Goal: Task Accomplishment & Management: Manage account settings

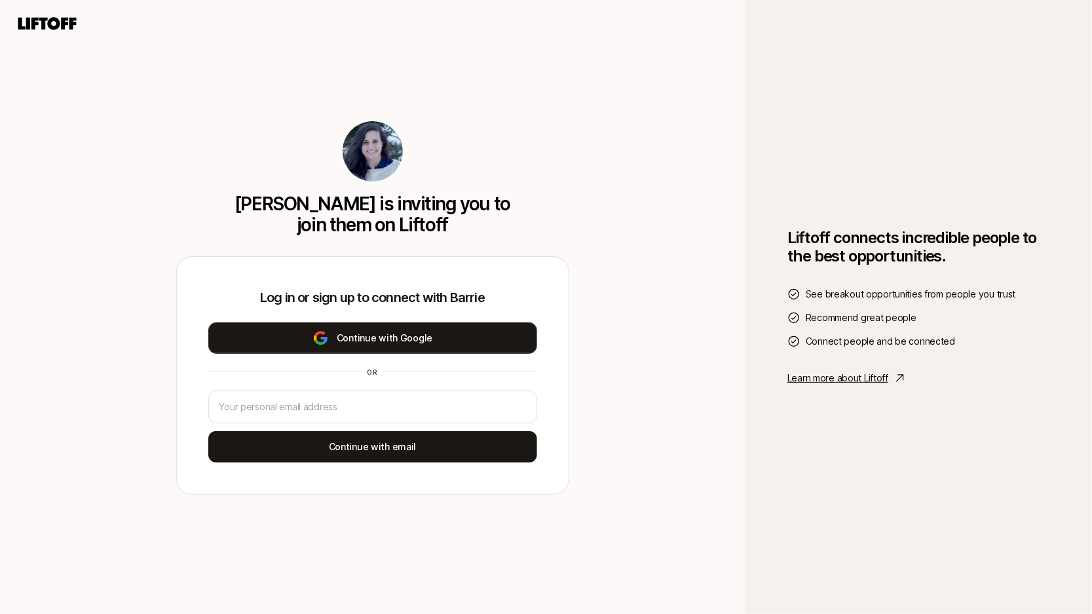
click at [472, 330] on button "Continue with Google" at bounding box center [372, 337] width 329 height 31
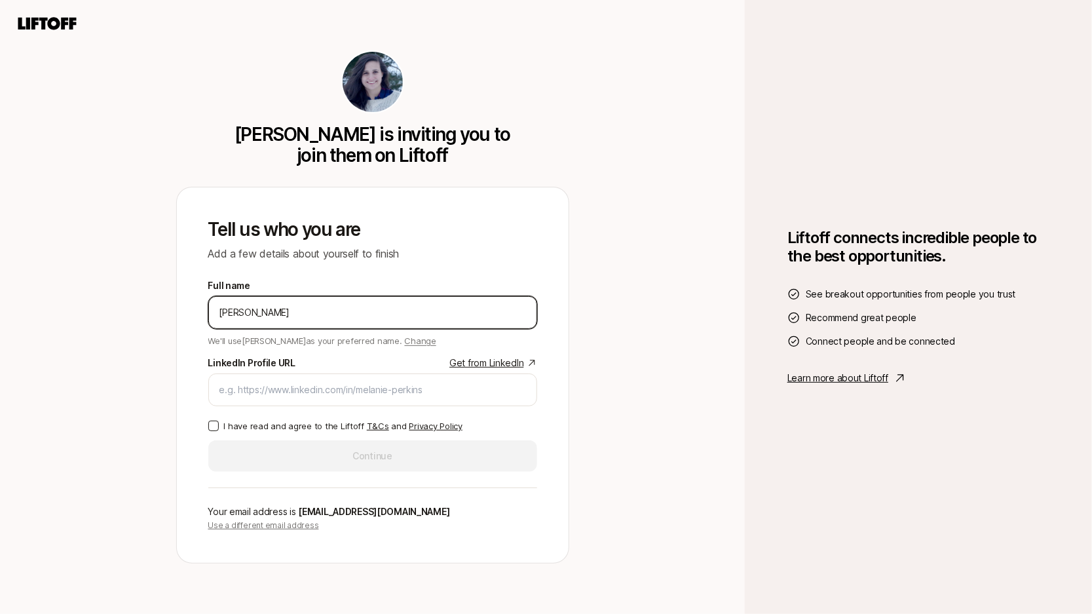
click at [320, 310] on input "[PERSON_NAME]" at bounding box center [373, 313] width 307 height 16
type input "[PERSON_NAME]"
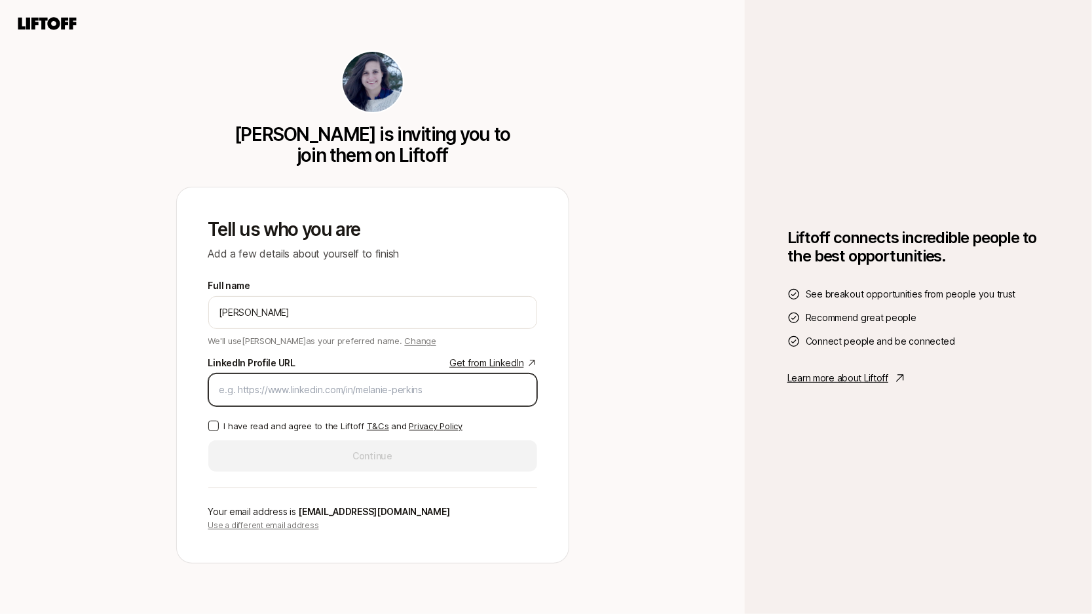
click at [258, 394] on input "LinkedIn Profile URL Get from LinkedIn" at bounding box center [373, 390] width 307 height 16
paste input "[URL][DOMAIN_NAME][PERSON_NAME]"
type input "[URL][DOMAIN_NAME][PERSON_NAME]"
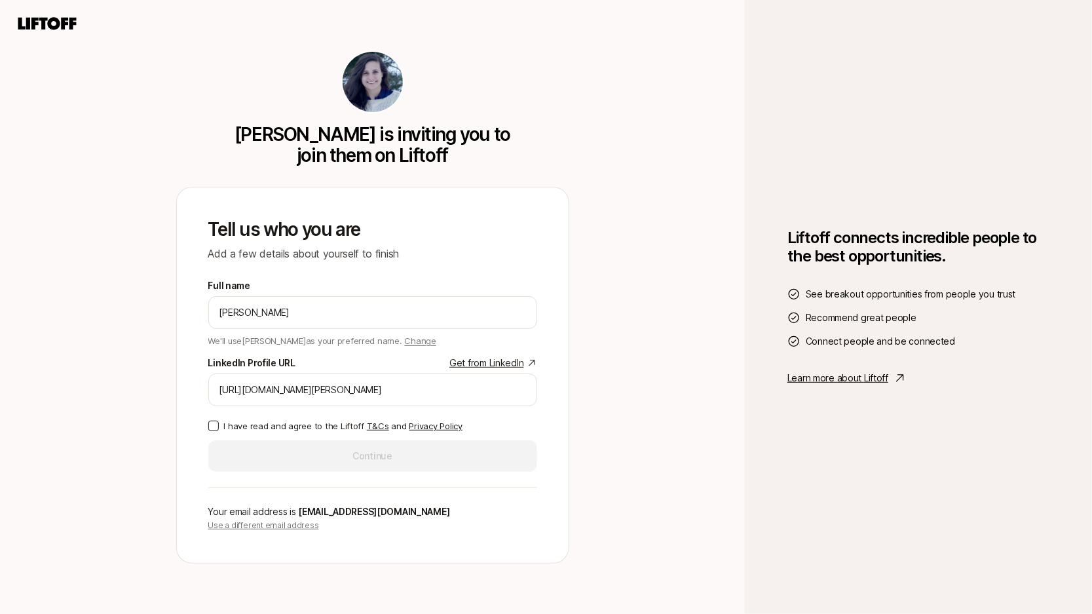
click at [215, 425] on button "I have read and agree to the Liftoff T&Cs and Privacy Policy" at bounding box center [213, 426] width 10 height 10
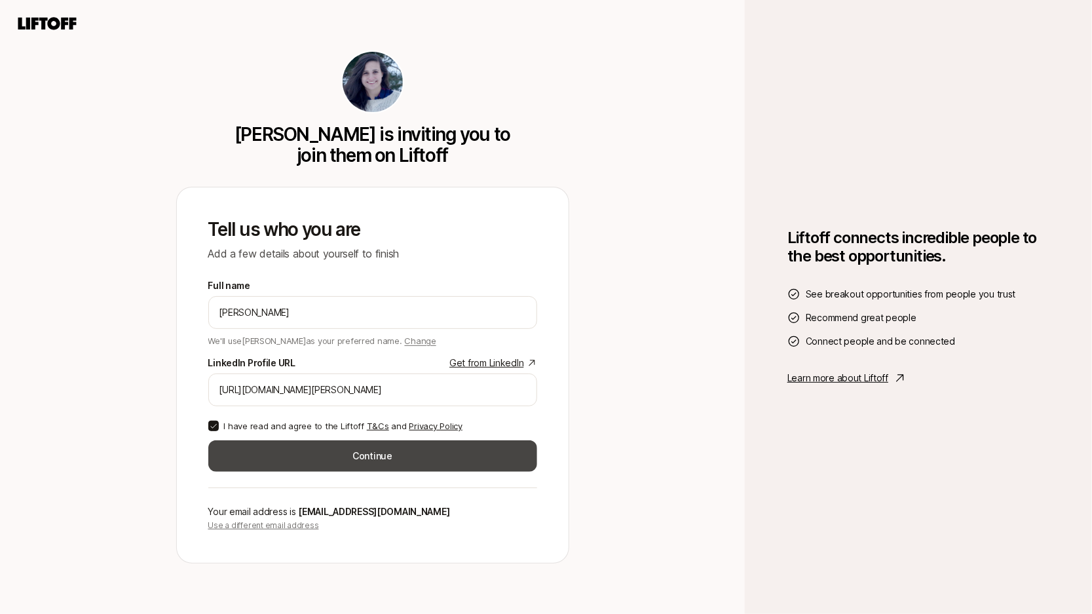
click at [293, 454] on button "Continue" at bounding box center [372, 455] width 329 height 31
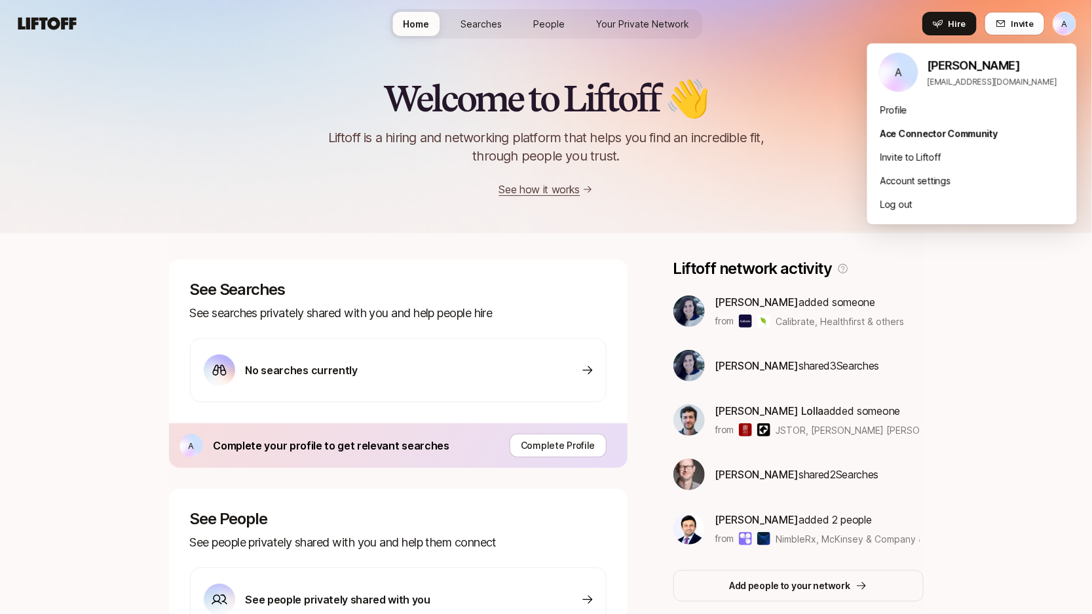
click at [1065, 25] on html "A Home Searches People Your Private Network Hire Home Searches People Your Priv…" at bounding box center [546, 307] width 1092 height 614
click at [775, 205] on html "A Home Searches People Your Private Network Hire Home Searches People Your Priv…" at bounding box center [546, 307] width 1092 height 614
click at [1069, 18] on html "A Home Searches People Your Private Network Hire Home Searches People Your Priv…" at bounding box center [546, 307] width 1092 height 614
click at [899, 109] on div "Profile" at bounding box center [973, 110] width 210 height 24
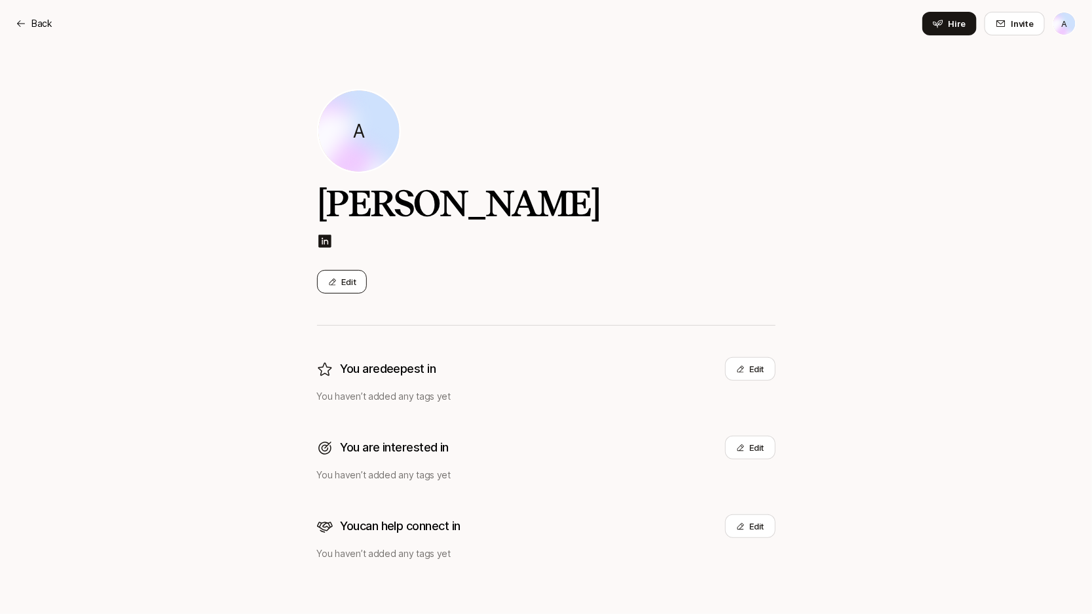
click at [330, 280] on icon at bounding box center [332, 282] width 9 height 9
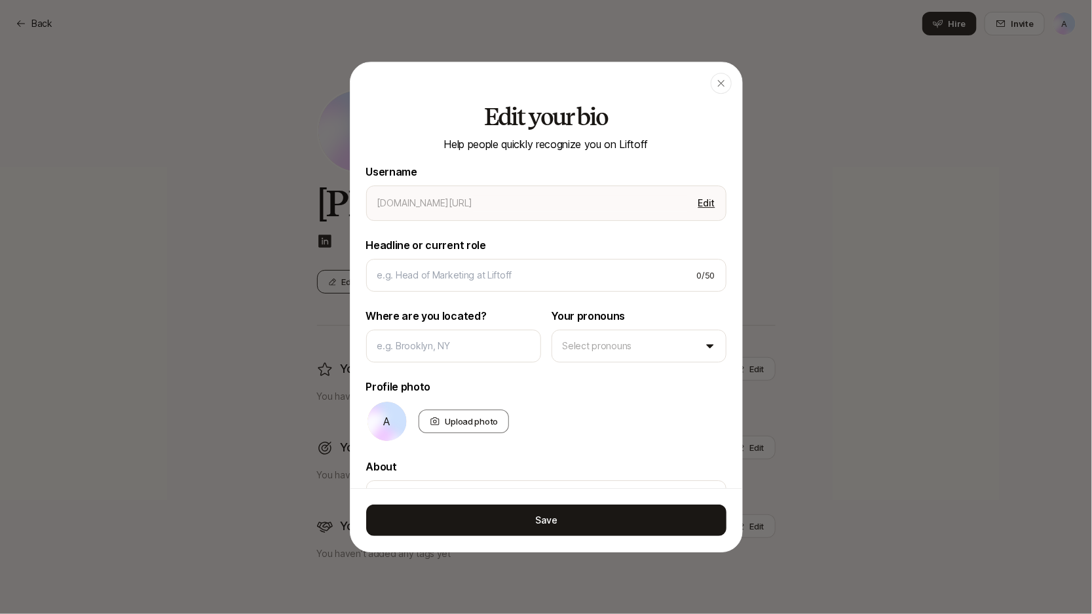
type textarea "x"
type input "[PERSON_NAME]"
click at [458, 421] on div "Upload photo" at bounding box center [464, 422] width 91 height 24
click at [507, 430] on input "Upload photo" at bounding box center [508, 431] width 3 height 3
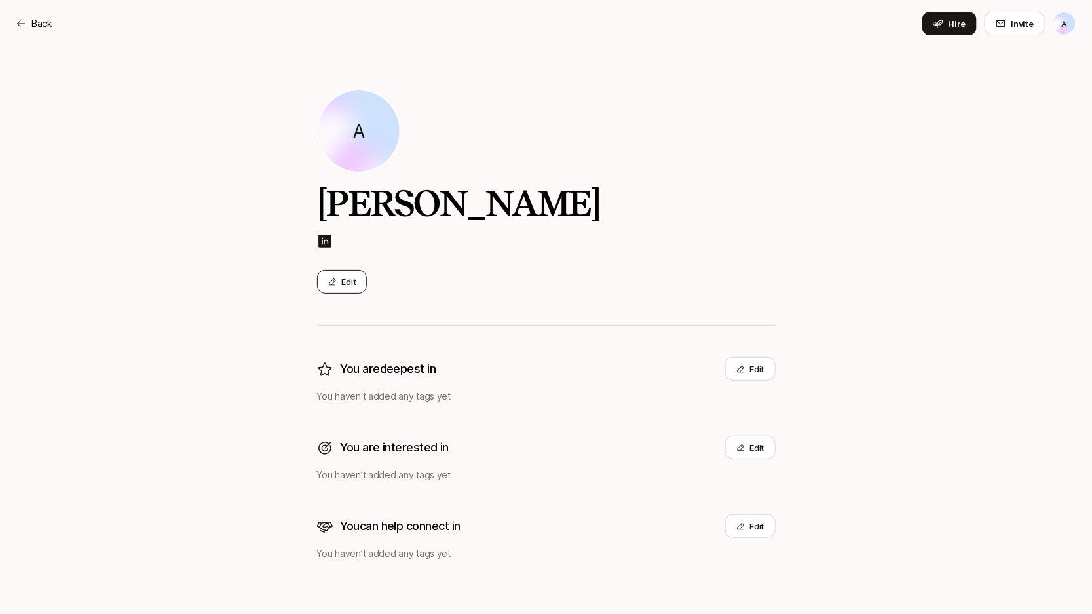
click at [346, 288] on button "Edit" at bounding box center [342, 282] width 50 height 24
type textarea "x"
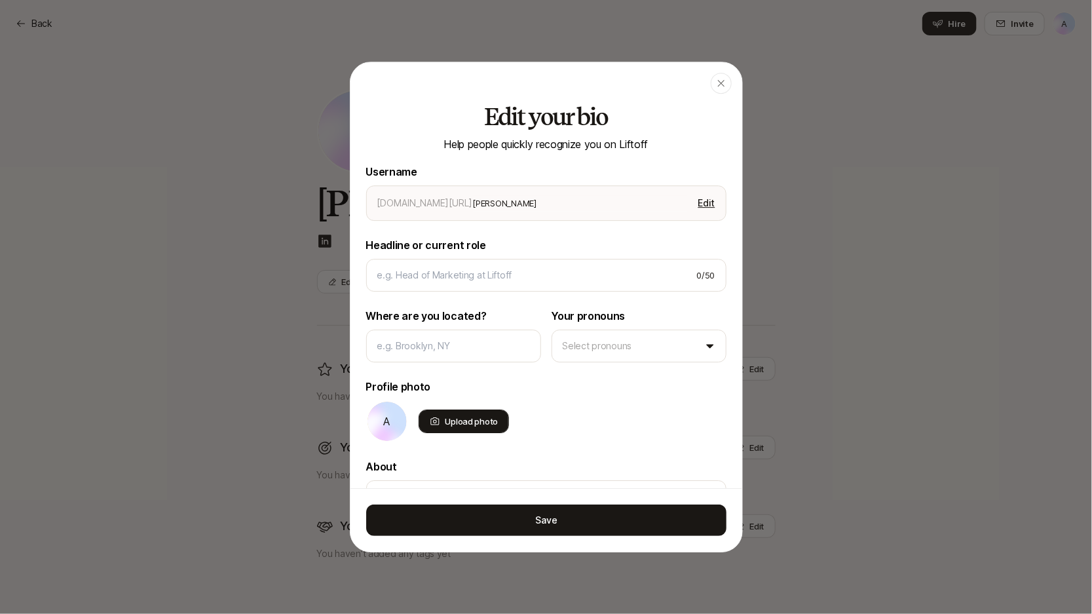
click at [448, 423] on div "Upload photo" at bounding box center [464, 422] width 91 height 24
click at [507, 430] on input "Upload photo" at bounding box center [508, 431] width 3 height 3
type input "C:\fakepath\ProfilePic.jpeg"
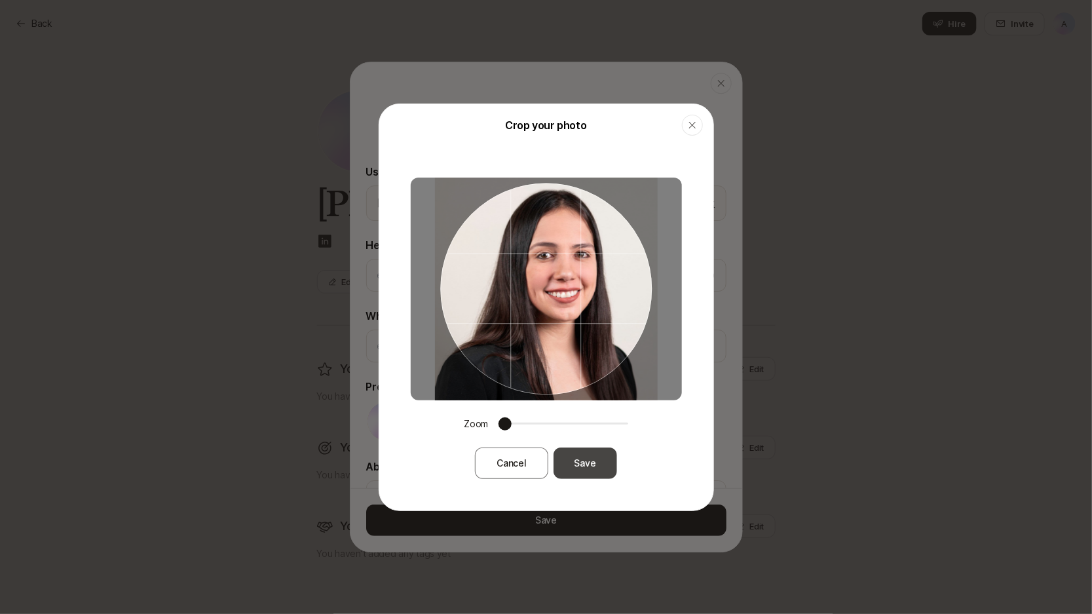
click at [600, 457] on button "Save" at bounding box center [586, 463] width 64 height 31
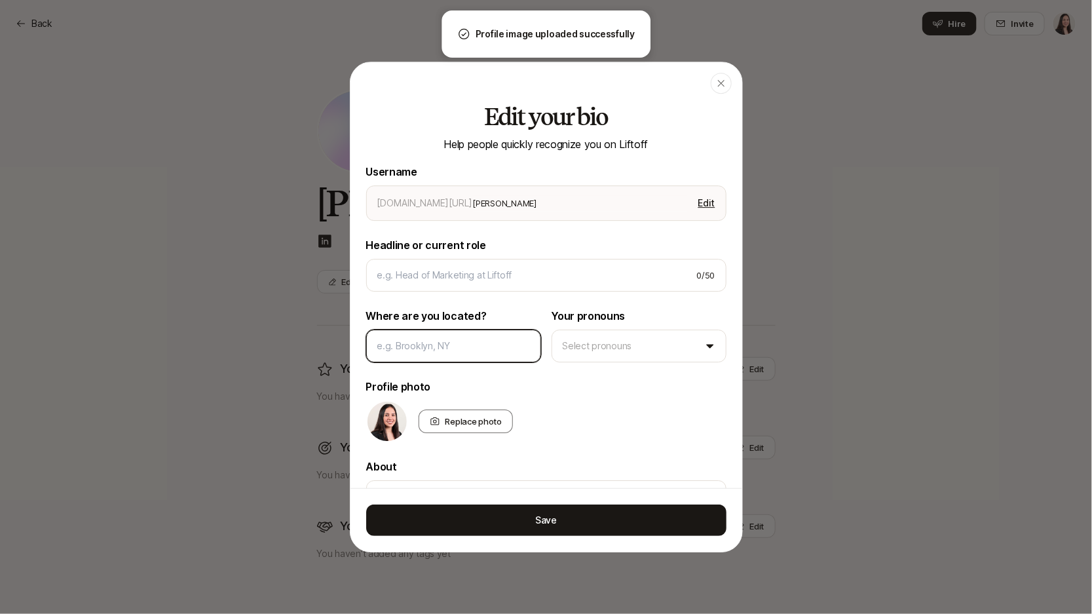
click at [477, 340] on input at bounding box center [453, 346] width 153 height 16
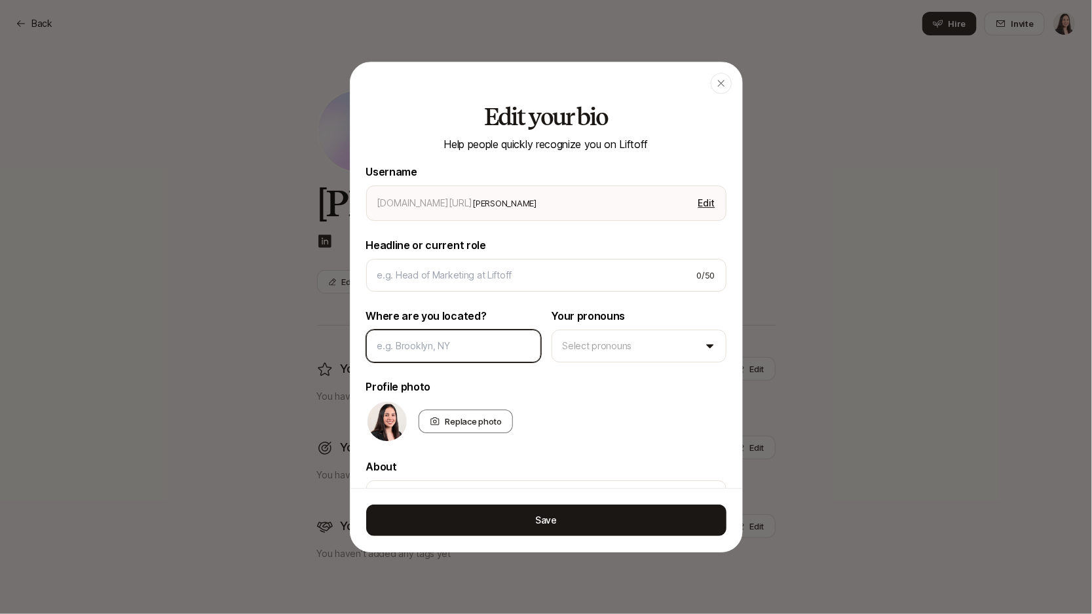
type textarea "x"
type input "G"
type textarea "x"
type input "Ga"
type textarea "x"
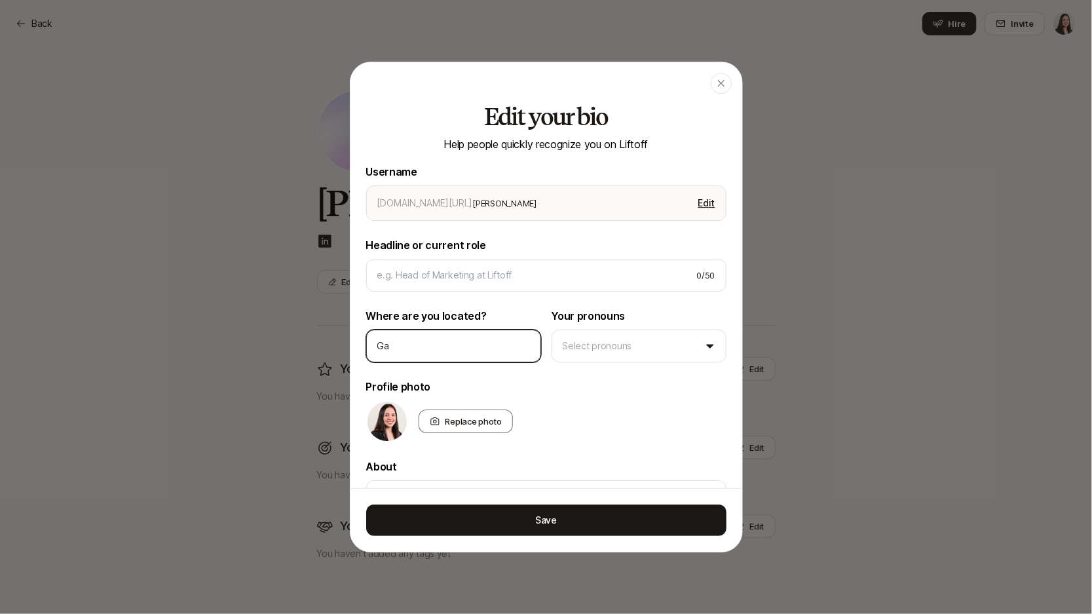
type input "Gar"
type textarea "x"
type input "[PERSON_NAME]"
type textarea "x"
type input "Garri"
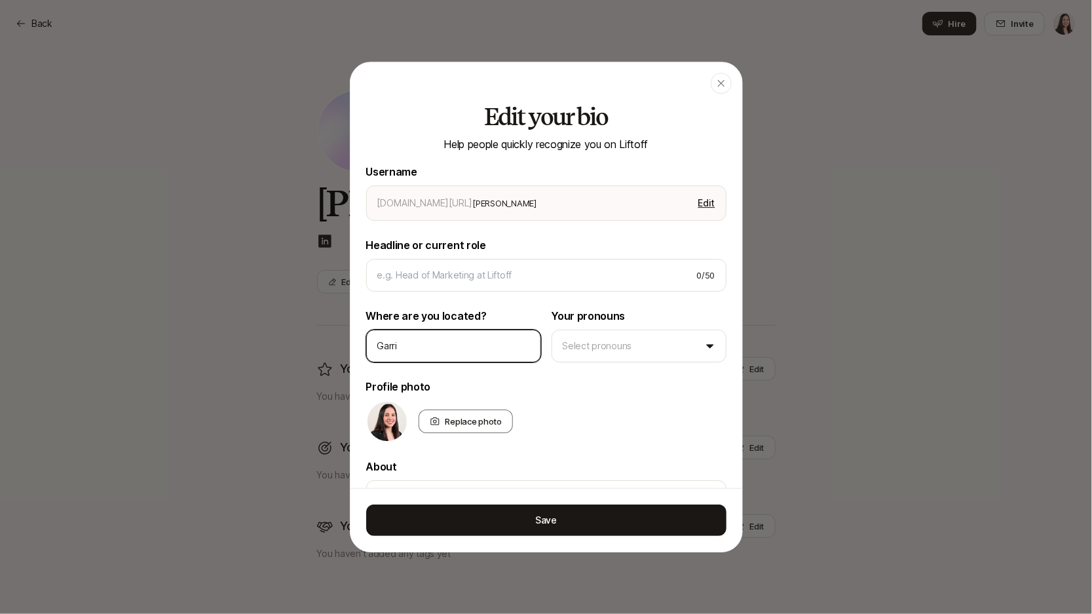
type textarea "x"
type input "[PERSON_NAME]"
type textarea "x"
type input "Garriso"
type textarea "x"
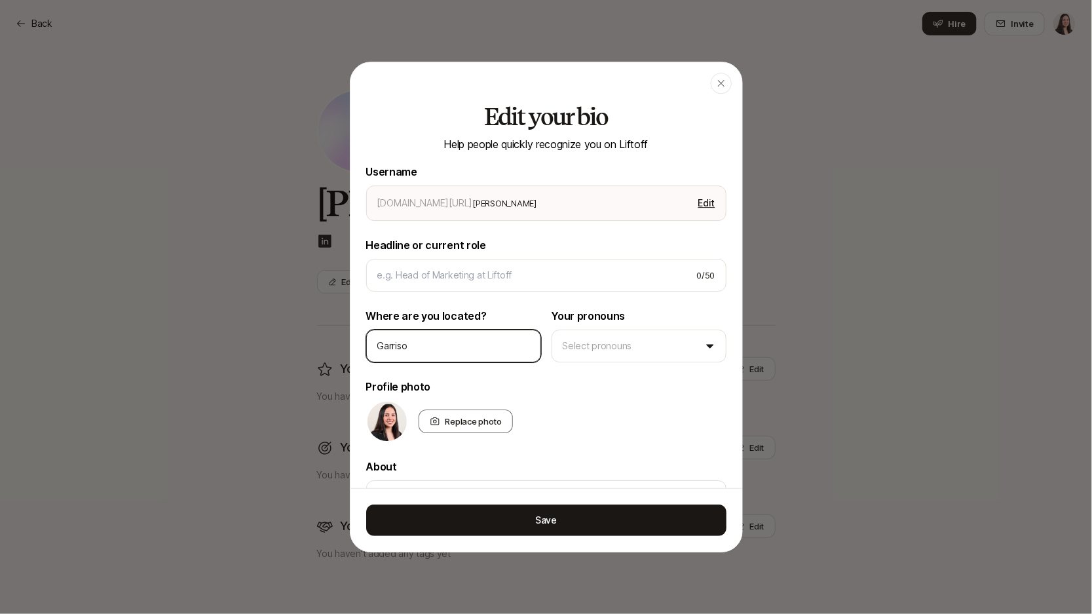
type input "[PERSON_NAME]"
type textarea "x"
type input "[PERSON_NAME]"
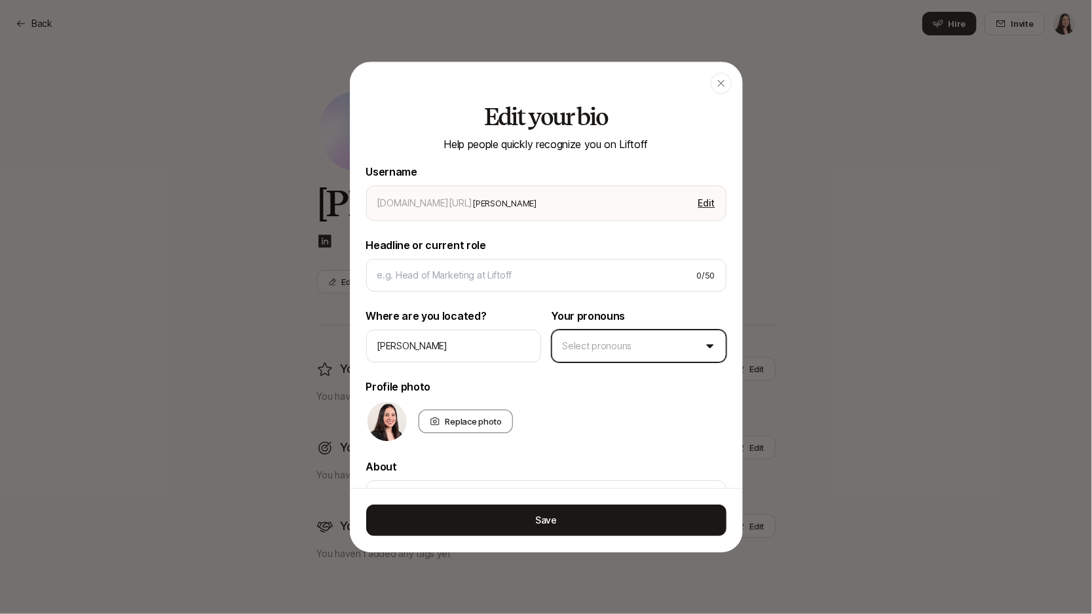
click at [646, 345] on body "Back Back Hire Invite A [PERSON_NAME] Edit You are deepest in Edit You haven’t …" at bounding box center [546, 307] width 1092 height 614
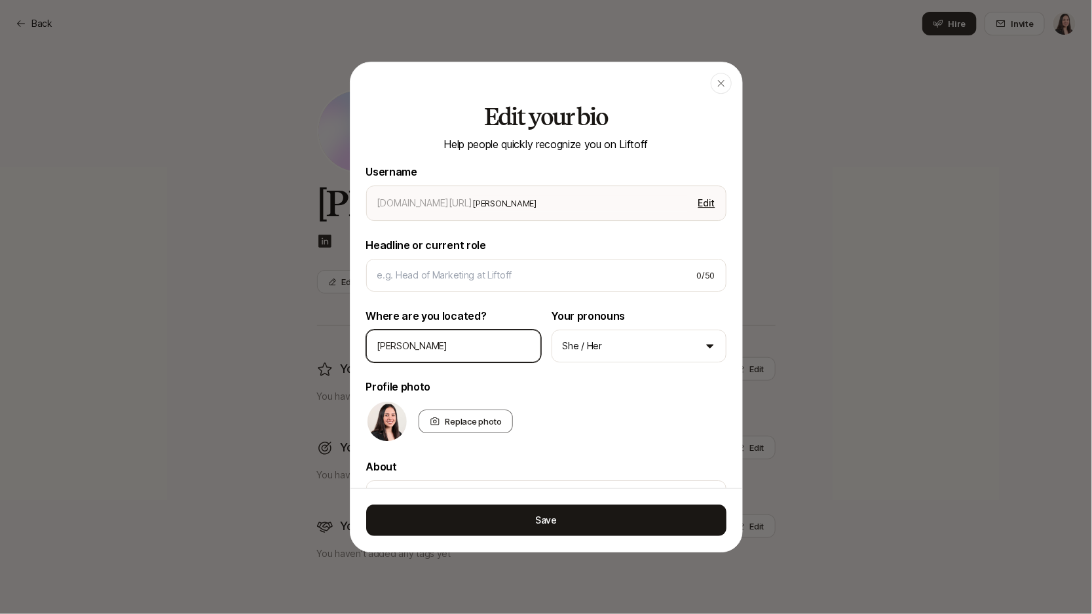
click at [429, 350] on input "[PERSON_NAME]" at bounding box center [453, 346] width 153 height 16
drag, startPoint x: 426, startPoint y: 346, endPoint x: 347, endPoint y: 345, distance: 78.6
click at [345, 345] on body "Back Back Hire Invite A [PERSON_NAME] Edit You are deepest in Edit You haven’t …" at bounding box center [546, 307] width 1092 height 614
type textarea "x"
type input "N"
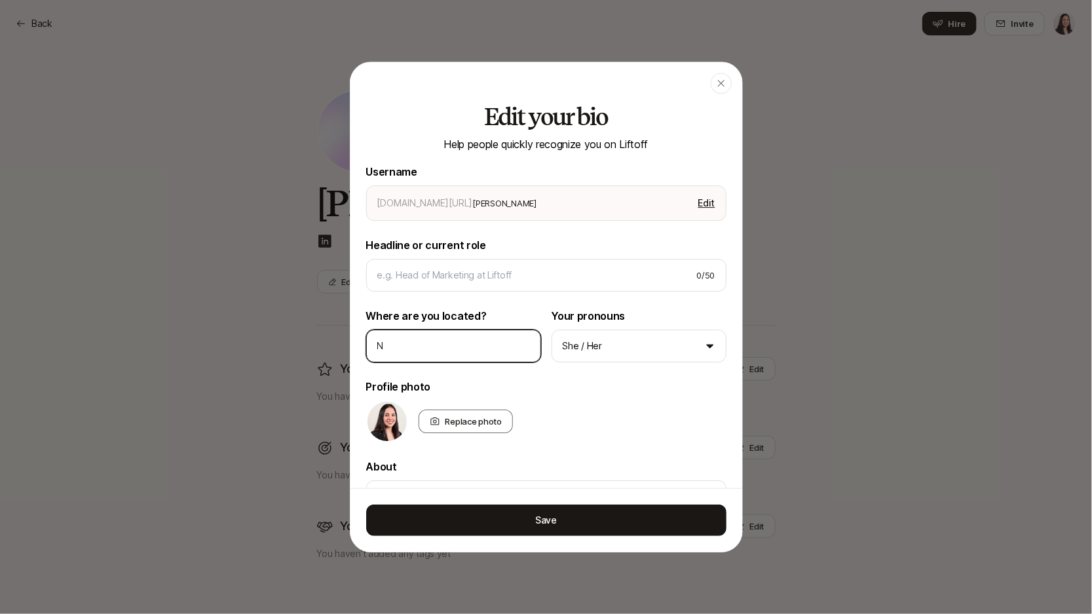
type textarea "x"
type input "Ne"
type textarea "x"
type input "NeW"
type textarea "x"
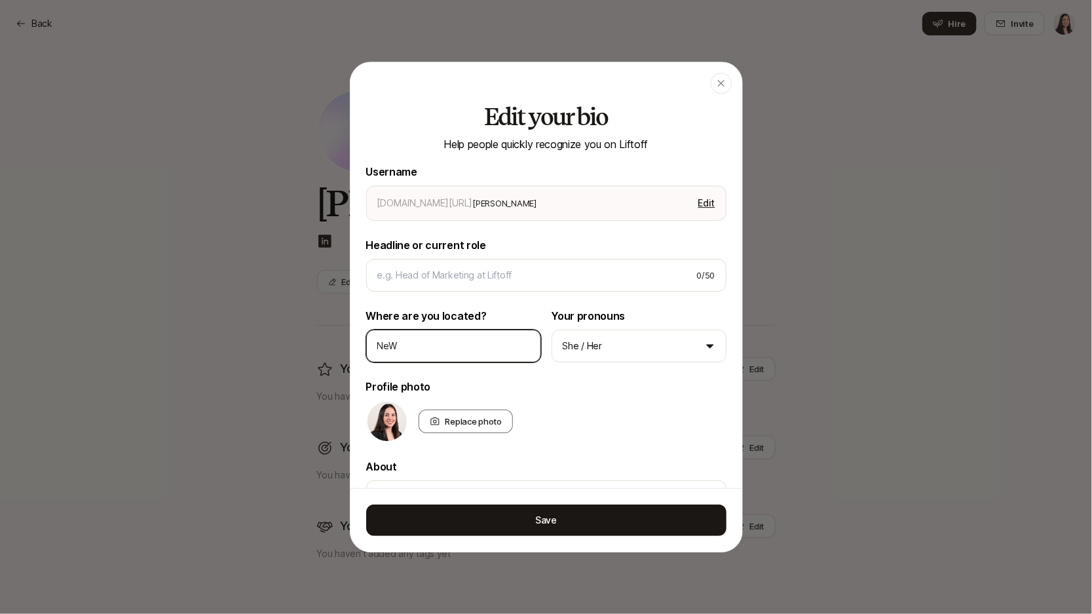
type input "Ne"
type textarea "x"
type input "New"
type textarea "x"
type input "New"
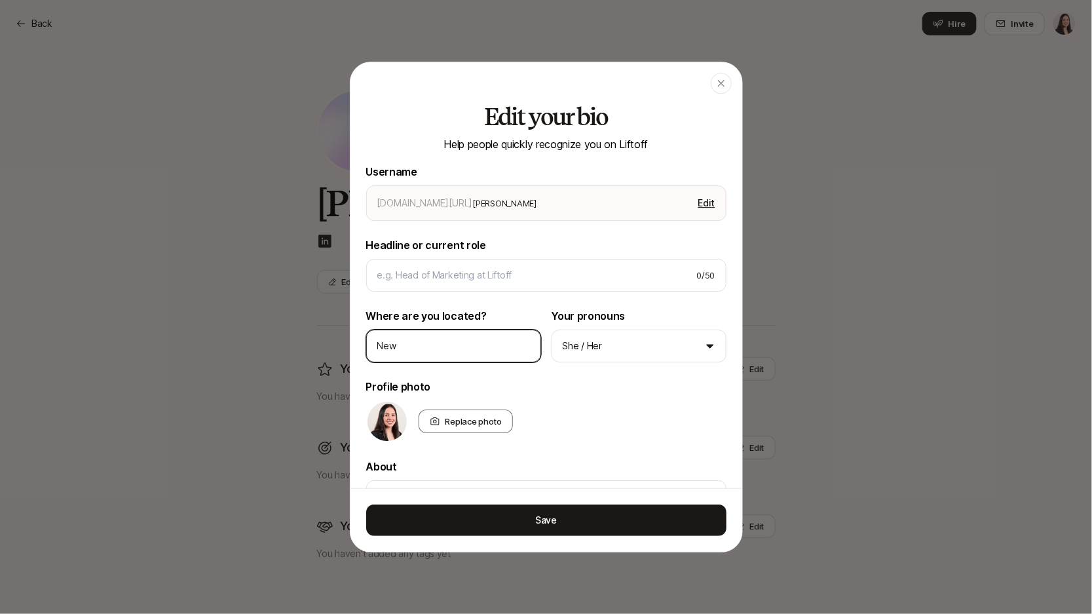
type textarea "x"
type input "New Y"
type textarea "x"
type input "New Yo"
type textarea "x"
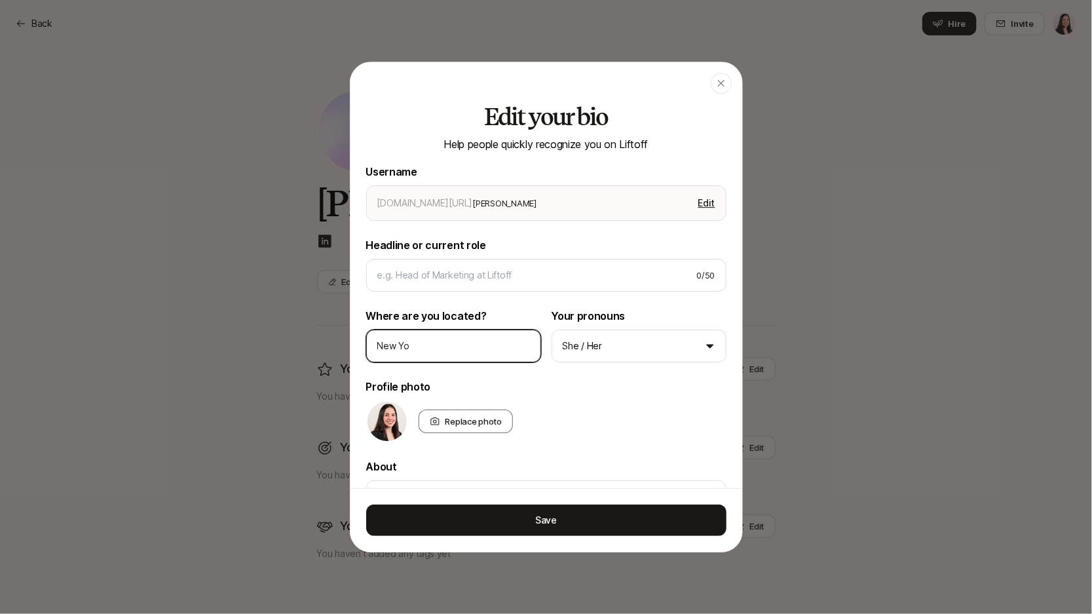
type input "New Yor"
type textarea "x"
type input "[US_STATE]"
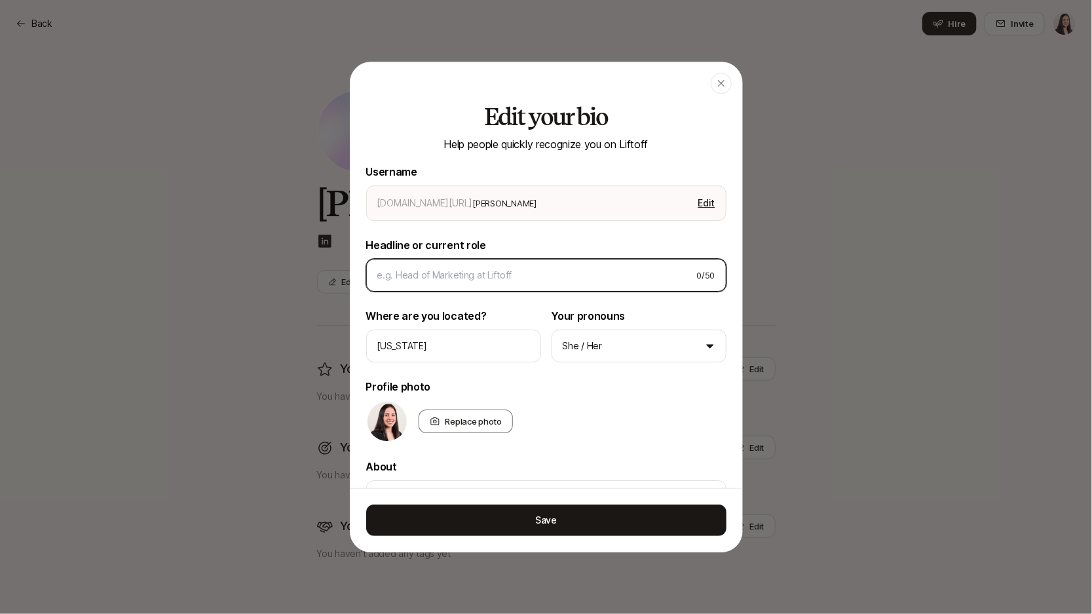
click at [419, 273] on input at bounding box center [531, 275] width 309 height 16
type textarea "x"
type input "L"
type textarea "x"
type input "La"
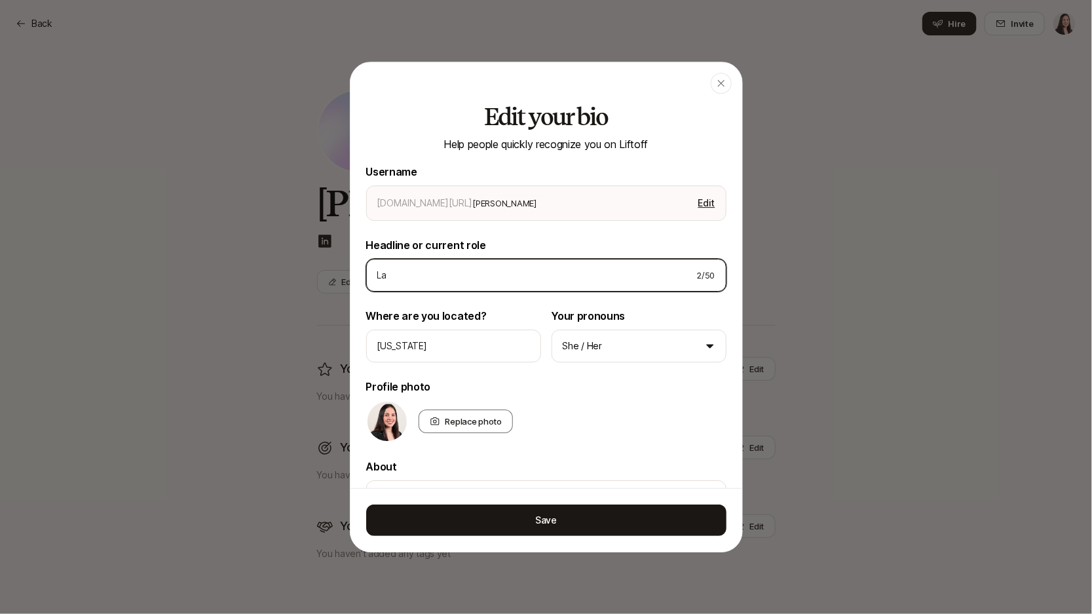
type textarea "x"
type input "Lae"
type textarea "x"
type input "Laed"
type textarea "x"
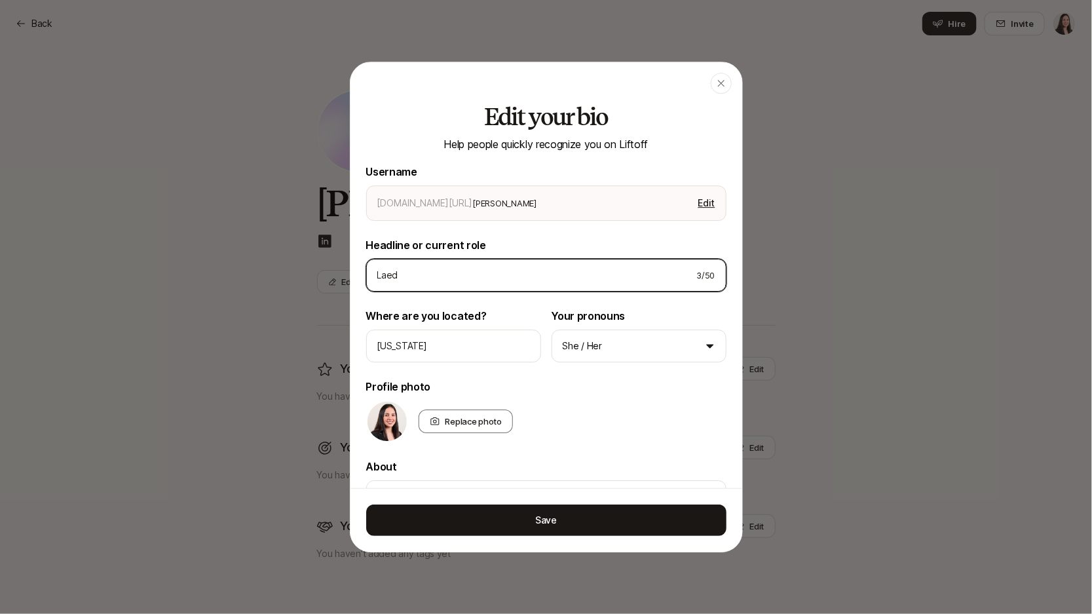
type input "Lae"
type textarea "x"
type input "La"
type textarea "x"
type input "Lae"
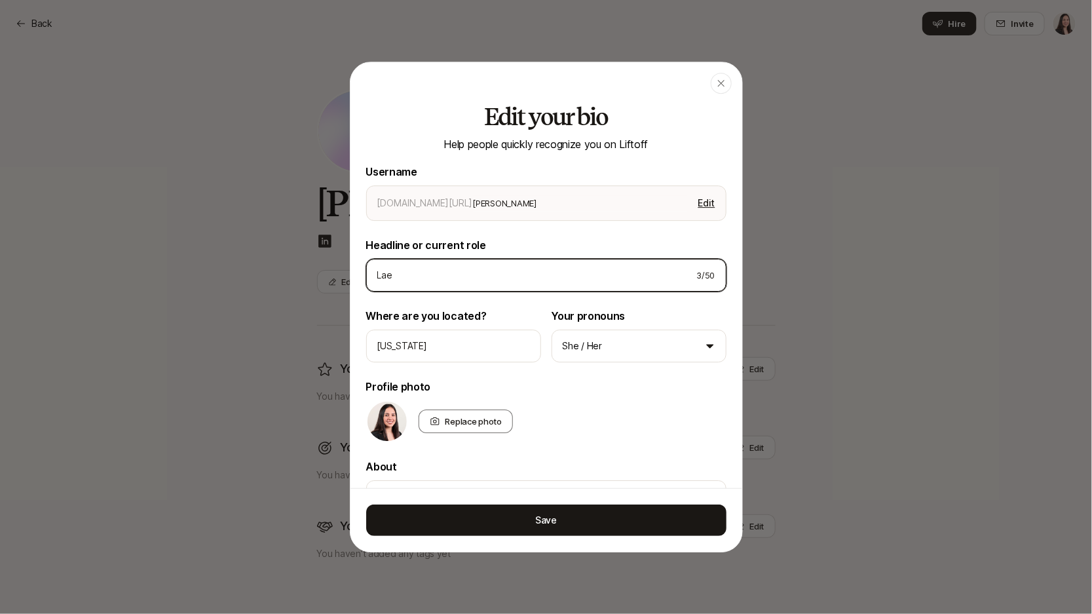
type textarea "x"
type input "La"
type textarea "x"
type input "L"
type textarea "x"
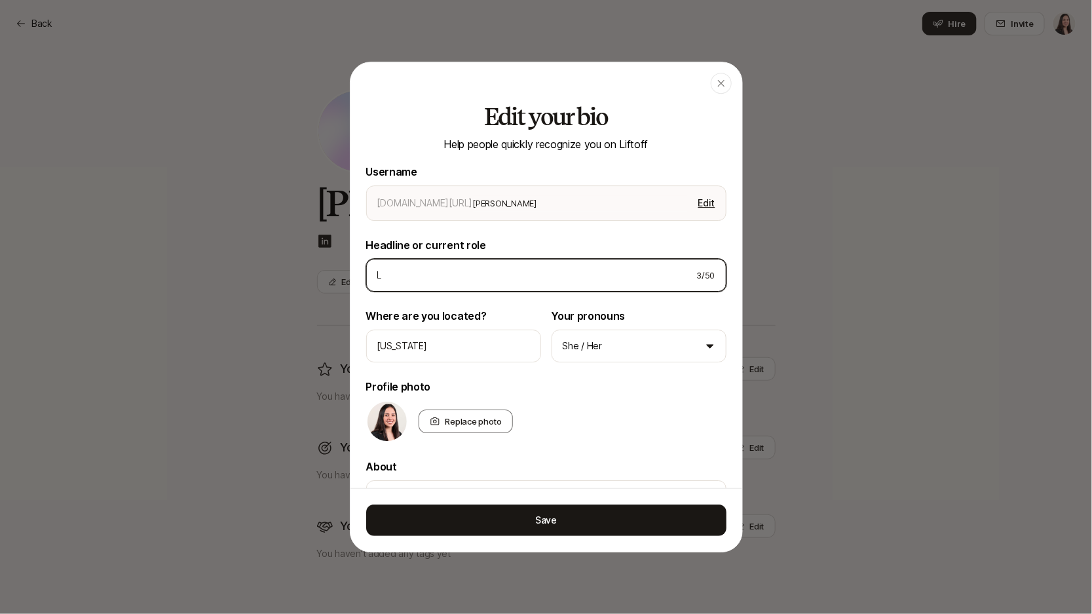
type input "Le"
type textarea "x"
type input "Lea"
type textarea "x"
type input "Lead"
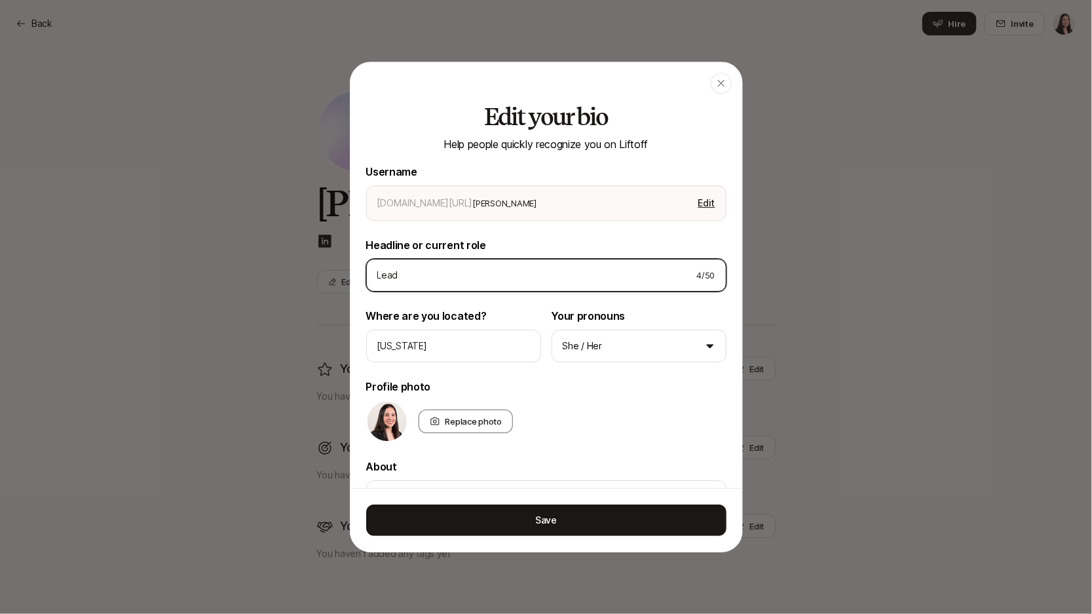
type textarea "x"
type input "Lead"
type textarea "x"
type input "Lead D"
type textarea "x"
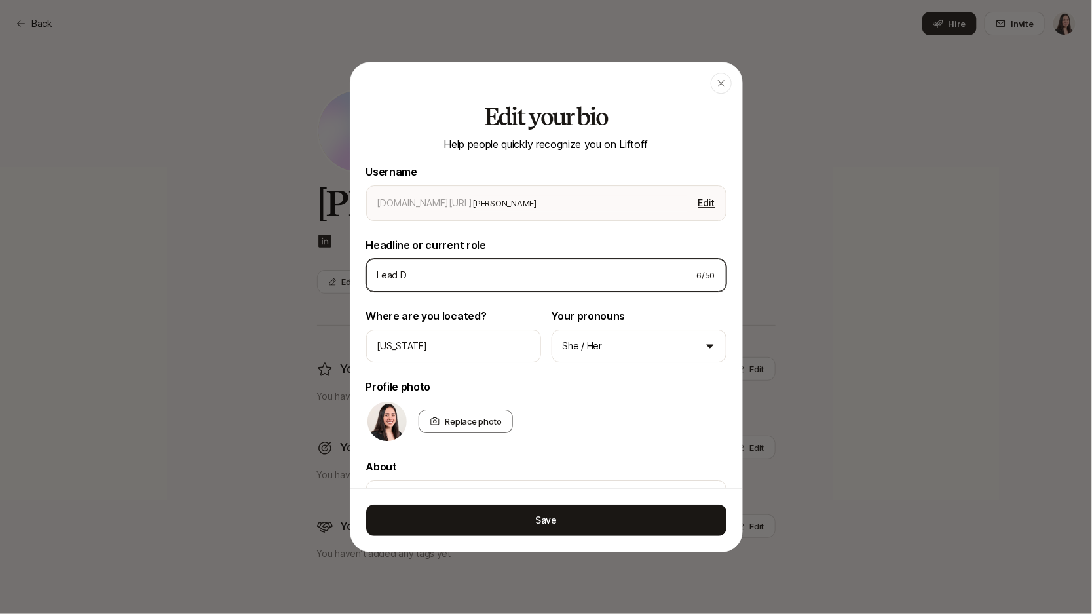
type input "Lead De"
type textarea "x"
type input "Lead Des"
type textarea "x"
type input "Lead Desi"
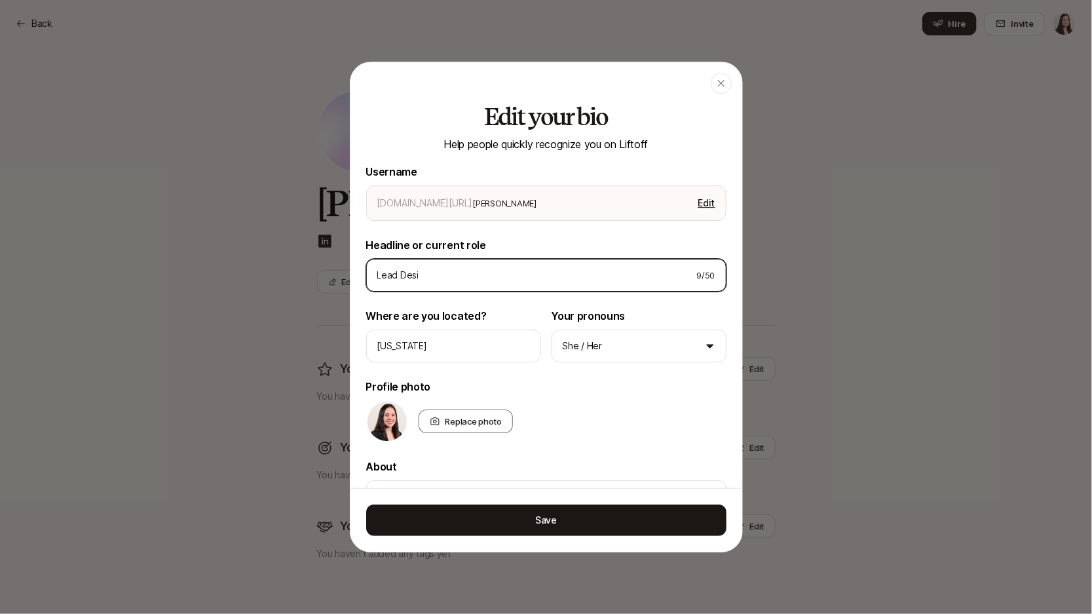
type textarea "x"
type input "Lead Desig"
type textarea "x"
type input "Lead Designe"
type textarea "x"
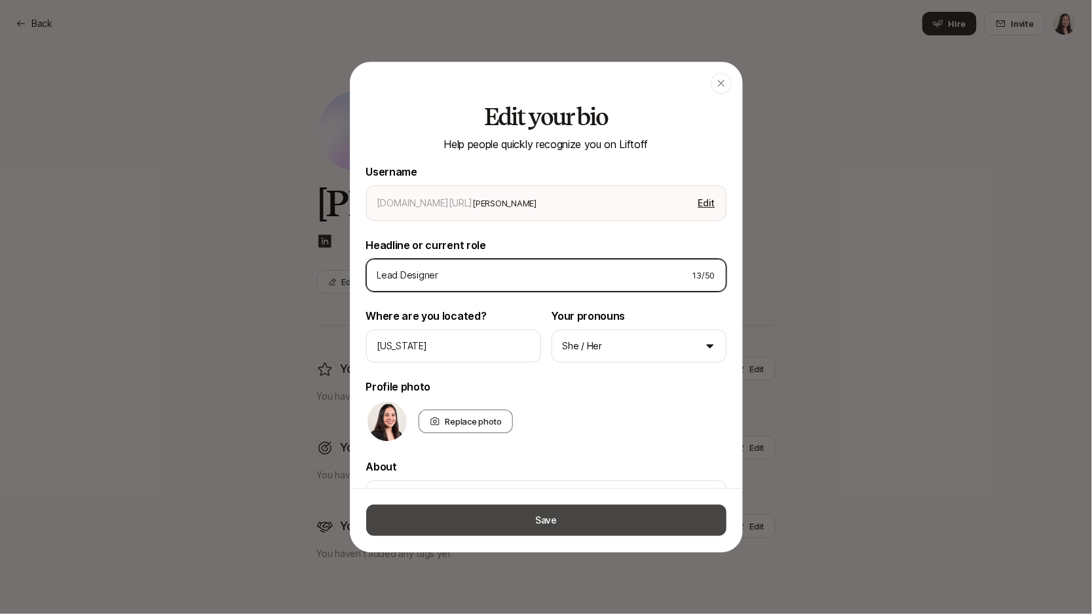
type input "Lead Designer"
click at [596, 536] on button "Save" at bounding box center [546, 520] width 360 height 31
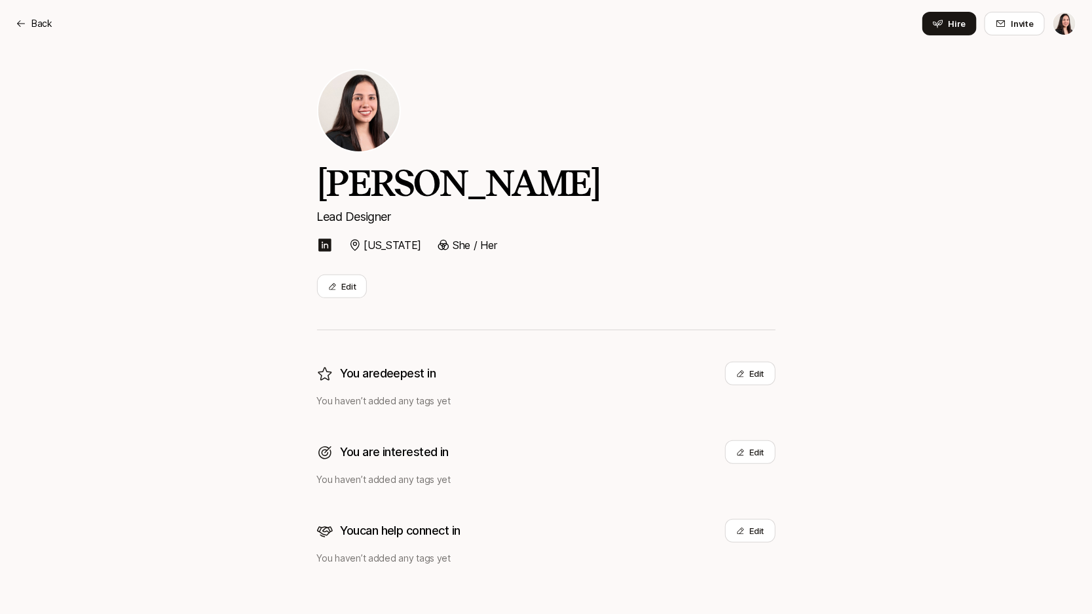
scroll to position [24, 0]
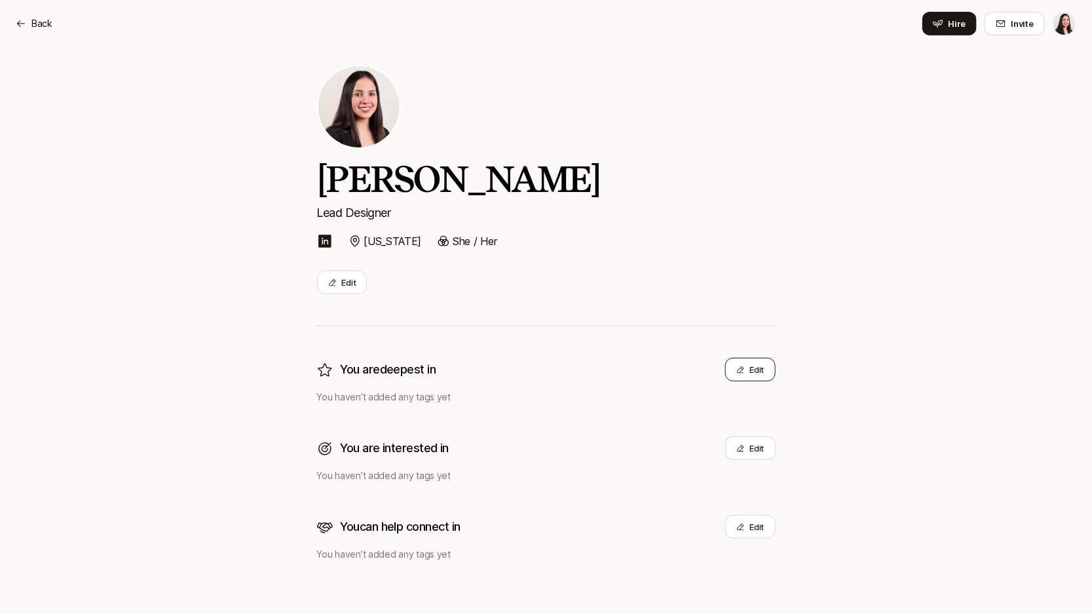
click at [748, 366] on button "Edit" at bounding box center [750, 370] width 50 height 24
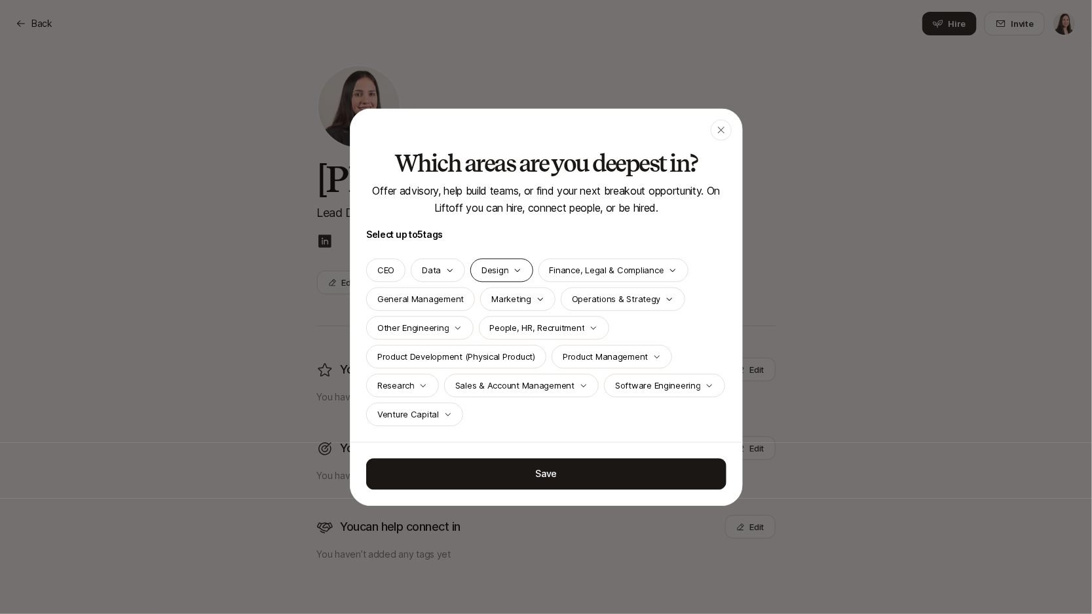
click at [506, 267] on p "Design" at bounding box center [495, 269] width 27 height 13
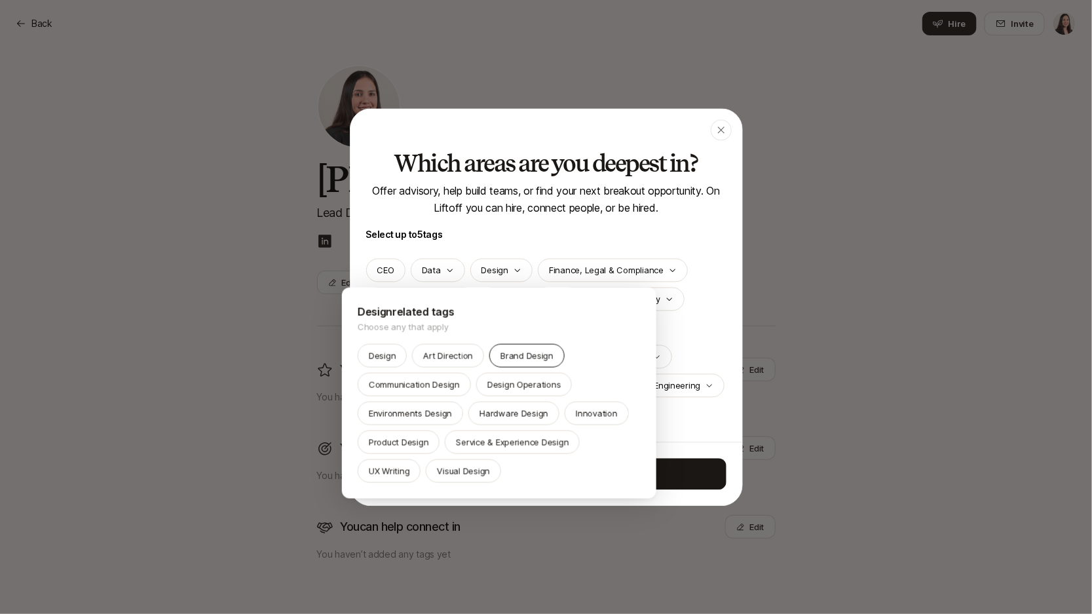
click at [527, 351] on p "Brand Design" at bounding box center [527, 355] width 53 height 13
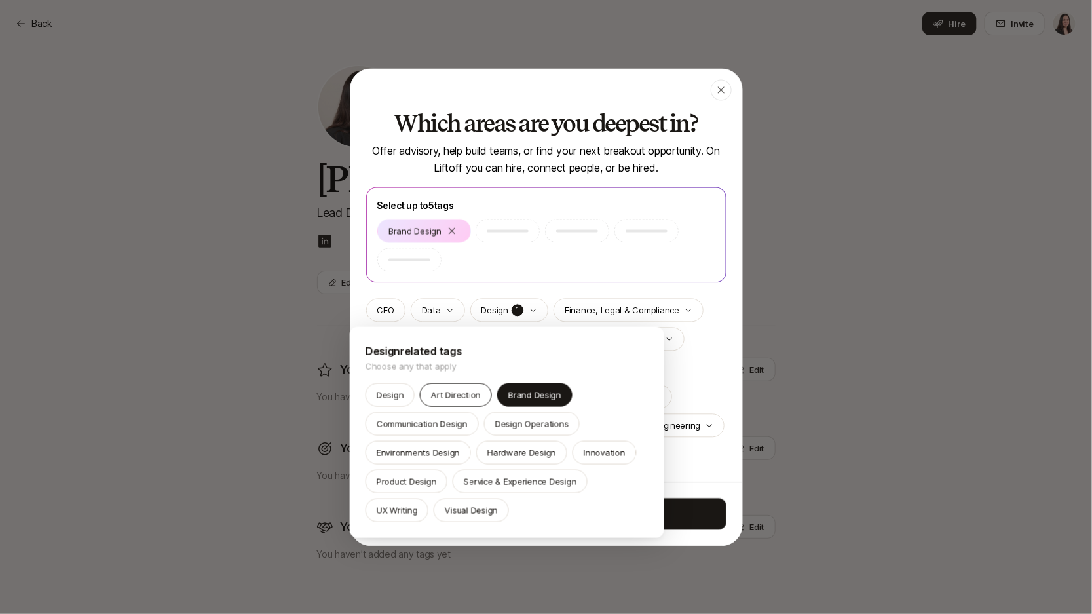
click at [462, 391] on p "Art Direction" at bounding box center [456, 395] width 50 height 13
click at [467, 502] on div "Visual Design" at bounding box center [471, 511] width 75 height 24
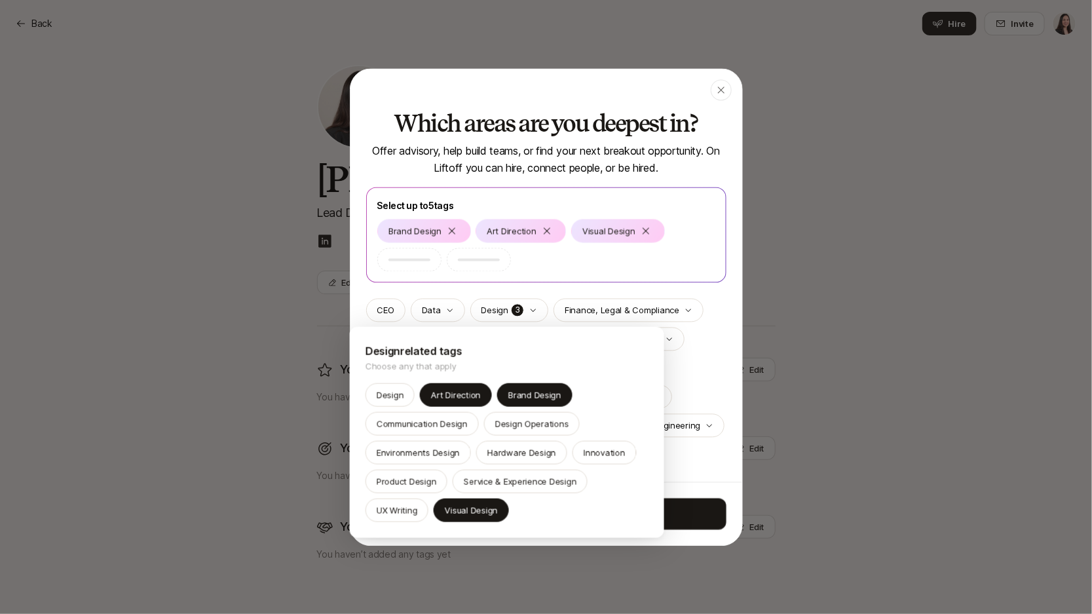
click at [736, 347] on div at bounding box center [546, 307] width 1092 height 614
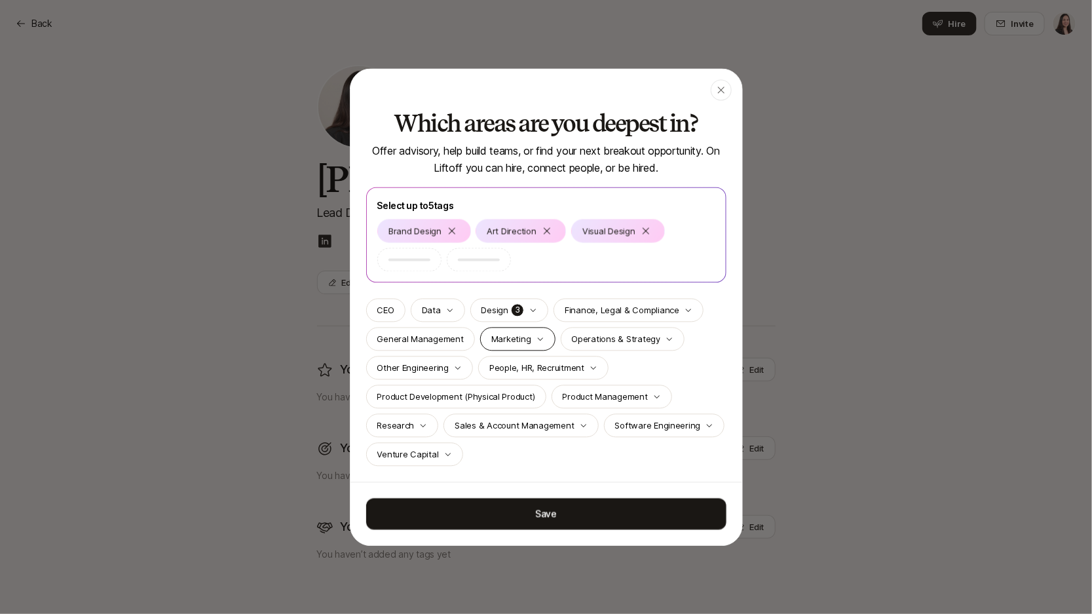
click at [538, 347] on div "Marketing" at bounding box center [517, 339] width 75 height 24
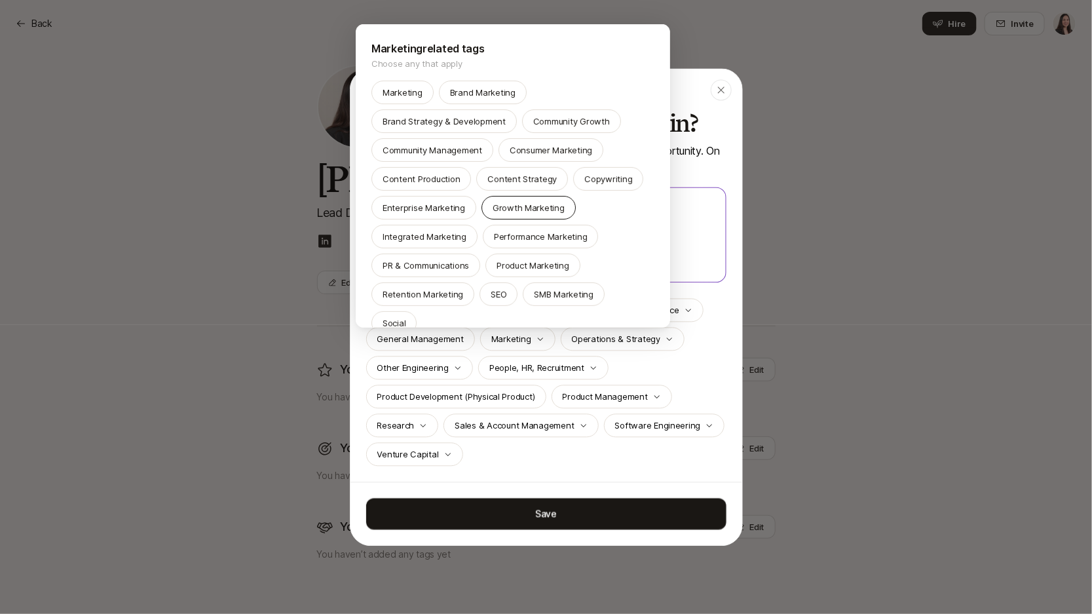
click at [516, 201] on p "Growth Marketing" at bounding box center [529, 207] width 72 height 13
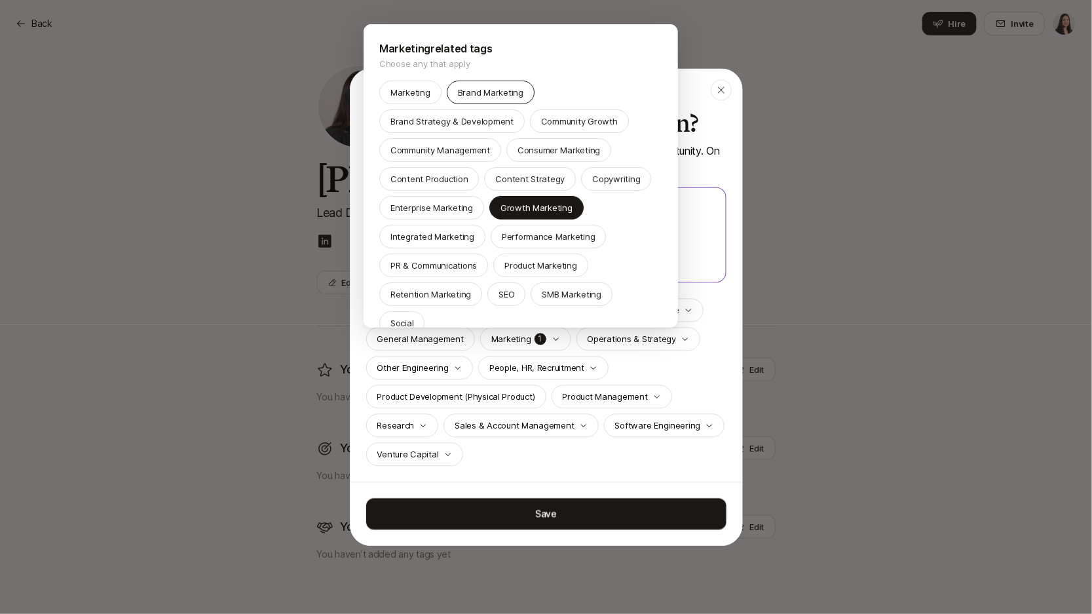
click at [495, 94] on p "Brand Marketing" at bounding box center [491, 92] width 66 height 13
click at [425, 311] on div "Social" at bounding box center [401, 323] width 45 height 24
click at [504, 85] on div "Brand Marketing" at bounding box center [491, 93] width 88 height 24
click at [413, 316] on p "Social" at bounding box center [402, 322] width 23 height 13
click at [721, 290] on div at bounding box center [546, 307] width 1092 height 614
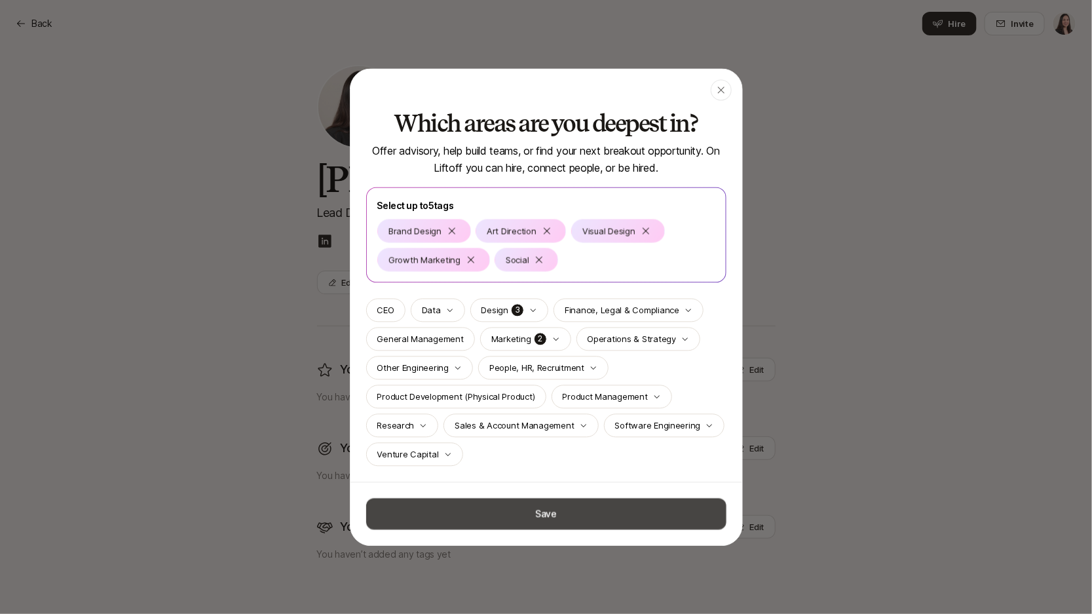
click at [600, 511] on button "Save" at bounding box center [546, 513] width 360 height 31
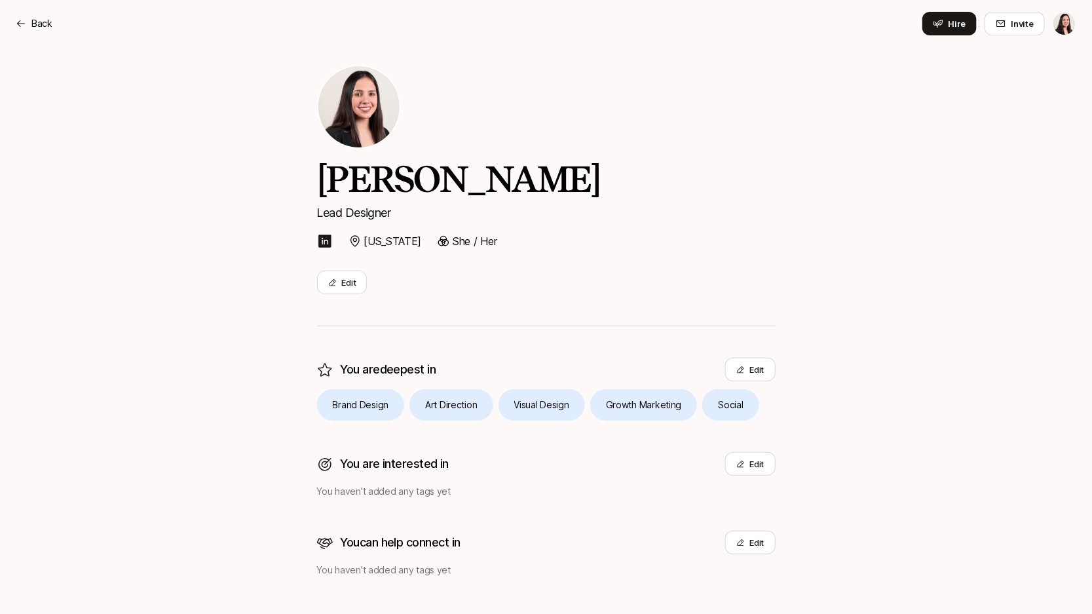
scroll to position [40, 0]
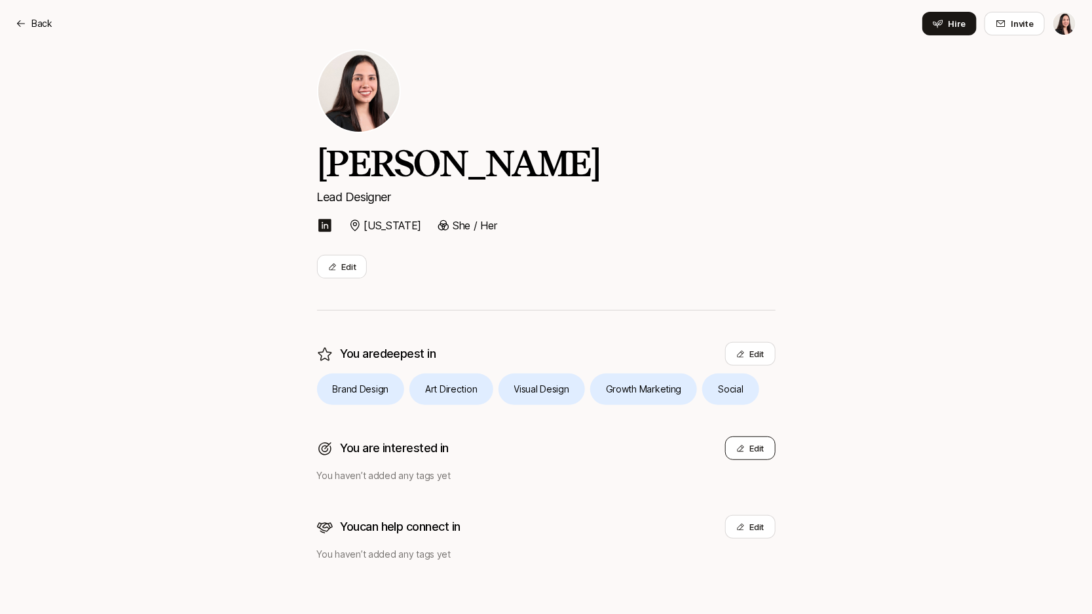
click at [754, 452] on button "Edit" at bounding box center [750, 448] width 50 height 24
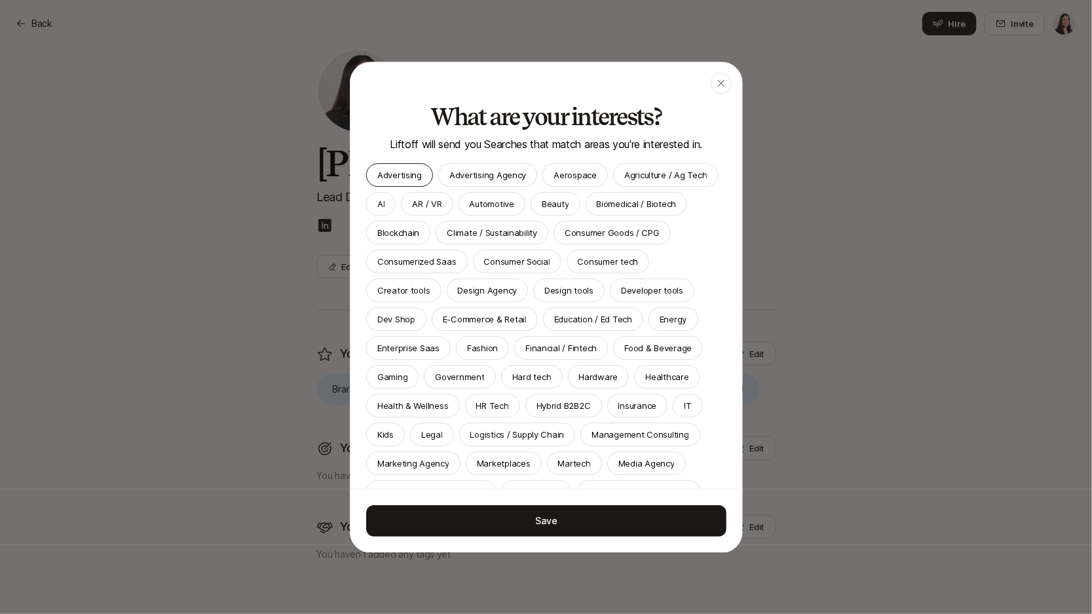
click at [402, 170] on p "Advertising" at bounding box center [399, 174] width 45 height 13
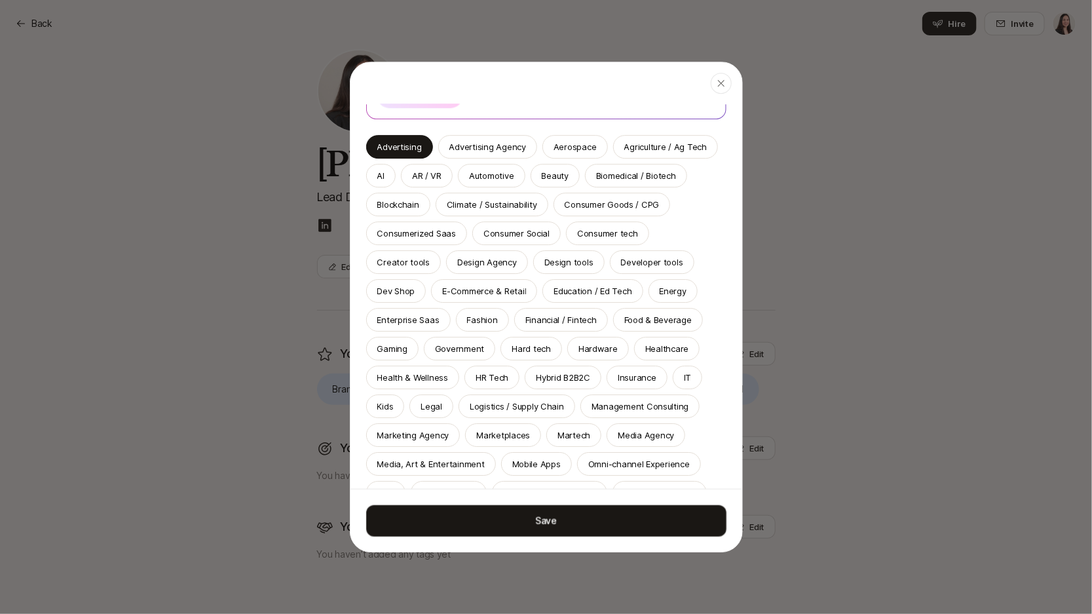
scroll to position [99, 0]
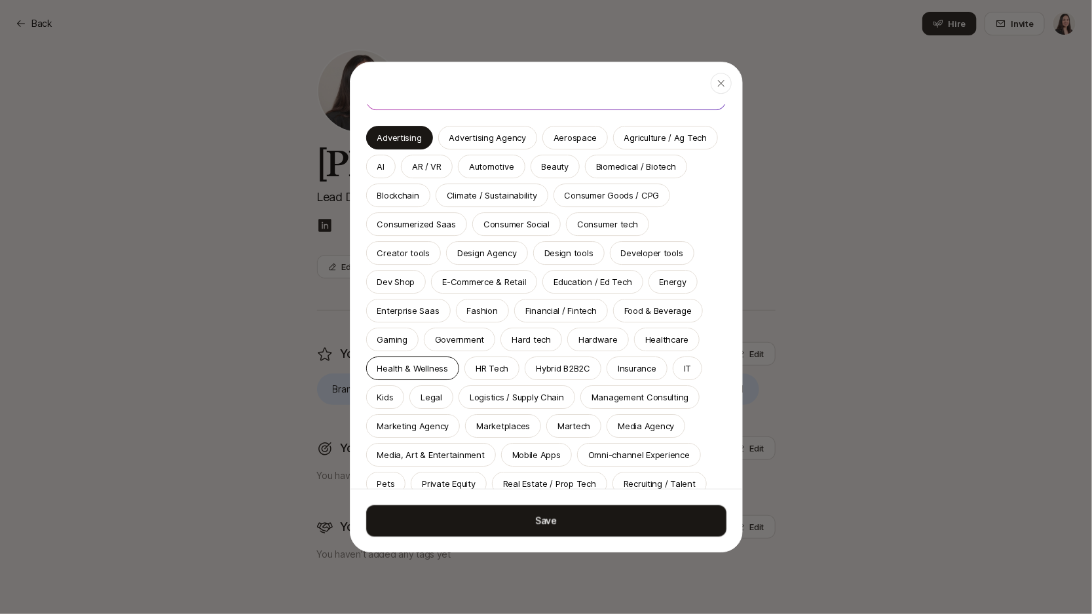
click at [429, 364] on p "Health & Wellness" at bounding box center [412, 368] width 71 height 13
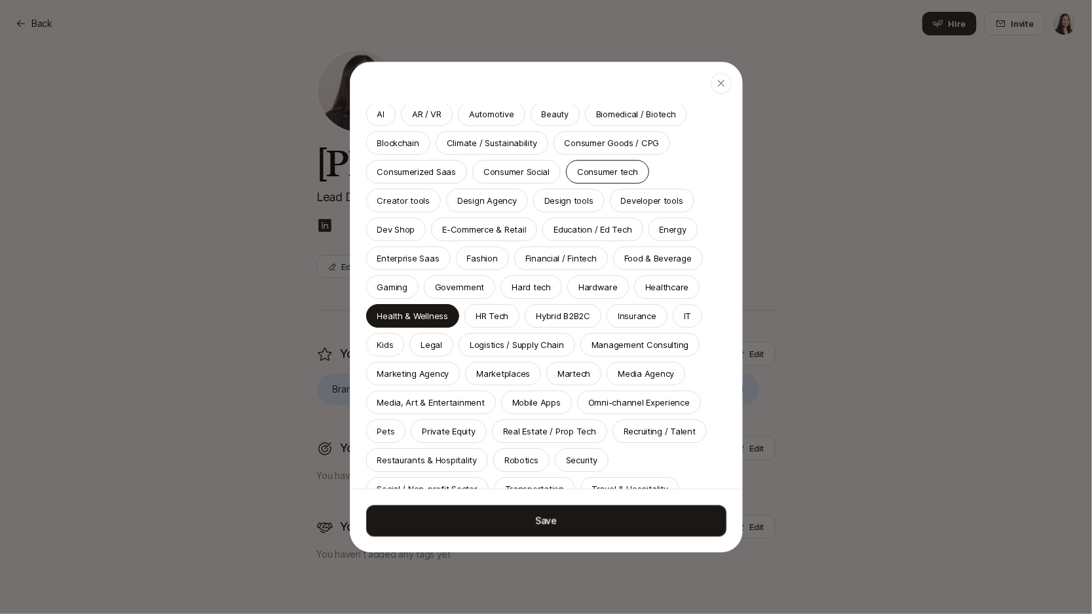
scroll to position [188, 0]
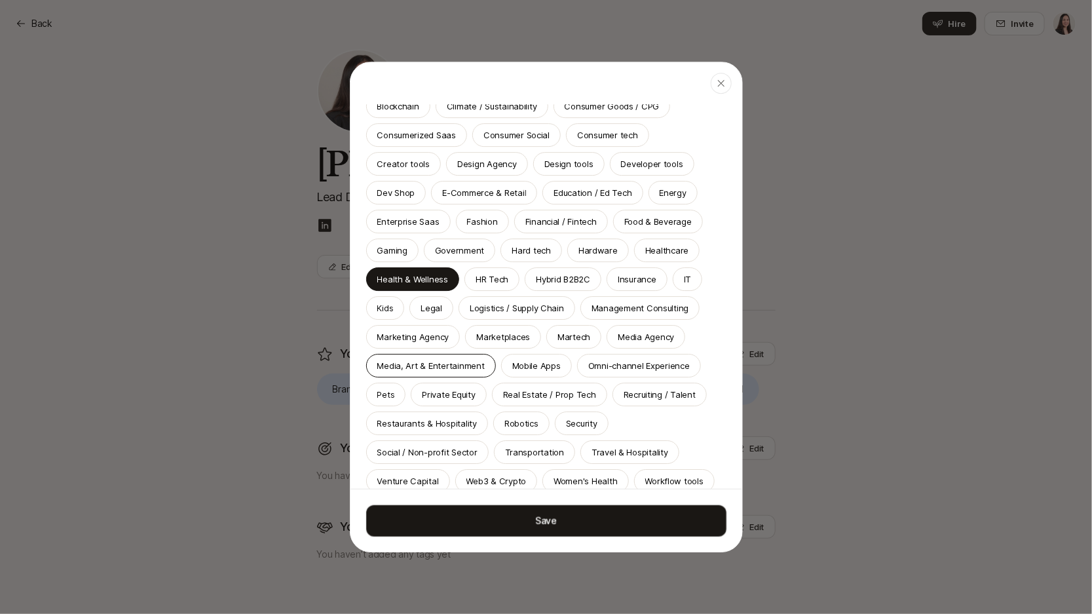
click at [451, 360] on p "Media, Art & Entertainment" at bounding box center [430, 365] width 107 height 13
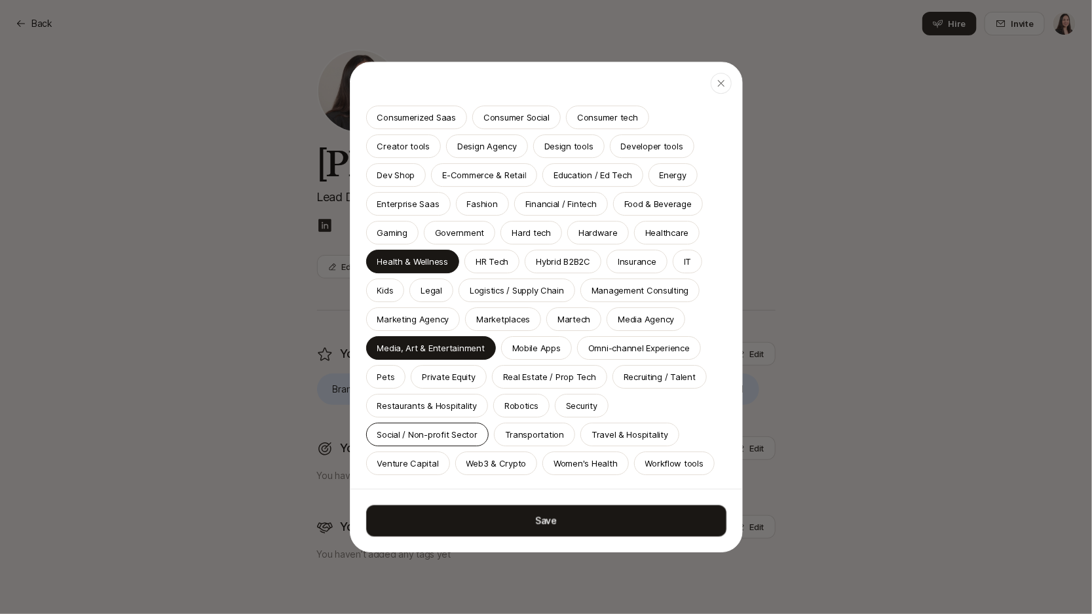
click at [451, 428] on p "Social / Non-profit Sector" at bounding box center [427, 434] width 100 height 13
click at [645, 232] on p "Healthcare" at bounding box center [666, 232] width 43 height 13
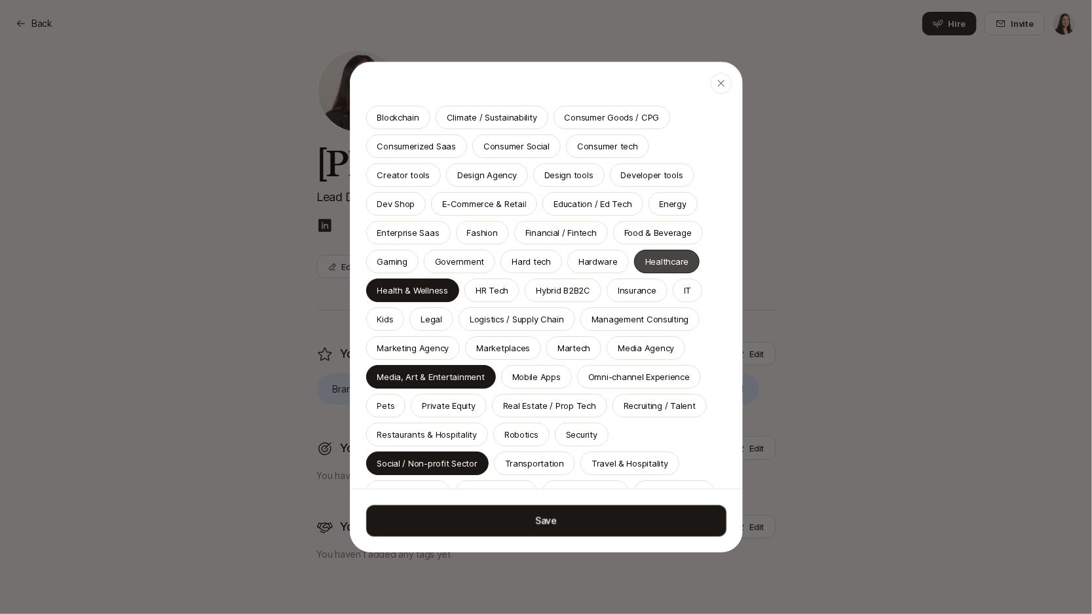
scroll to position [263, 0]
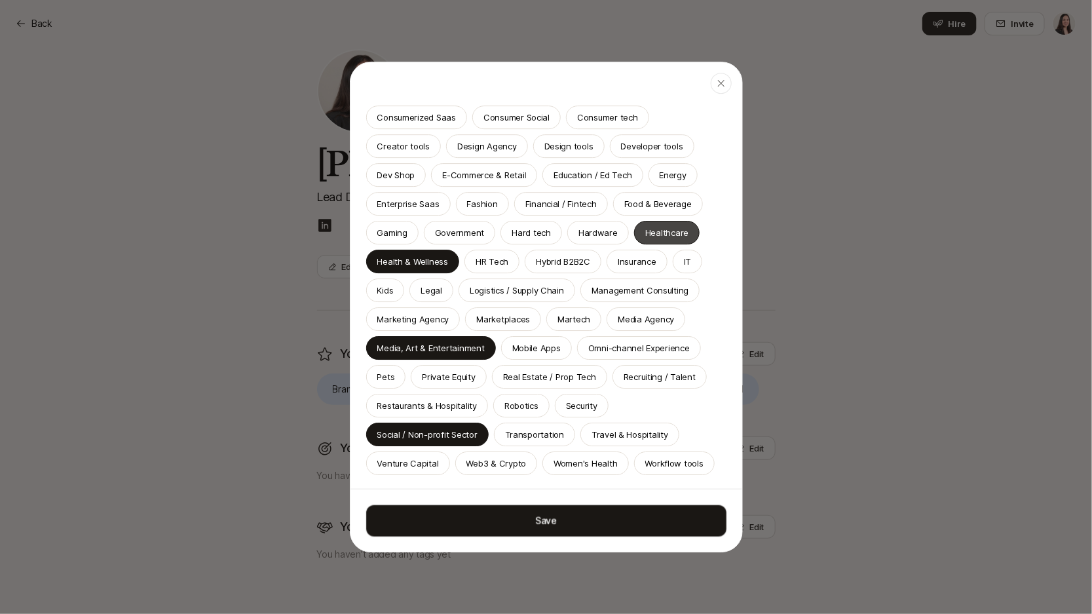
click at [645, 232] on p "Healthcare" at bounding box center [666, 232] width 43 height 13
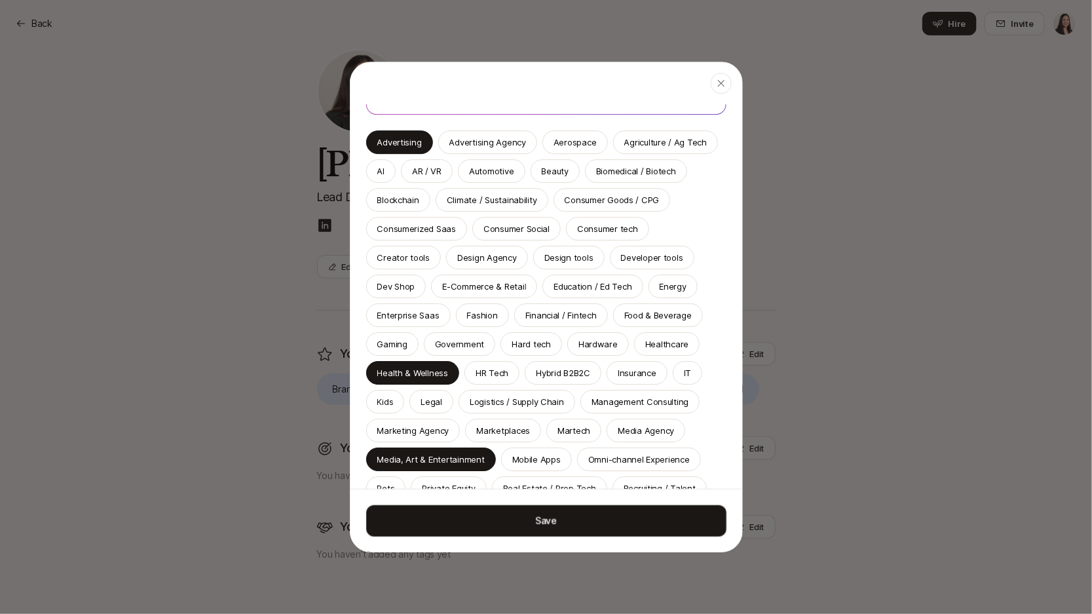
scroll to position [120, 0]
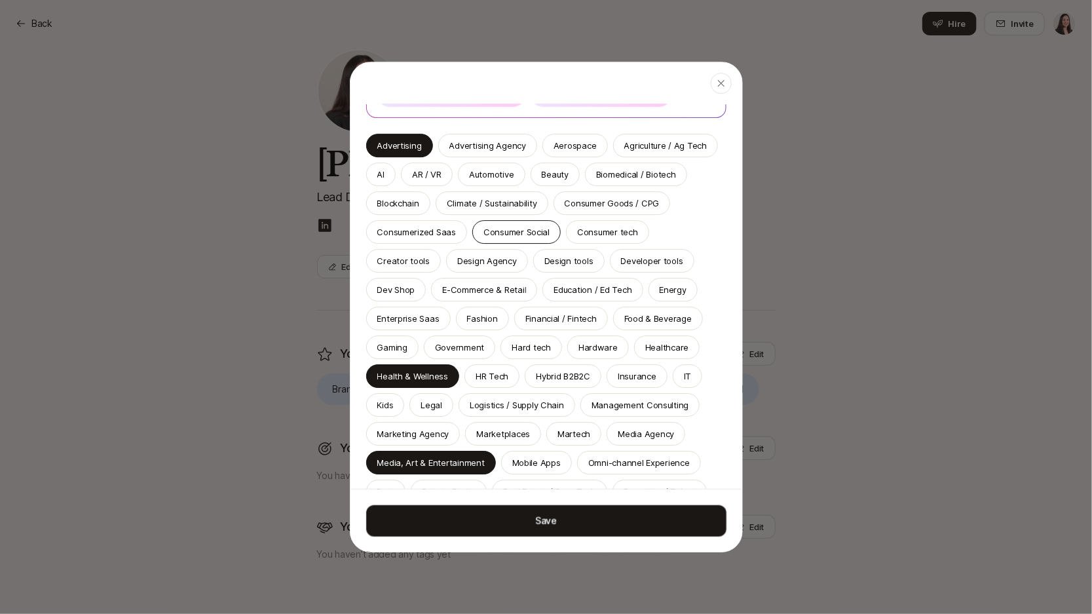
click at [546, 228] on div "Consumer Social" at bounding box center [516, 232] width 88 height 24
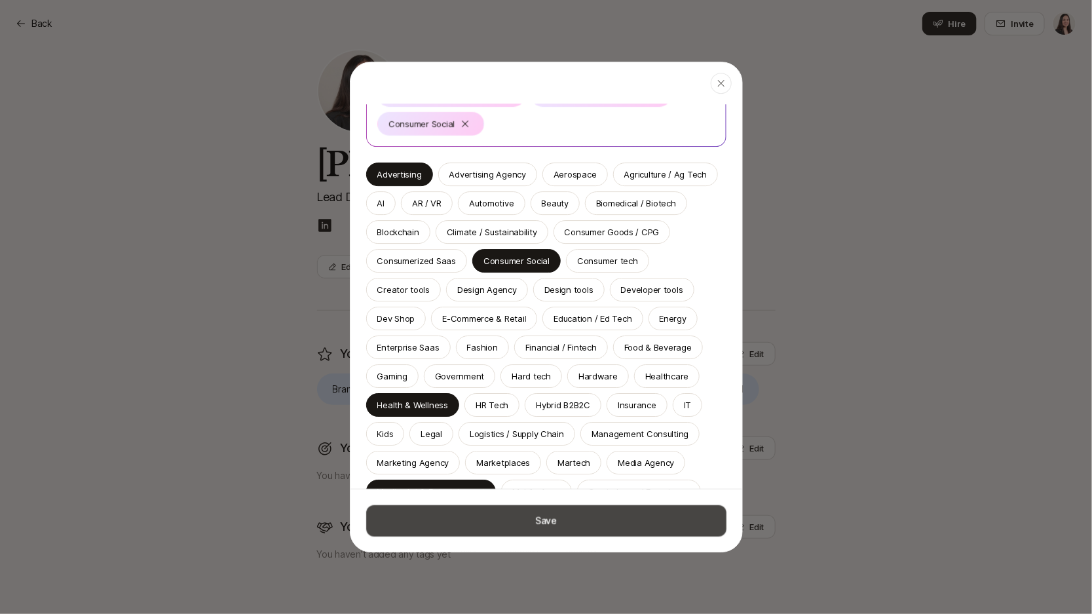
click at [541, 518] on button "Save" at bounding box center [546, 520] width 360 height 31
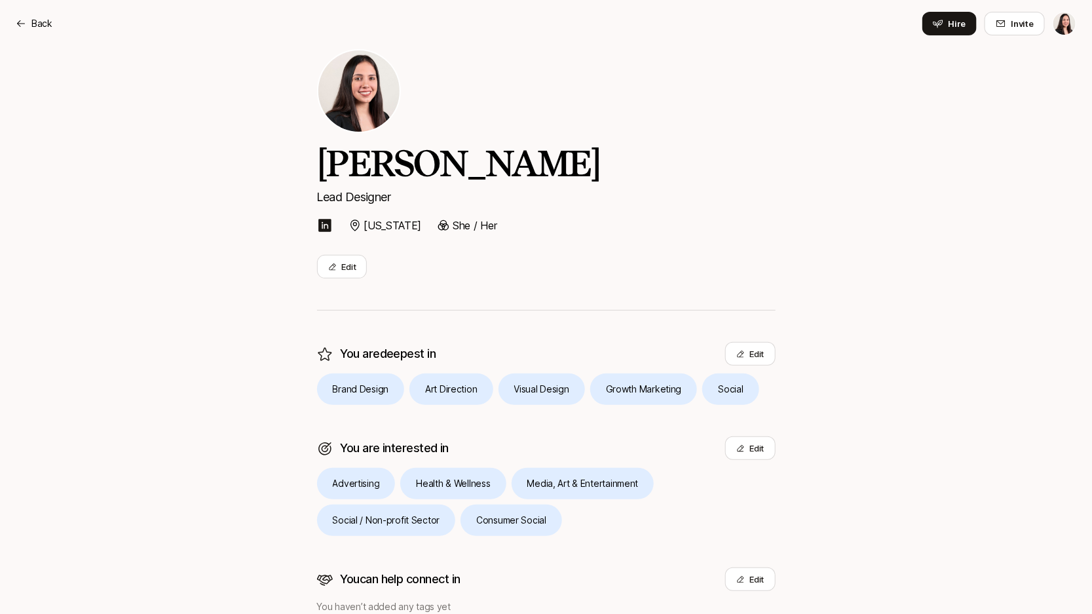
scroll to position [92, 0]
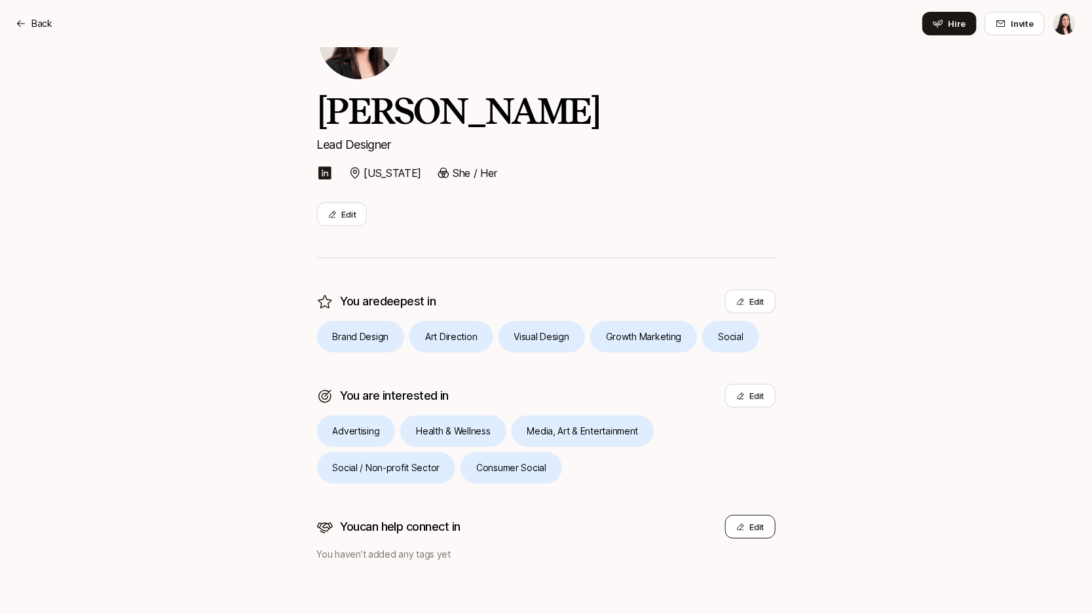
click at [740, 526] on icon at bounding box center [740, 527] width 9 height 9
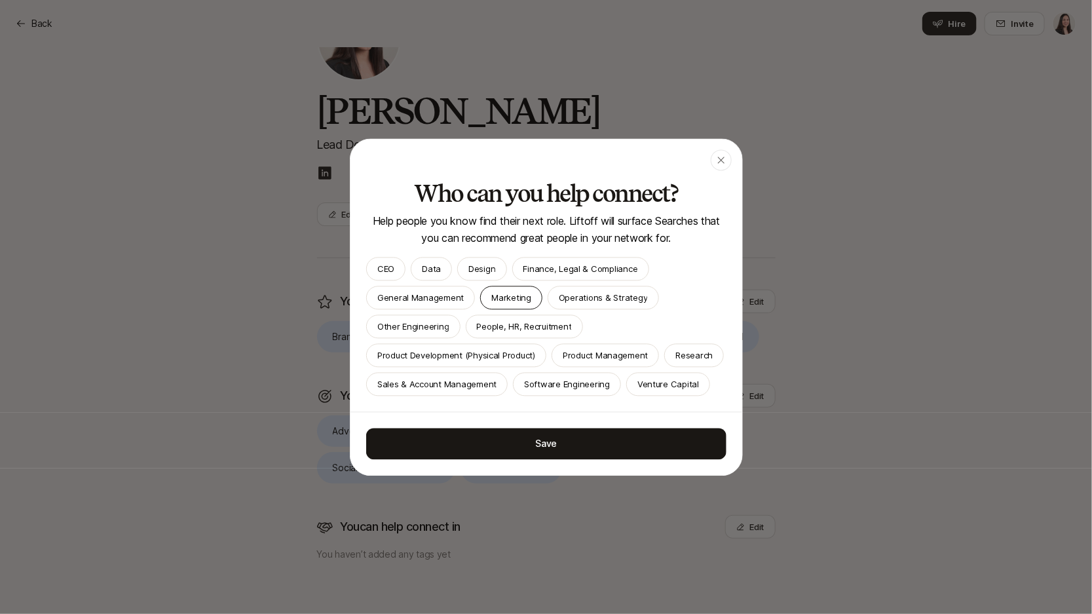
click at [512, 290] on div "Marketing" at bounding box center [511, 298] width 62 height 24
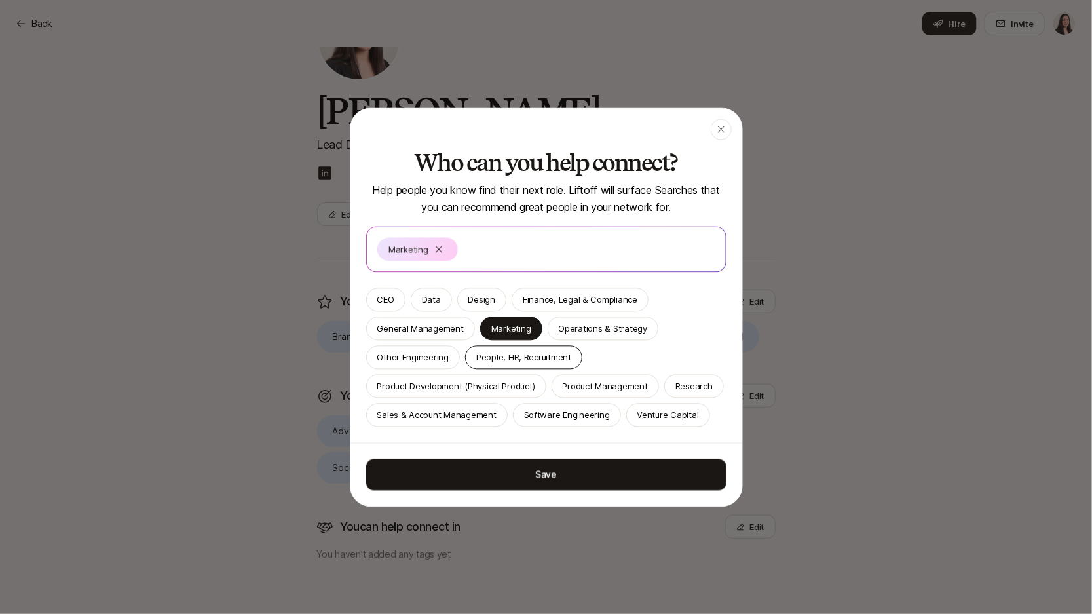
click at [549, 355] on p "People, HR, Recruitment" at bounding box center [523, 357] width 95 height 13
click at [484, 297] on p "Design" at bounding box center [481, 299] width 27 height 13
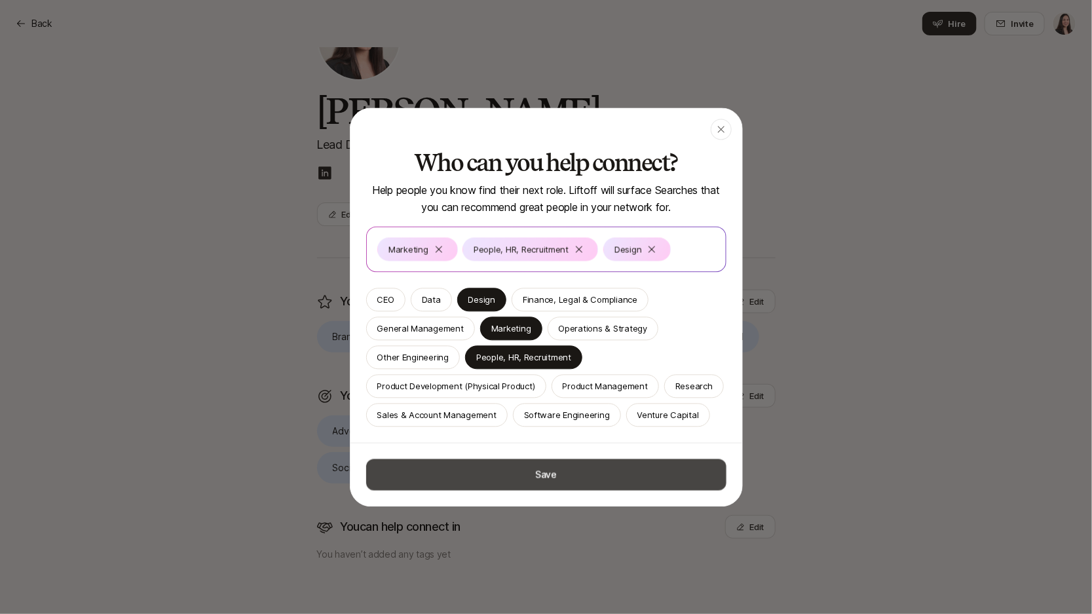
click at [532, 469] on button "Save" at bounding box center [546, 474] width 360 height 31
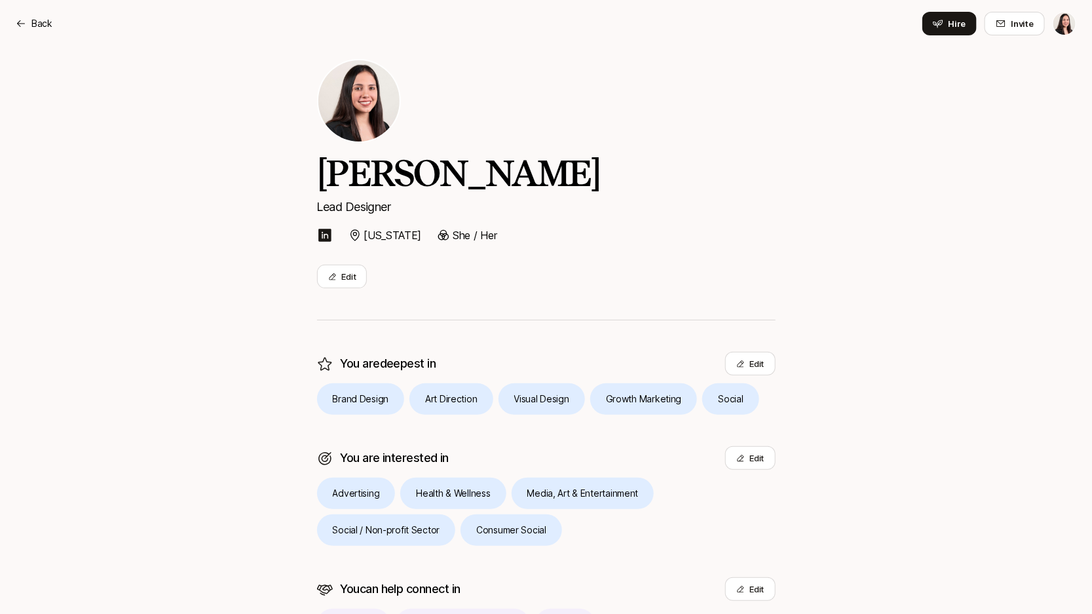
scroll to position [0, 0]
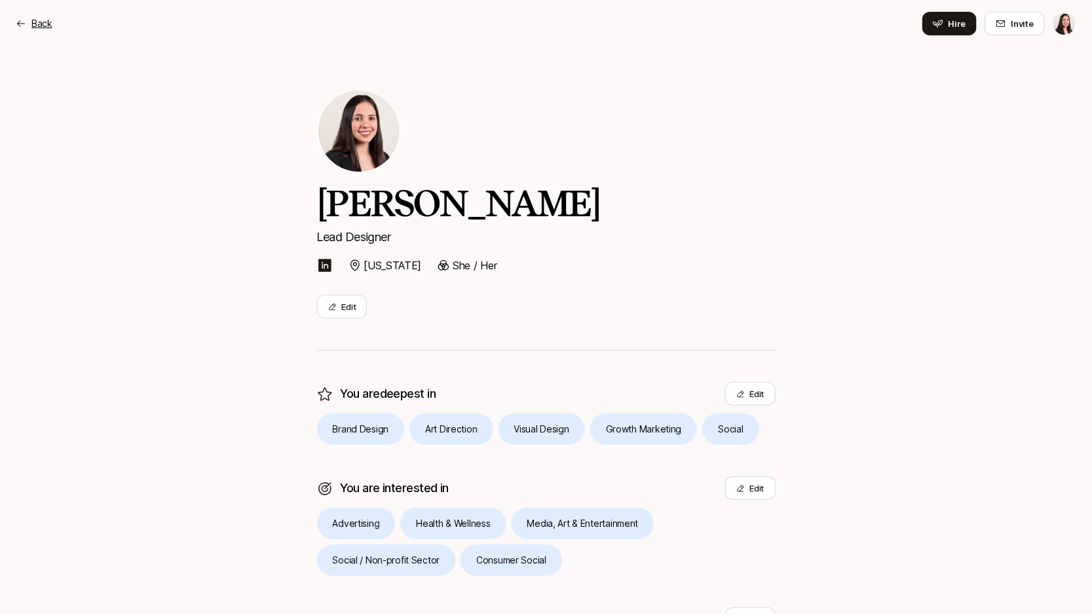
click at [23, 29] on div "Back" at bounding box center [34, 24] width 37 height 16
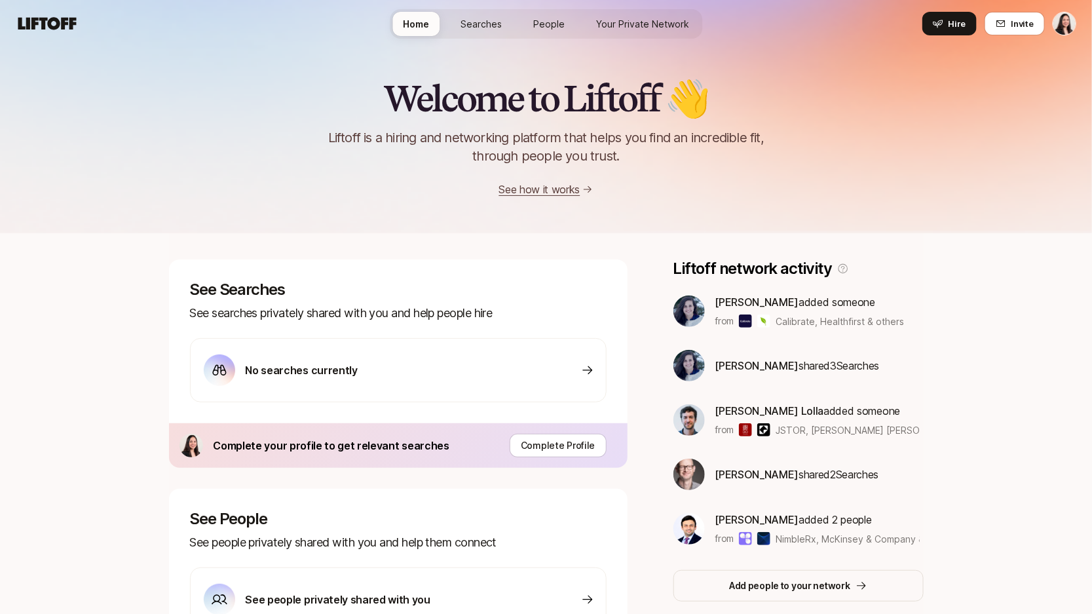
click at [488, 22] on span "Searches" at bounding box center [481, 24] width 41 height 14
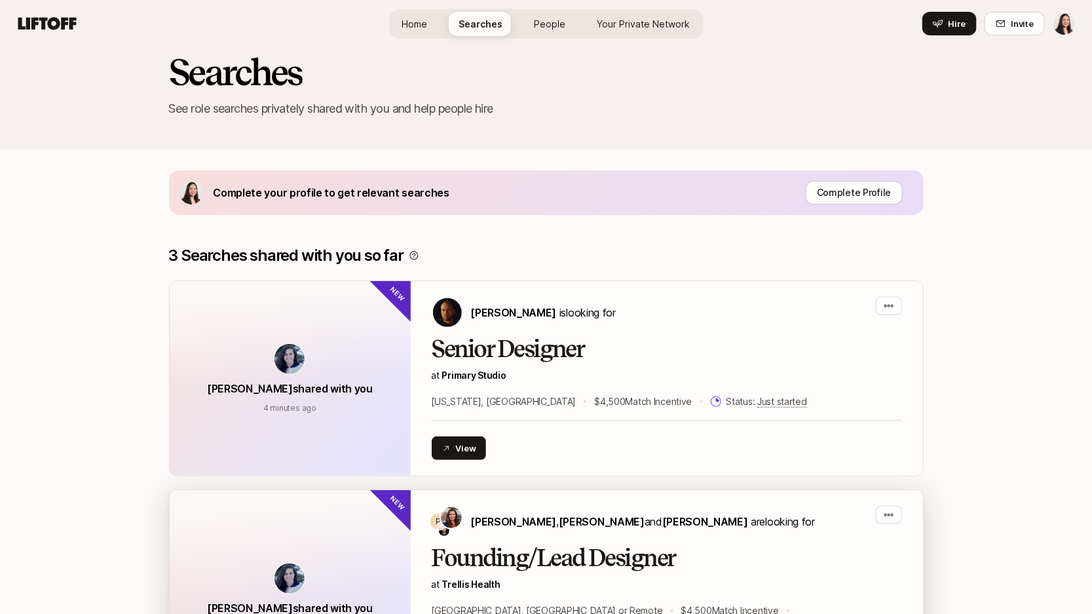
scroll to position [42, 0]
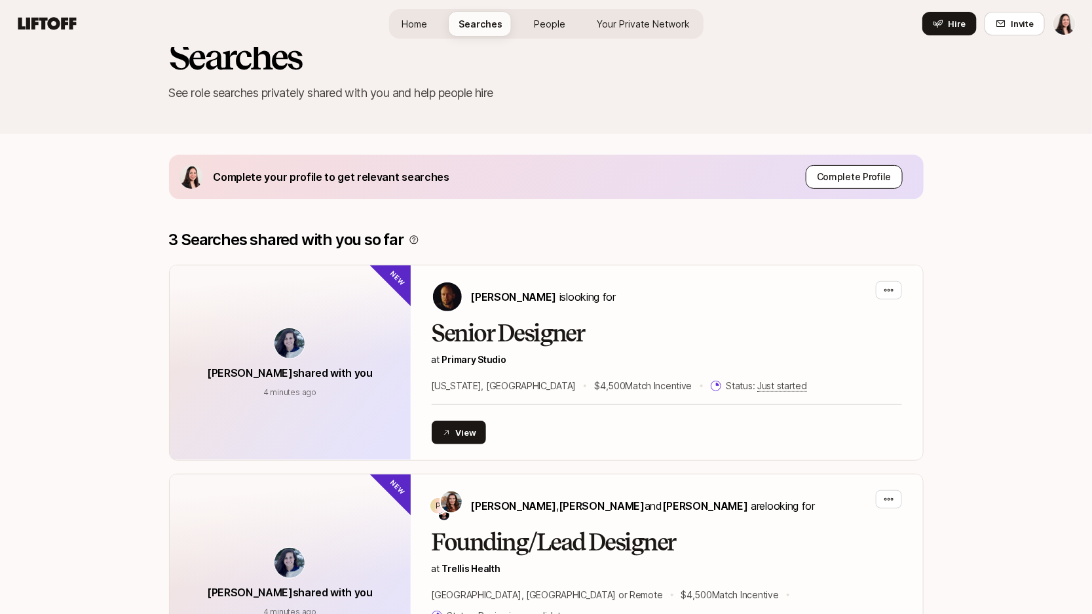
click at [885, 177] on p "Complete Profile" at bounding box center [854, 177] width 75 height 16
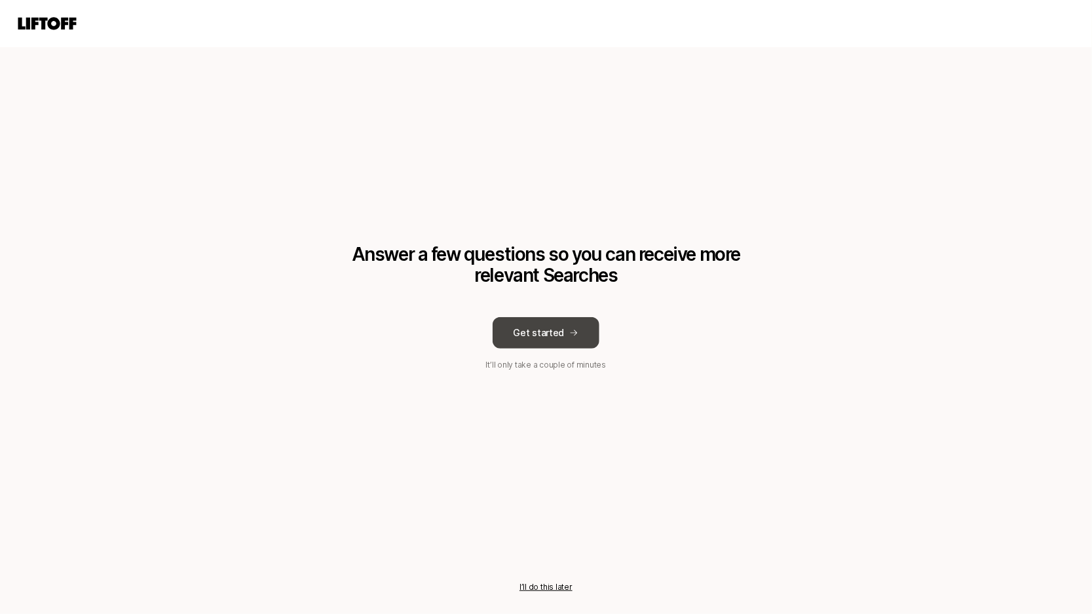
click at [587, 333] on button "Get started" at bounding box center [546, 332] width 107 height 31
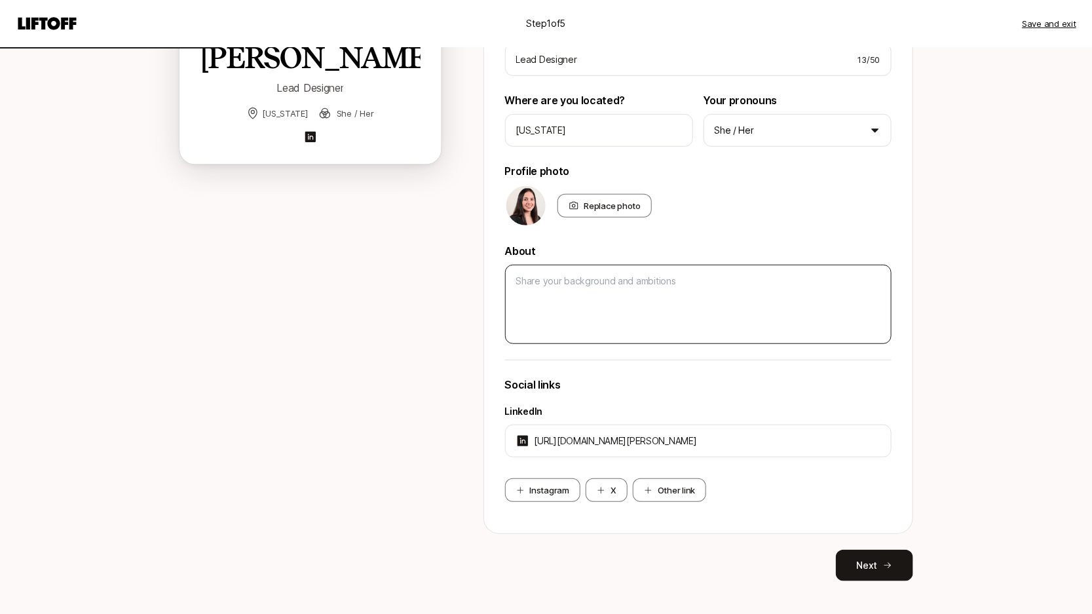
scroll to position [244, 0]
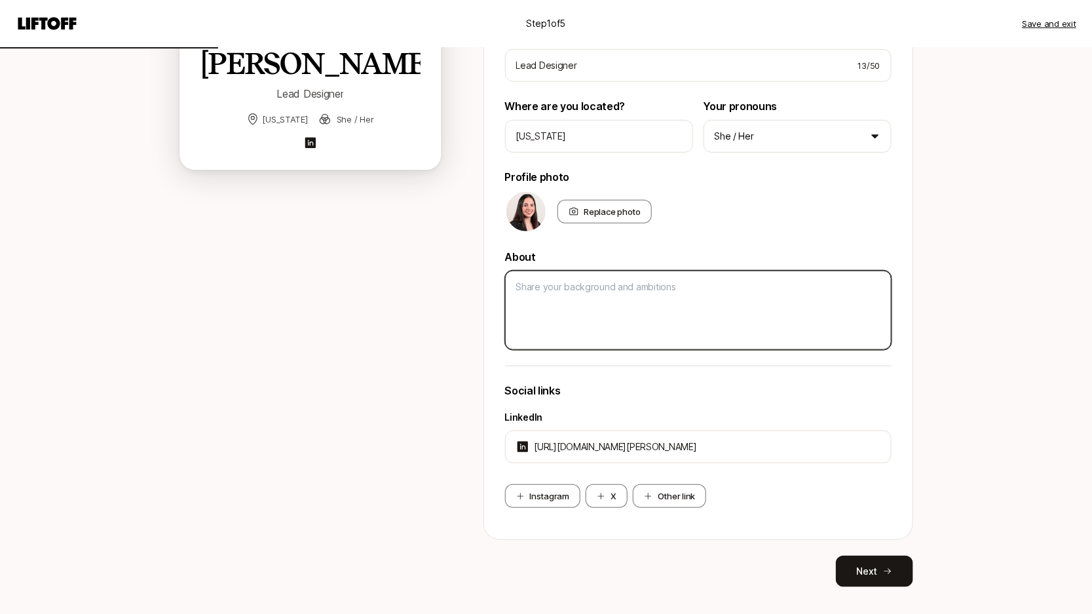
click at [568, 295] on textarea at bounding box center [698, 310] width 387 height 79
paste textarea "Detail-oriented and driven art director and designer with 10 years of experienc…"
type textarea "x"
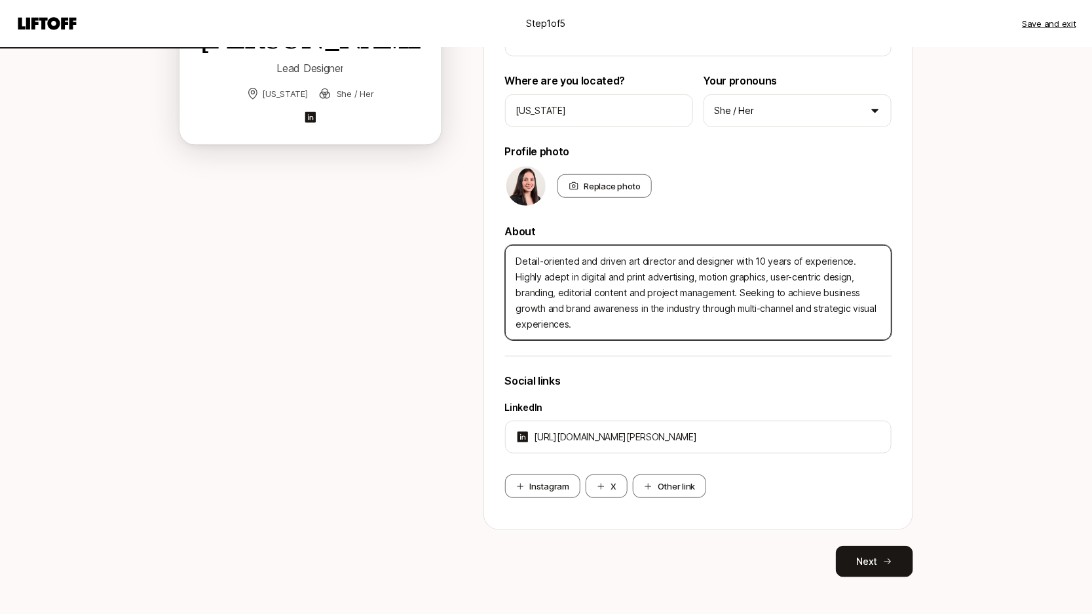
scroll to position [282, 0]
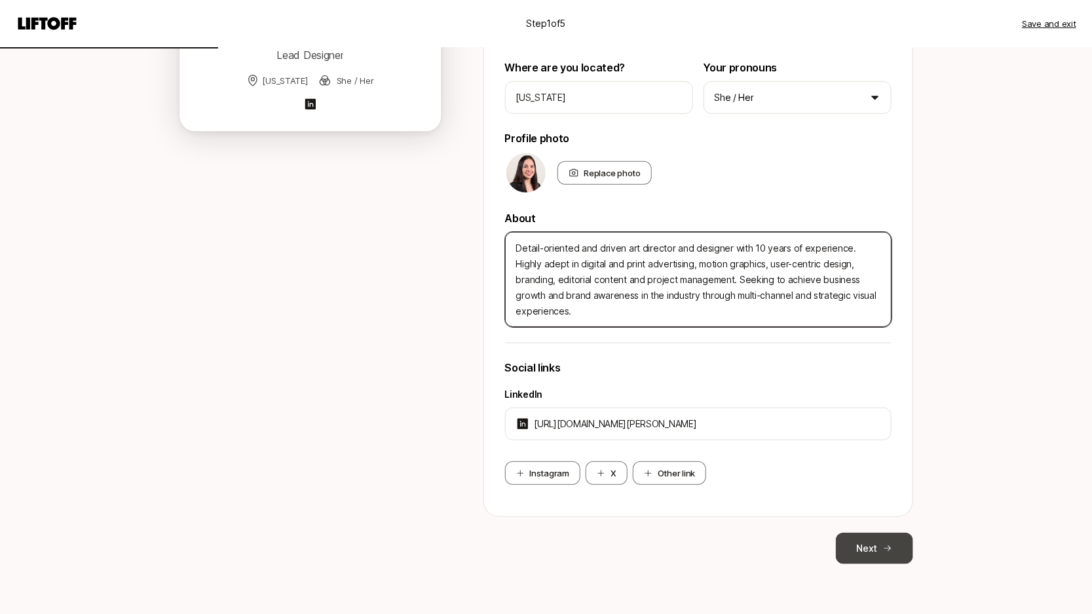
type textarea "Detail-oriented and driven art director and designer with 10 years of experienc…"
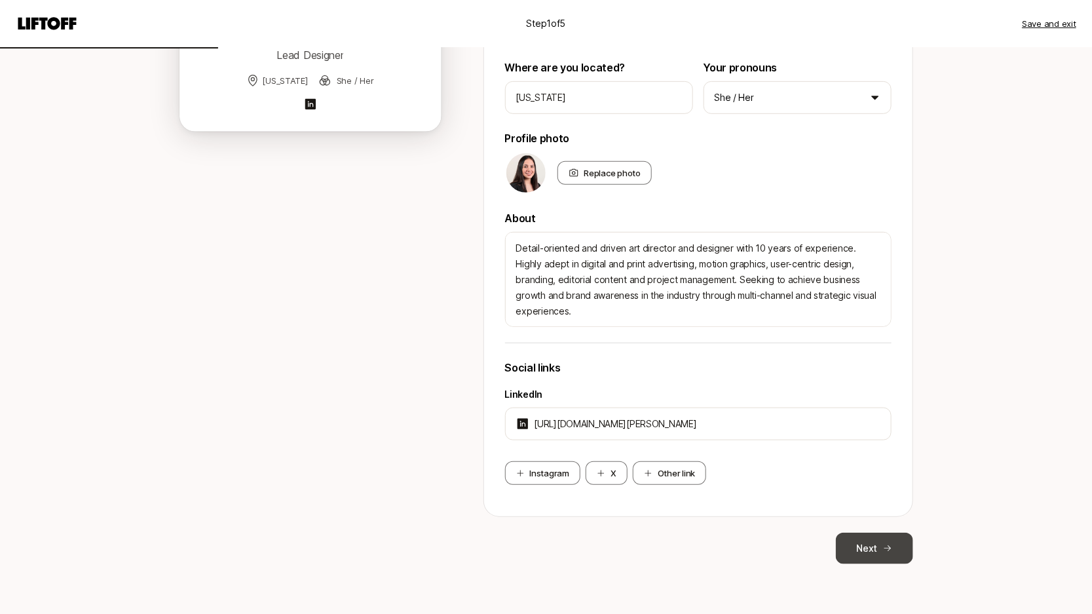
click at [873, 538] on button "Next" at bounding box center [874, 548] width 77 height 31
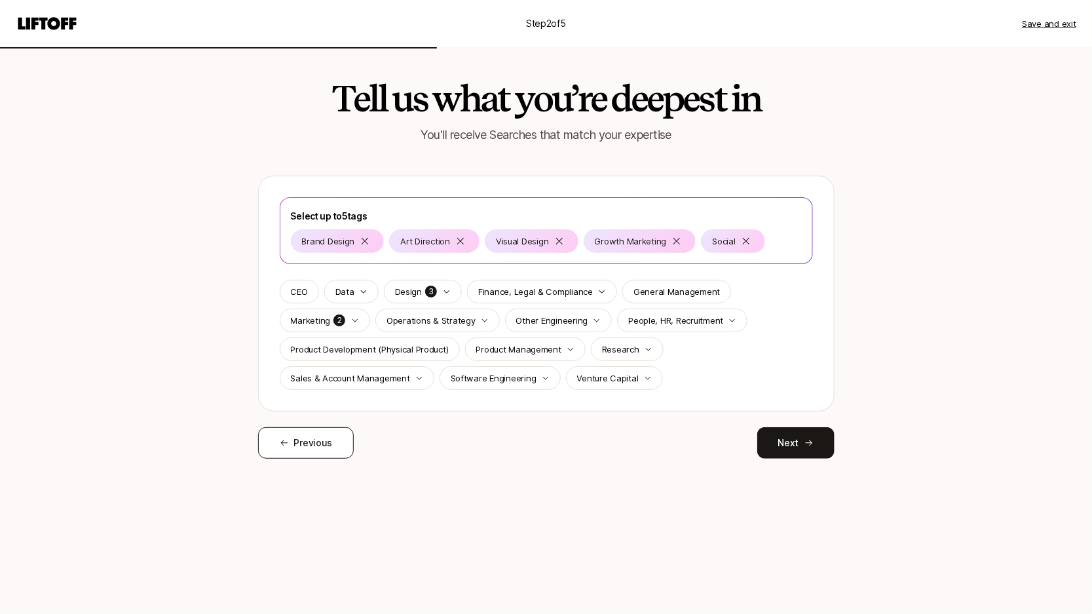
click at [314, 432] on button "Previous" at bounding box center [306, 442] width 96 height 31
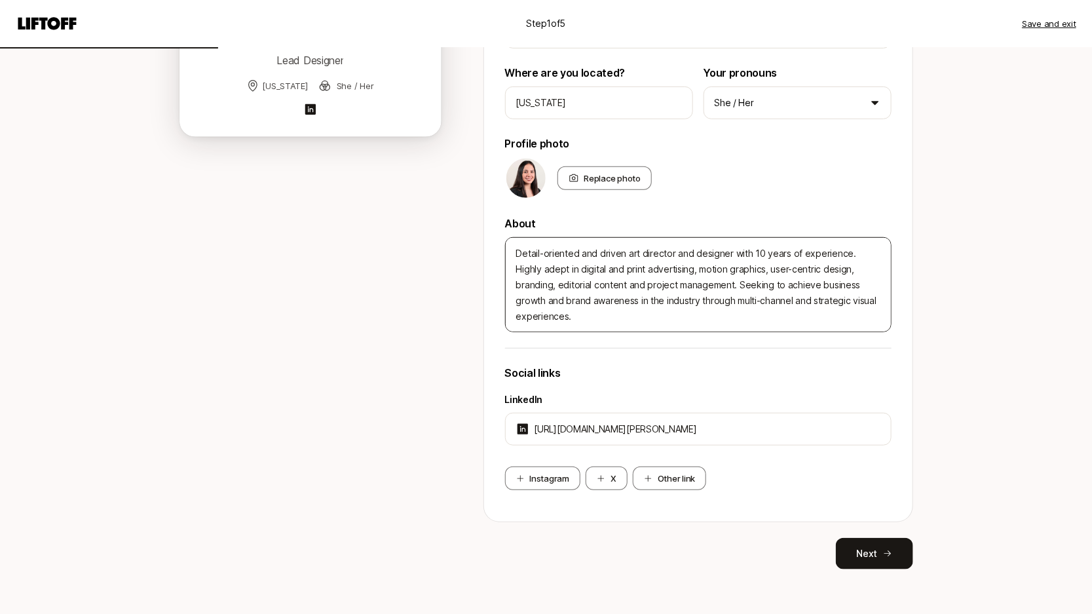
scroll to position [282, 0]
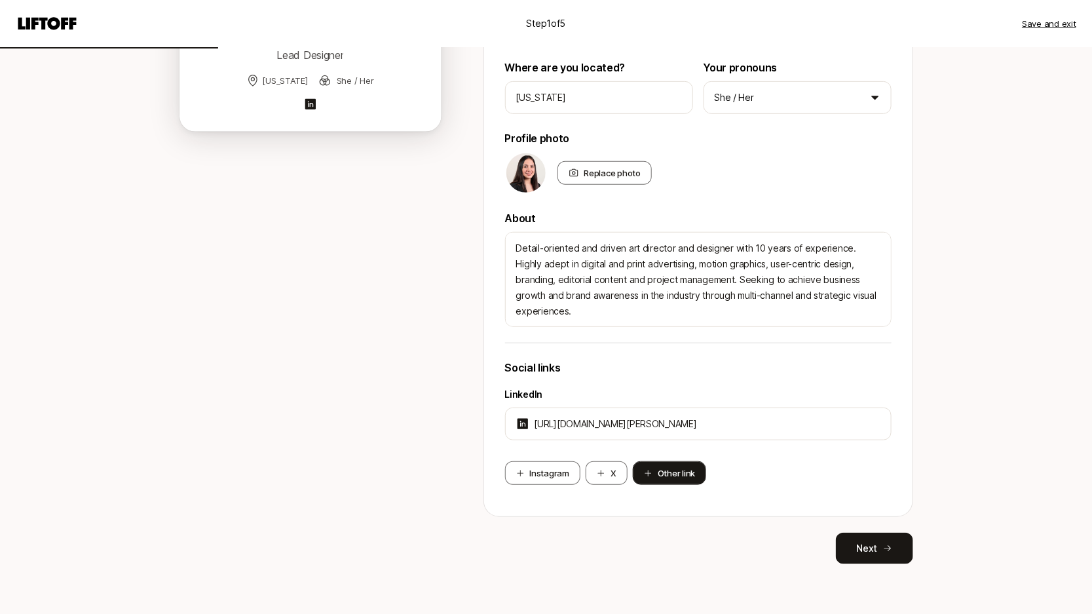
click at [653, 480] on button "Other link" at bounding box center [669, 473] width 73 height 24
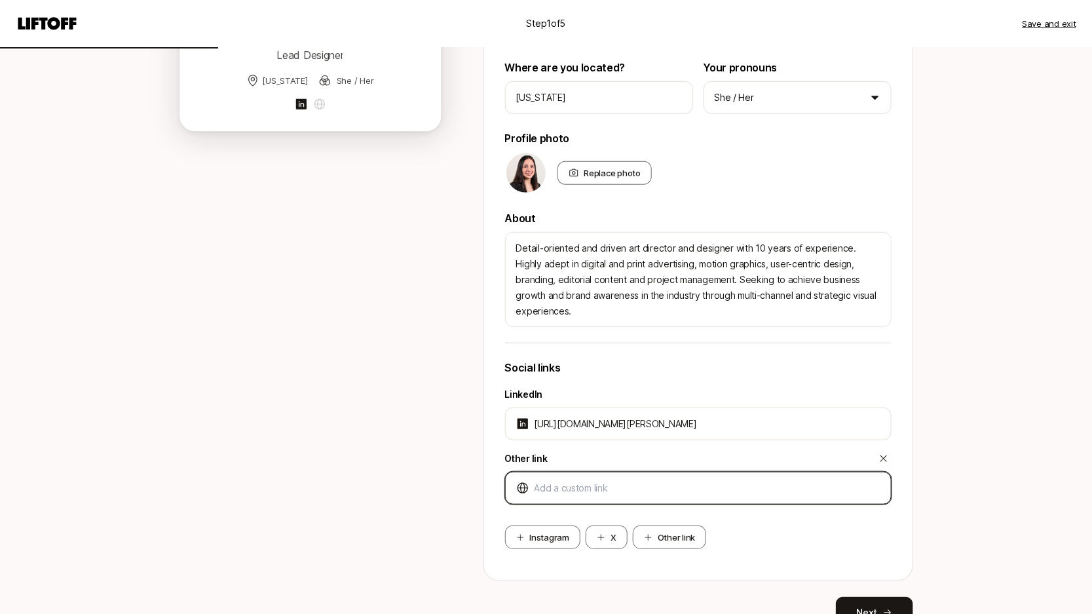
click at [584, 480] on input at bounding box center [708, 488] width 346 height 16
paste input "[URL][DOMAIN_NAME]"
type textarea "x"
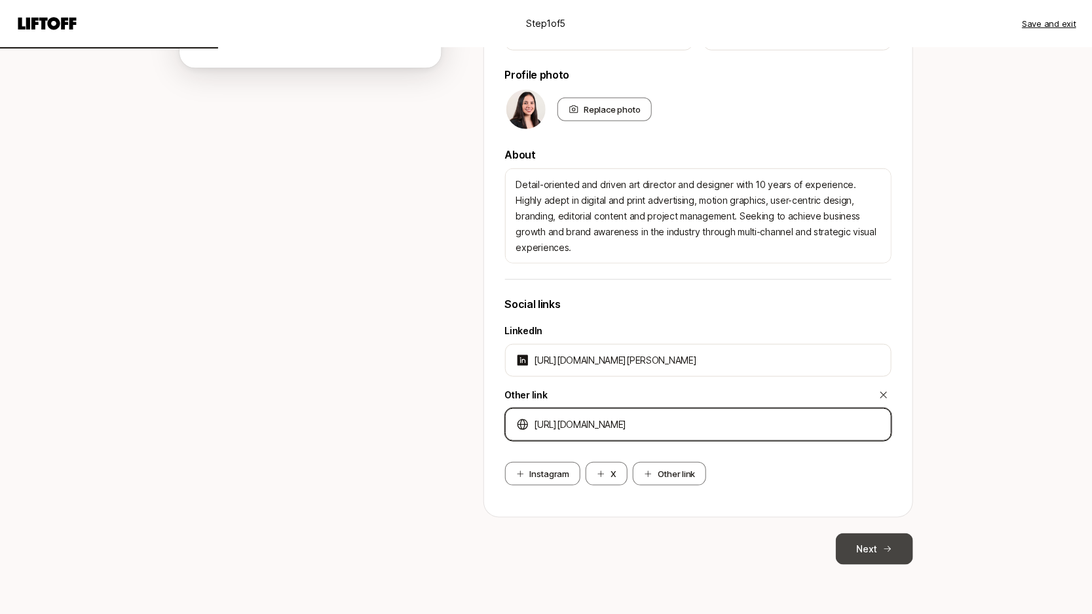
type input "[URL][DOMAIN_NAME]"
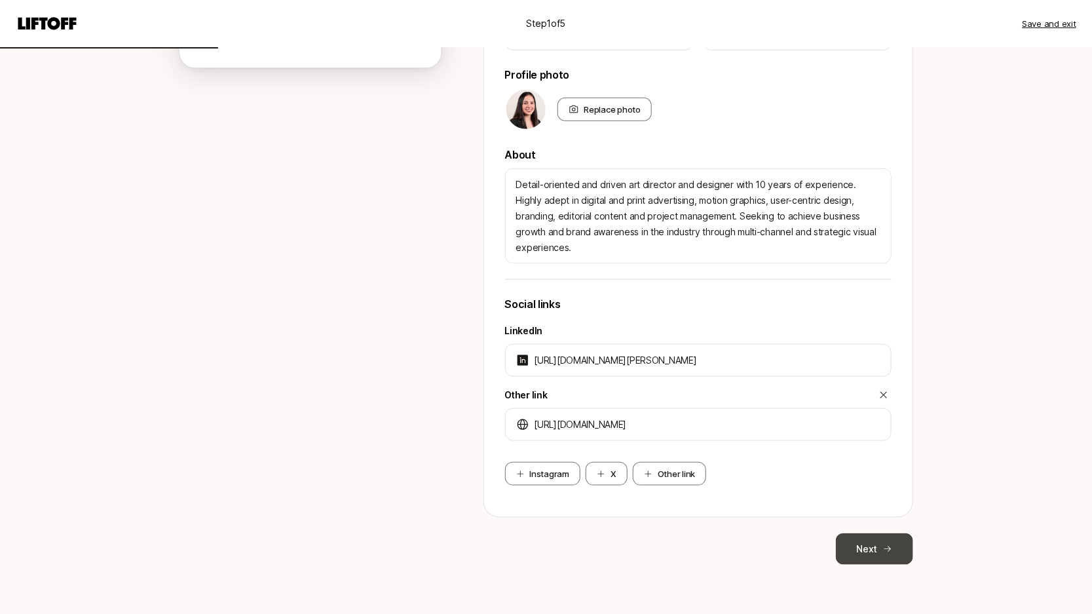
click at [878, 536] on button "Next" at bounding box center [874, 548] width 77 height 31
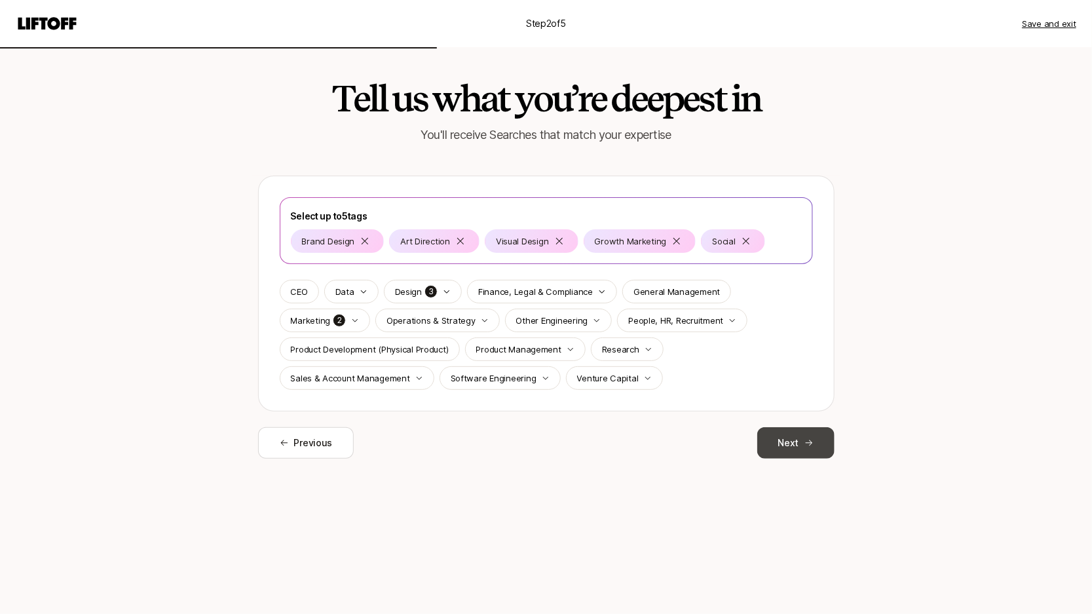
click at [813, 436] on button "Next" at bounding box center [795, 442] width 77 height 31
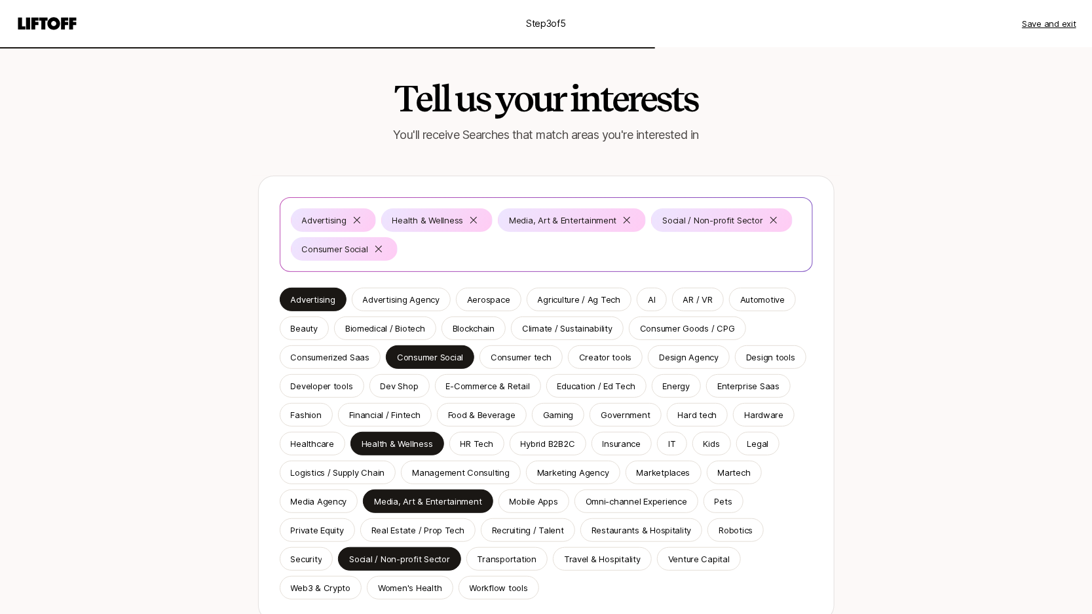
scroll to position [105, 0]
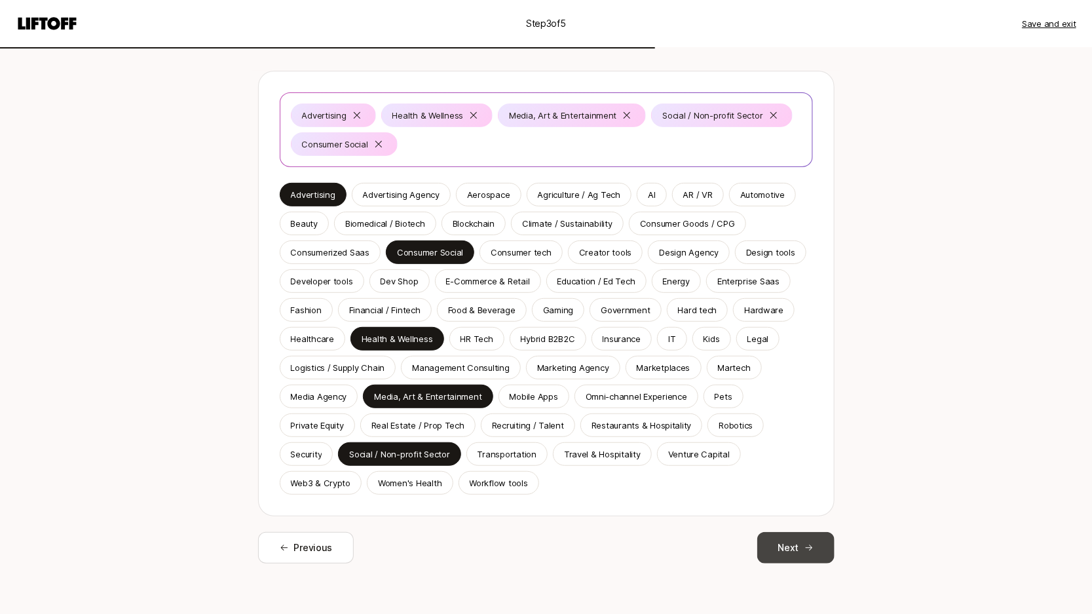
click at [788, 545] on button "Next" at bounding box center [795, 547] width 77 height 31
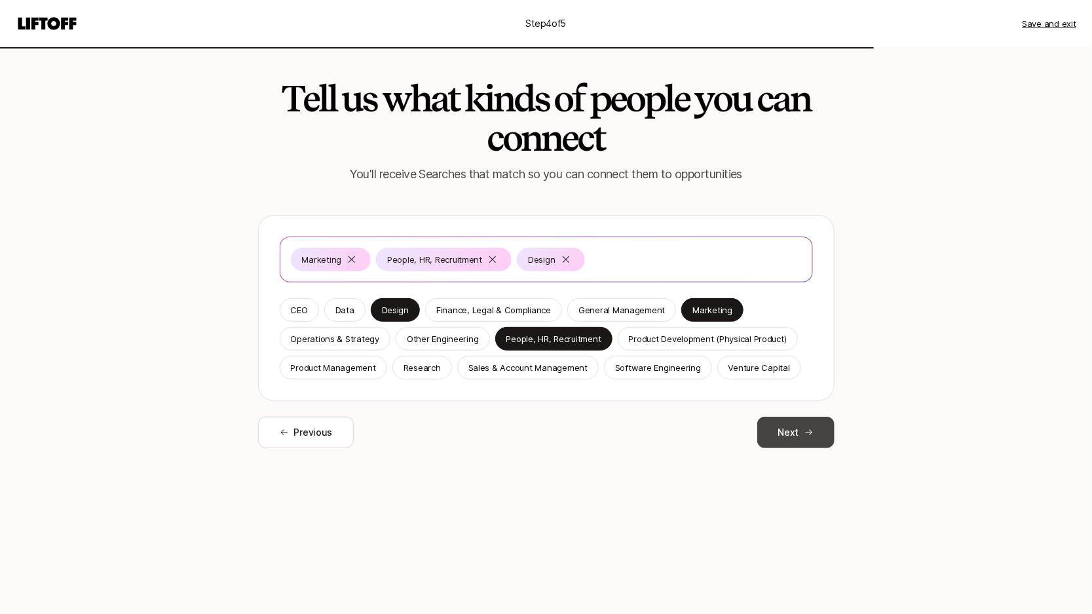
click at [822, 432] on button "Next" at bounding box center [795, 432] width 77 height 31
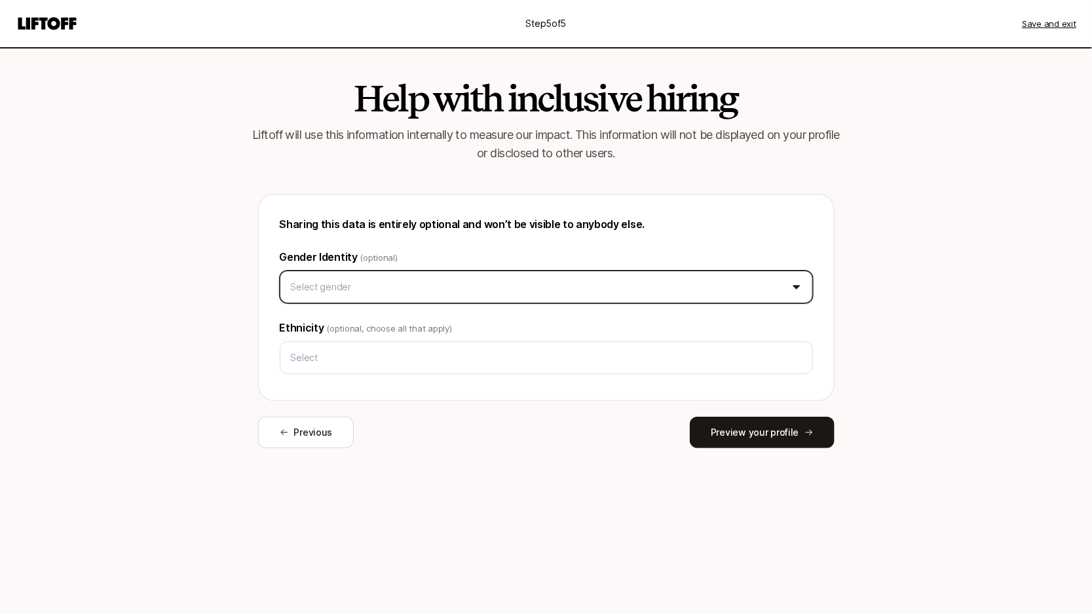
click at [706, 292] on html "Step 5 of 5 Save and exit Help with inclusive hiring Liftoff will use this info…" at bounding box center [546, 307] width 1092 height 614
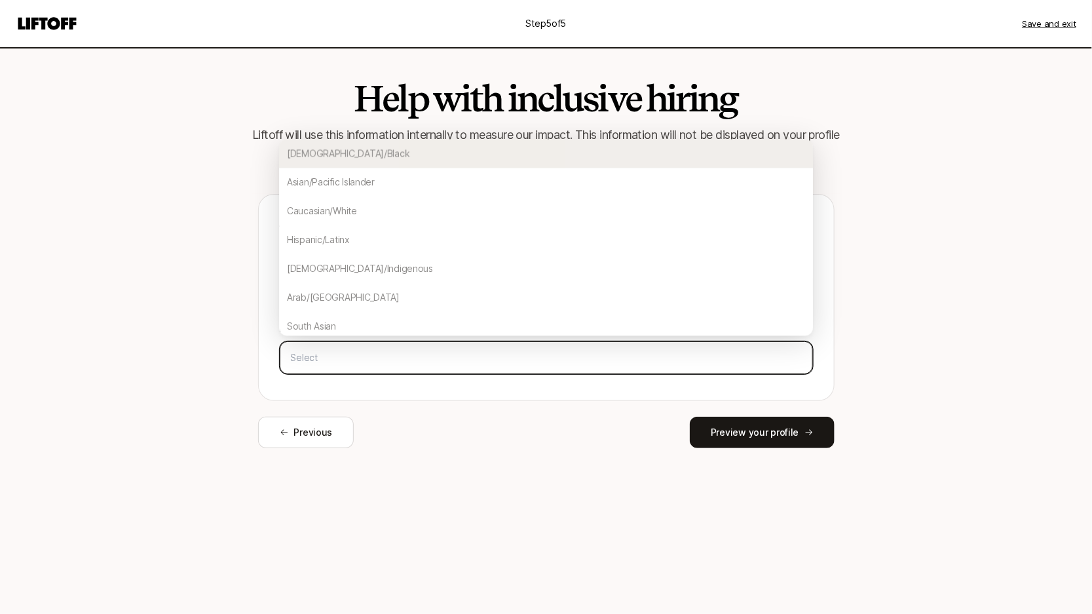
click at [493, 366] on input "text" at bounding box center [547, 358] width 522 height 24
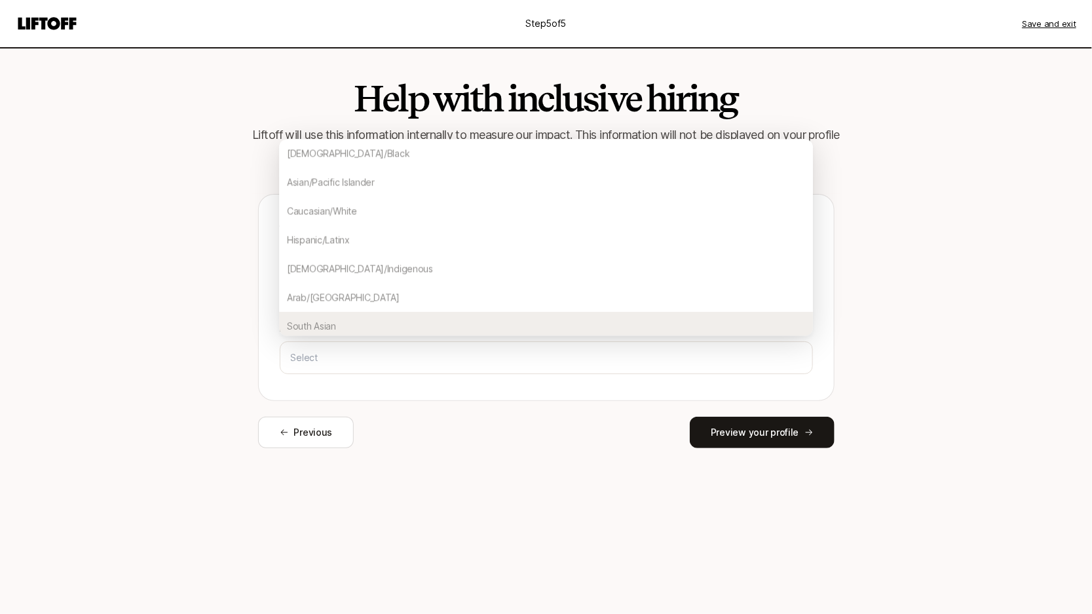
click at [368, 379] on div "Sharing this data is entirely optional and won’t be visible to anybody else. Ge…" at bounding box center [546, 297] width 577 height 207
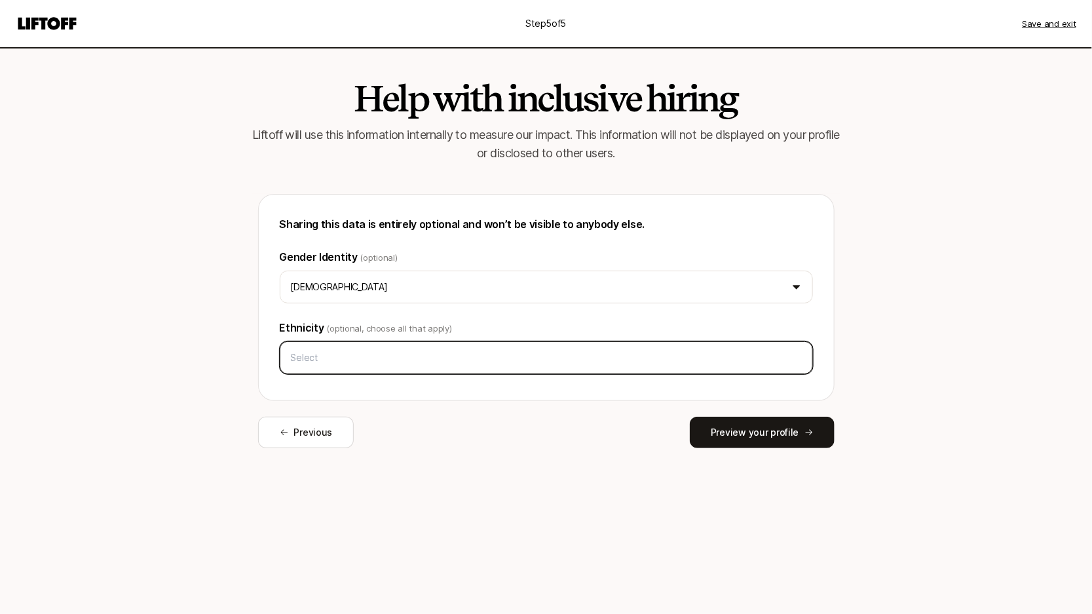
click at [367, 359] on input "text" at bounding box center [547, 358] width 522 height 24
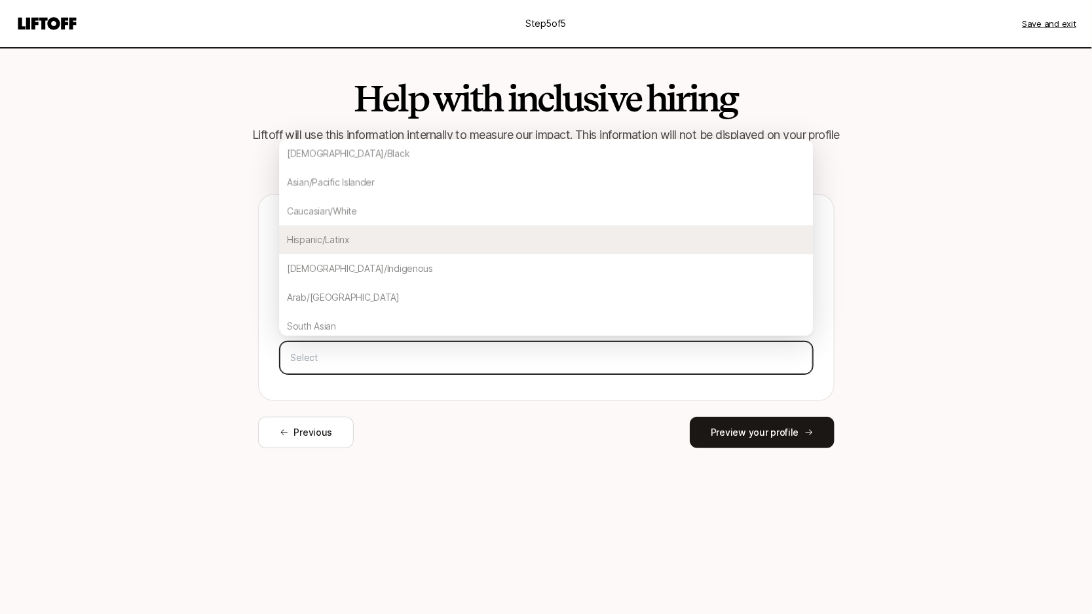
click at [394, 246] on div "Hispanic/Latinx" at bounding box center [546, 240] width 534 height 29
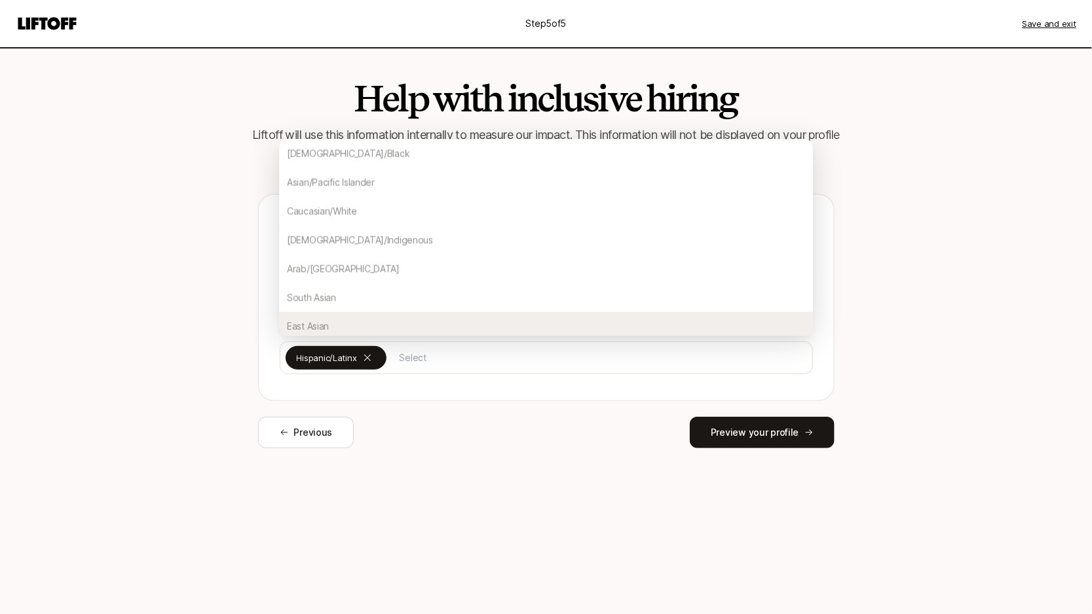
click at [831, 373] on div "Sharing this data is entirely optional and won’t be visible to anybody else. Ge…" at bounding box center [546, 297] width 577 height 207
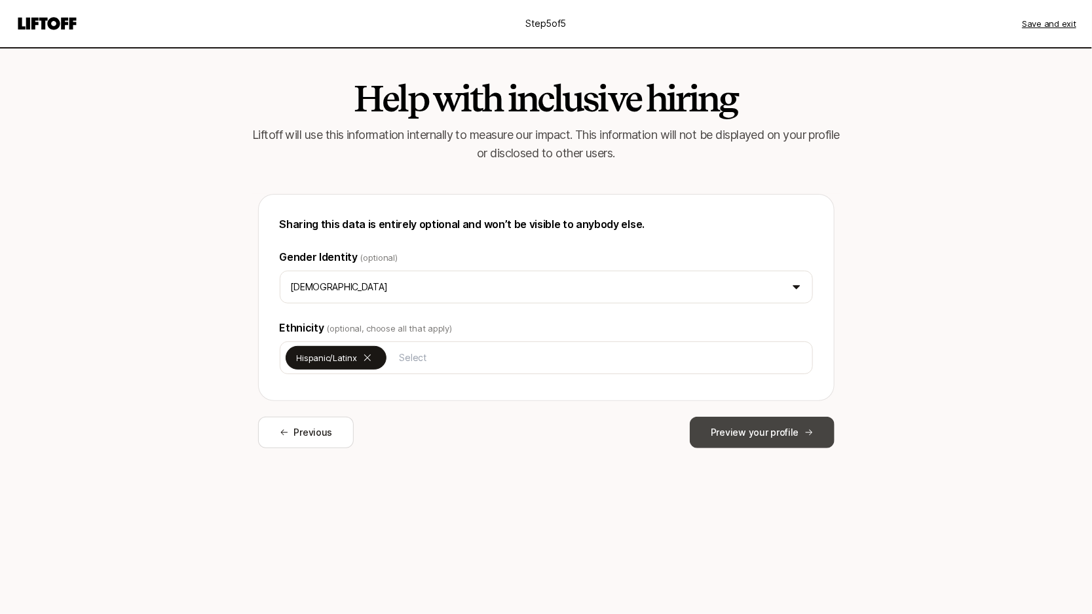
click at [811, 432] on icon at bounding box center [809, 432] width 9 height 9
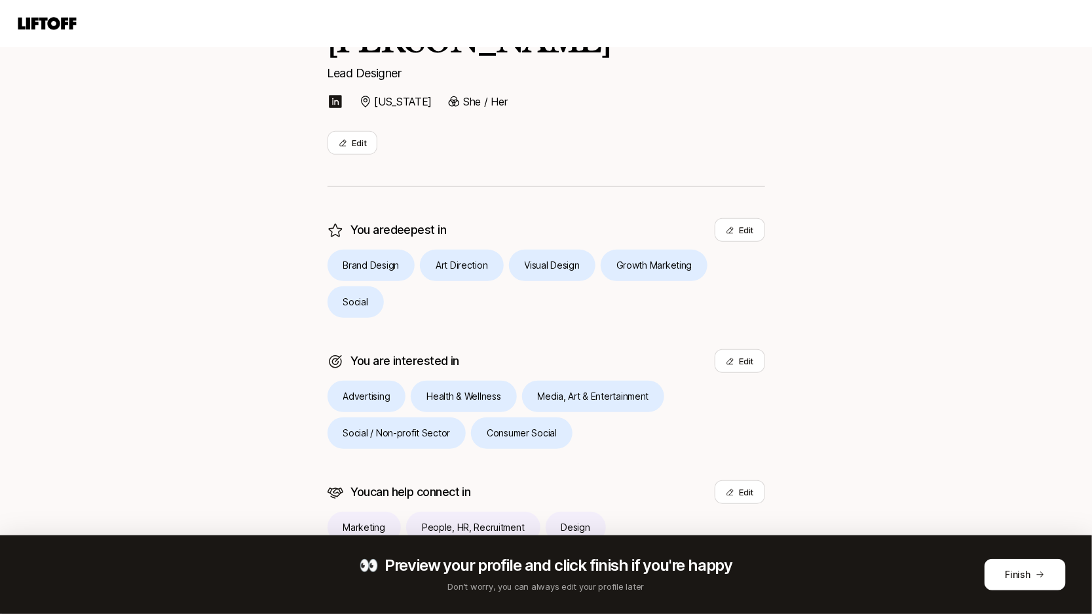
scroll to position [197, 0]
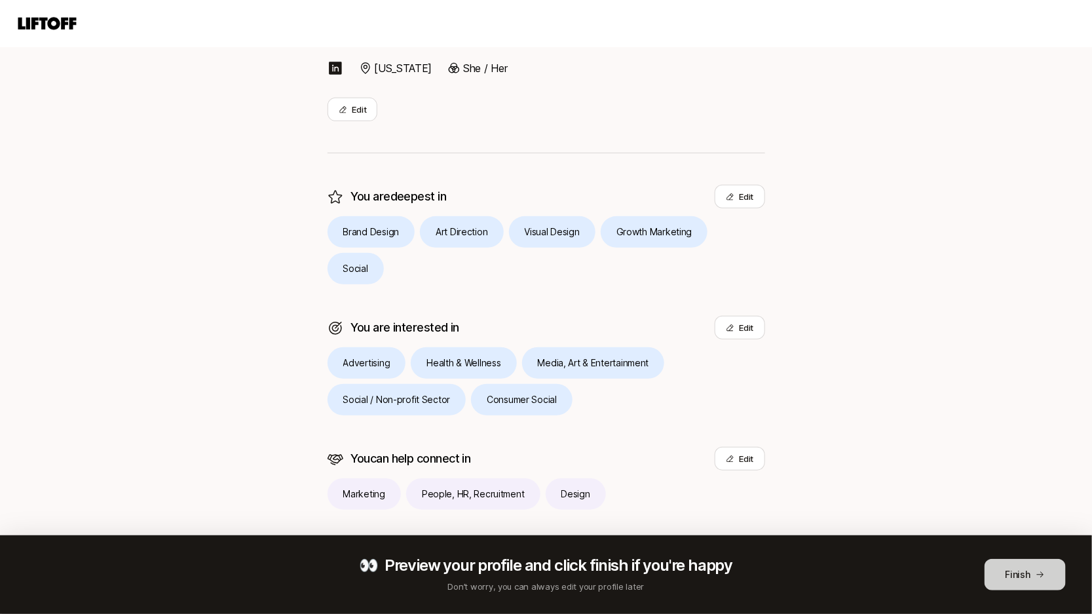
click at [1018, 569] on button "Finish" at bounding box center [1025, 574] width 81 height 31
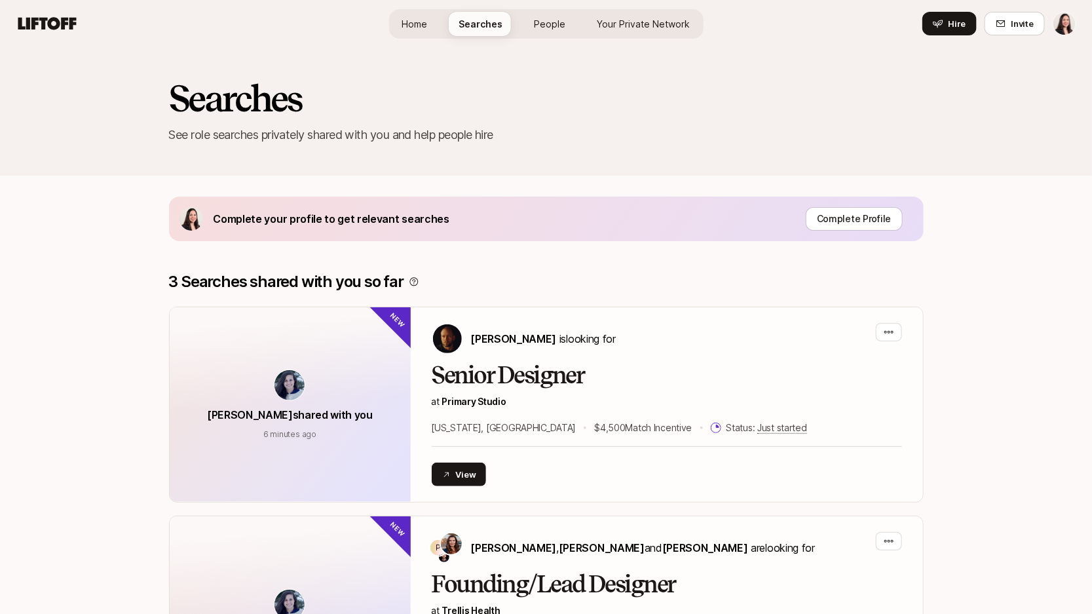
click at [535, 13] on link "People" at bounding box center [550, 24] width 52 height 24
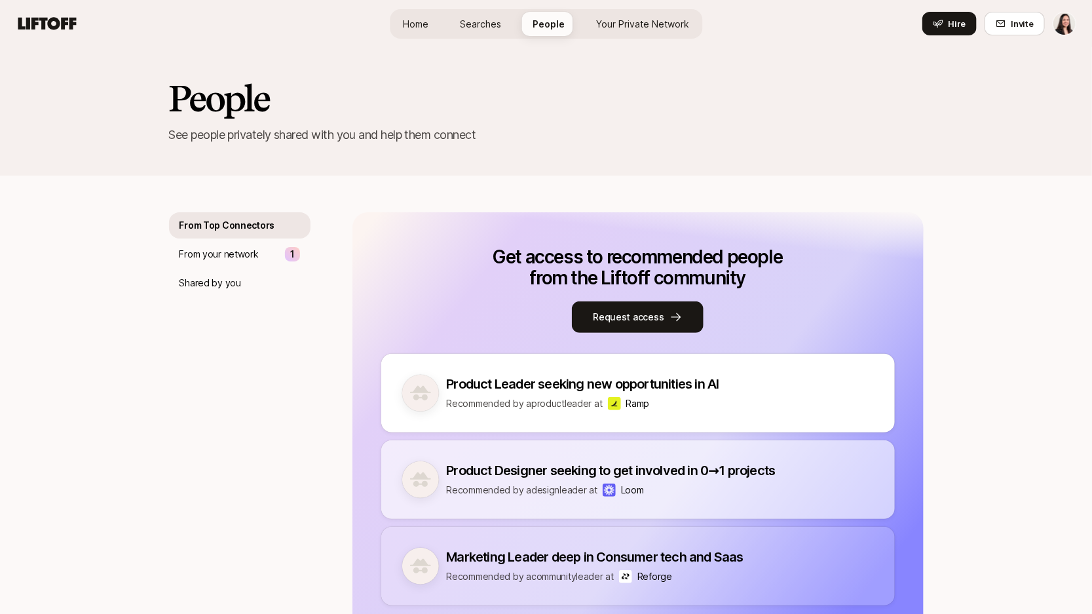
click at [508, 33] on link "Searches" at bounding box center [480, 24] width 62 height 24
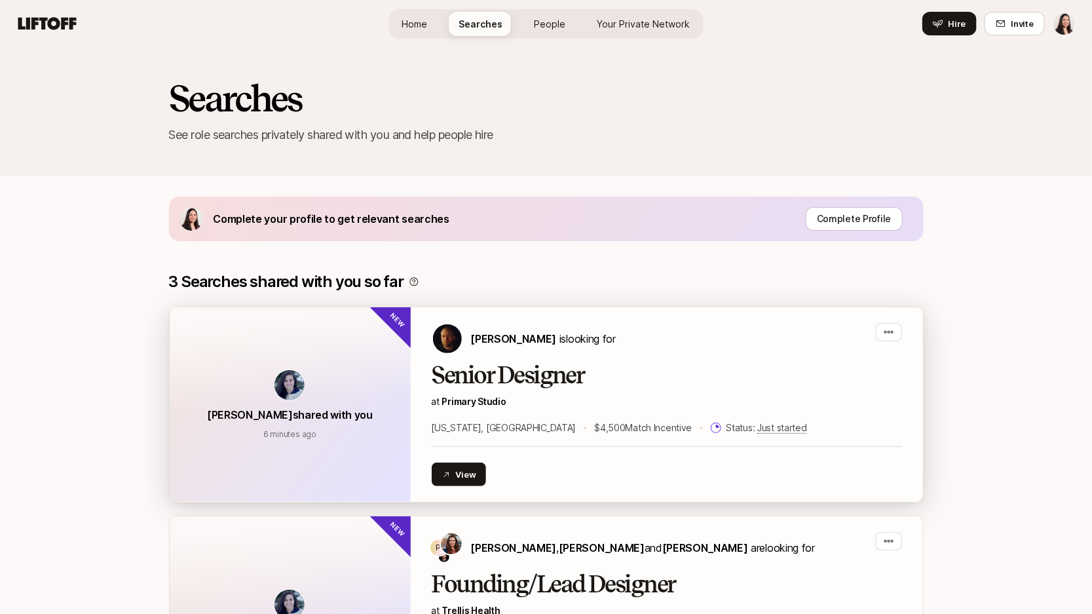
click at [505, 383] on h2 "Senior Designer" at bounding box center [667, 375] width 470 height 26
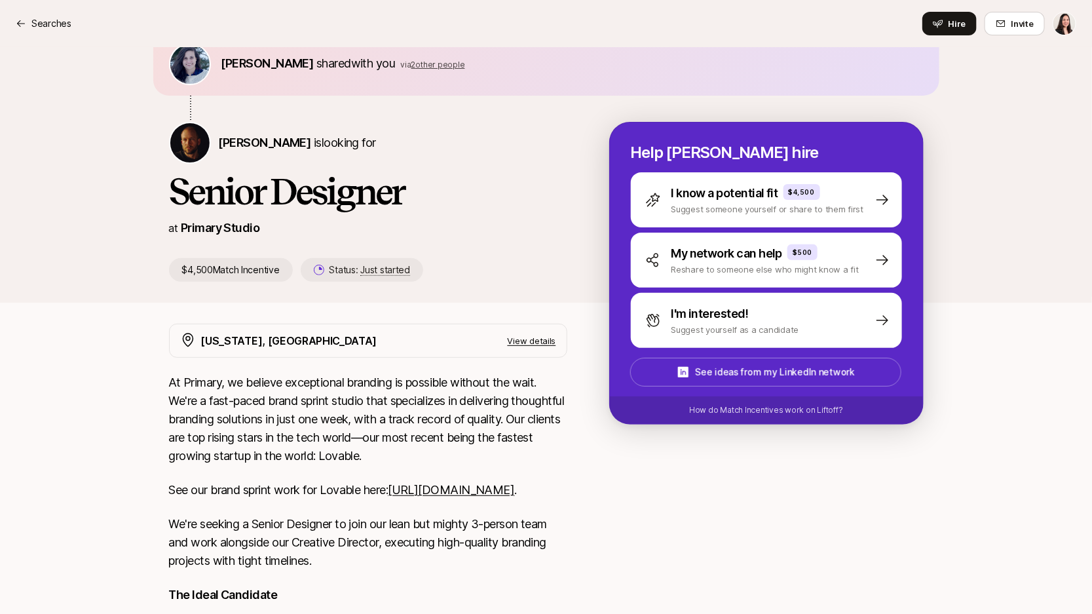
scroll to position [41, 0]
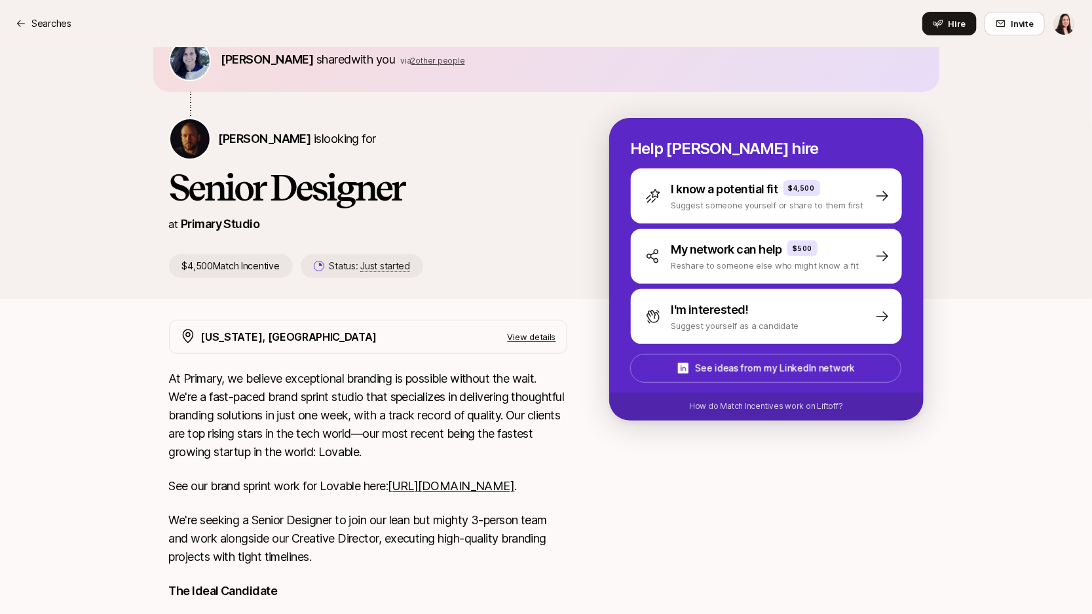
click at [388, 493] on link "[URL][DOMAIN_NAME]" at bounding box center [451, 486] width 126 height 14
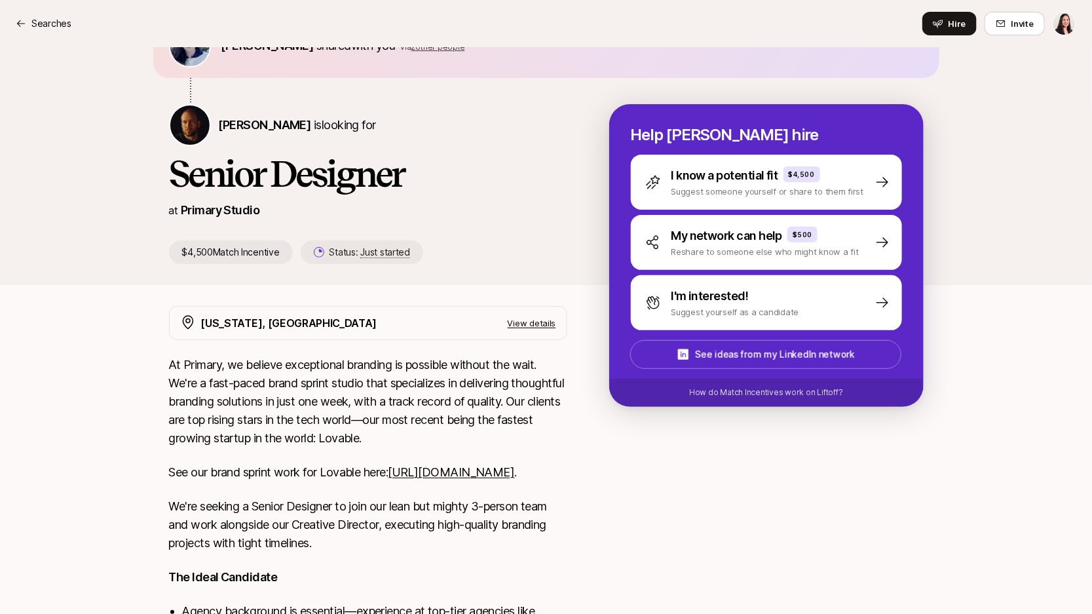
scroll to position [69, 0]
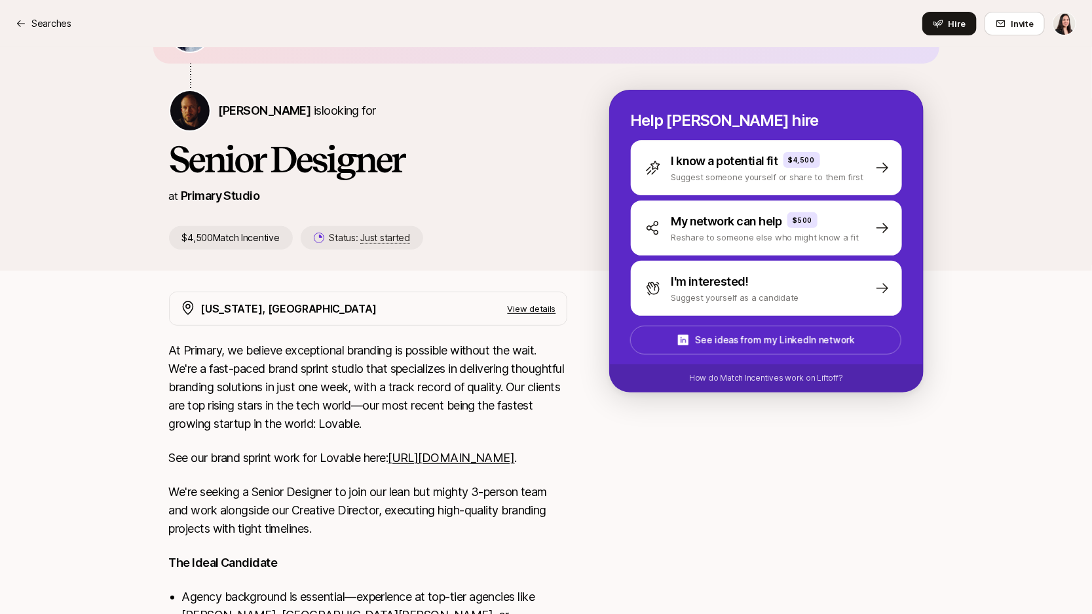
click at [478, 451] on p "See our brand sprint work for Lovable here: [URL][DOMAIN_NAME] ." at bounding box center [368, 458] width 398 height 18
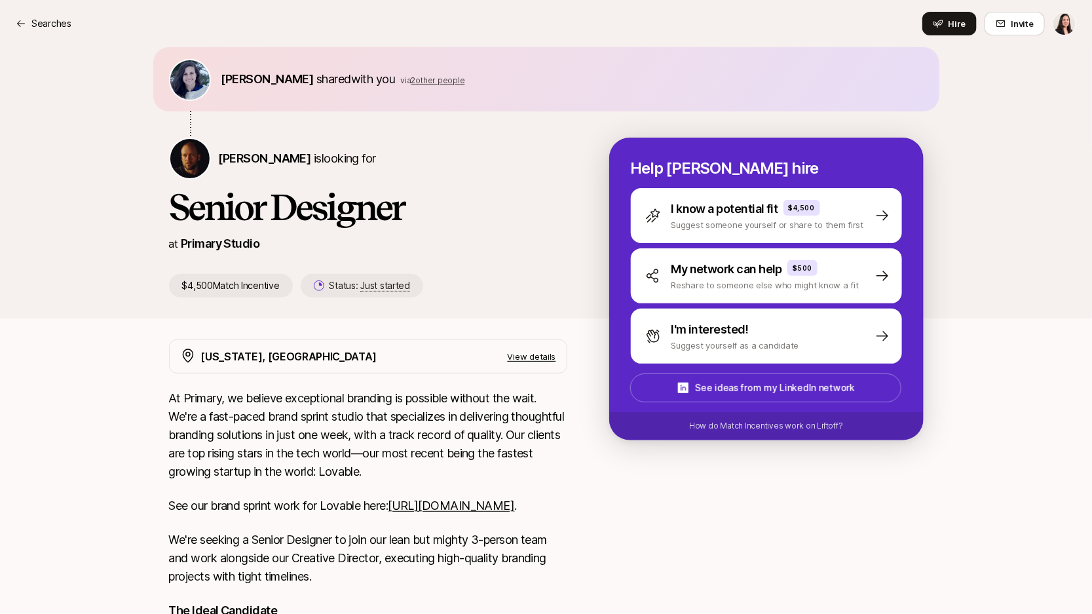
scroll to position [0, 0]
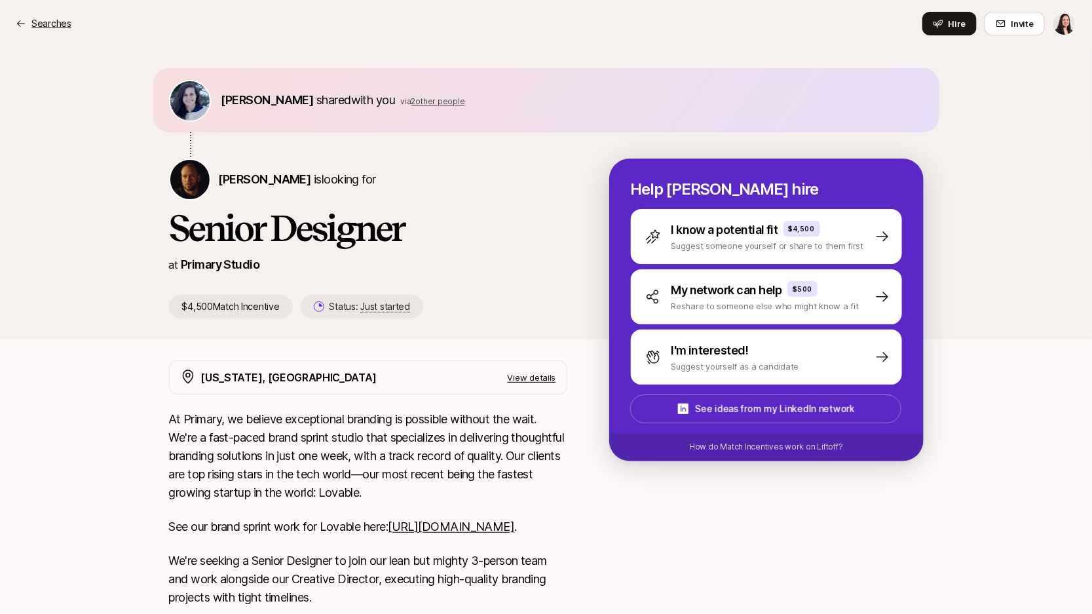
click at [23, 17] on div "Searches" at bounding box center [44, 24] width 56 height 16
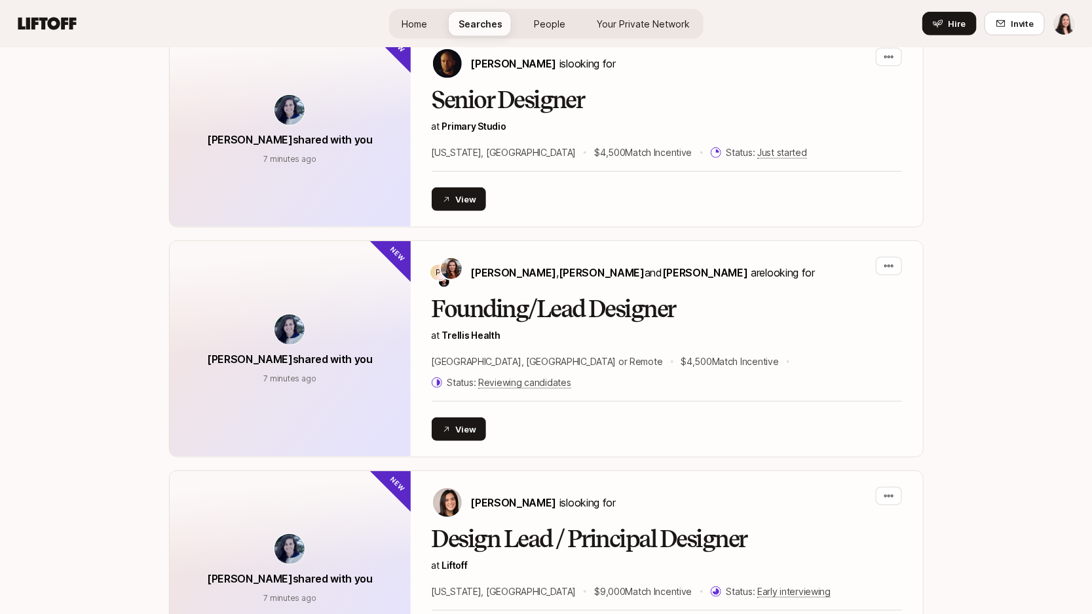
scroll to position [316, 0]
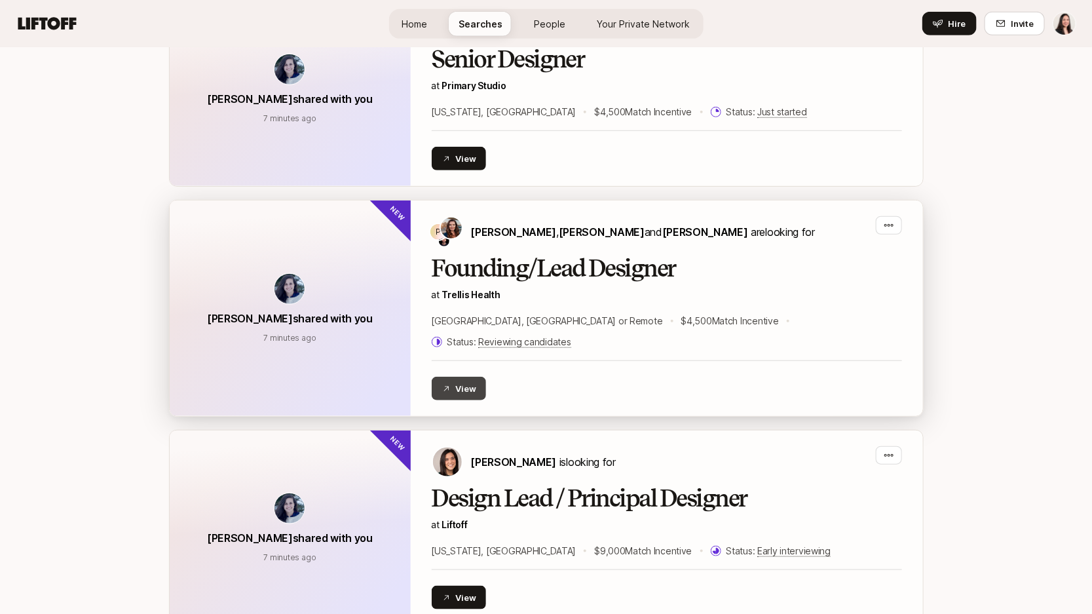
click at [474, 377] on button "View" at bounding box center [459, 389] width 55 height 24
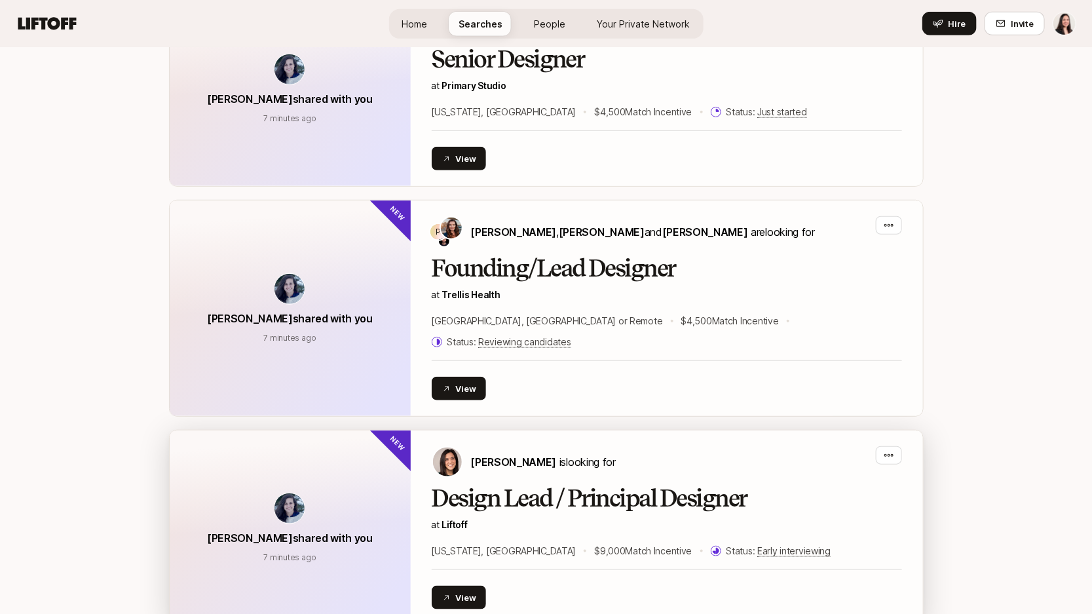
click at [566, 486] on h2 "Design Lead / Principal Designer" at bounding box center [667, 499] width 470 height 26
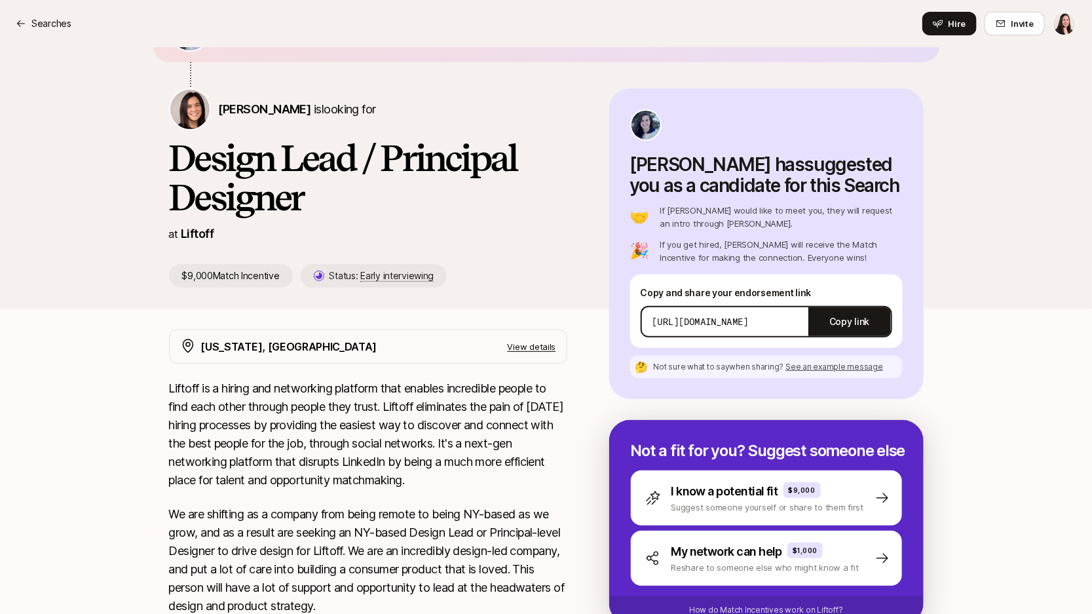
scroll to position [87, 0]
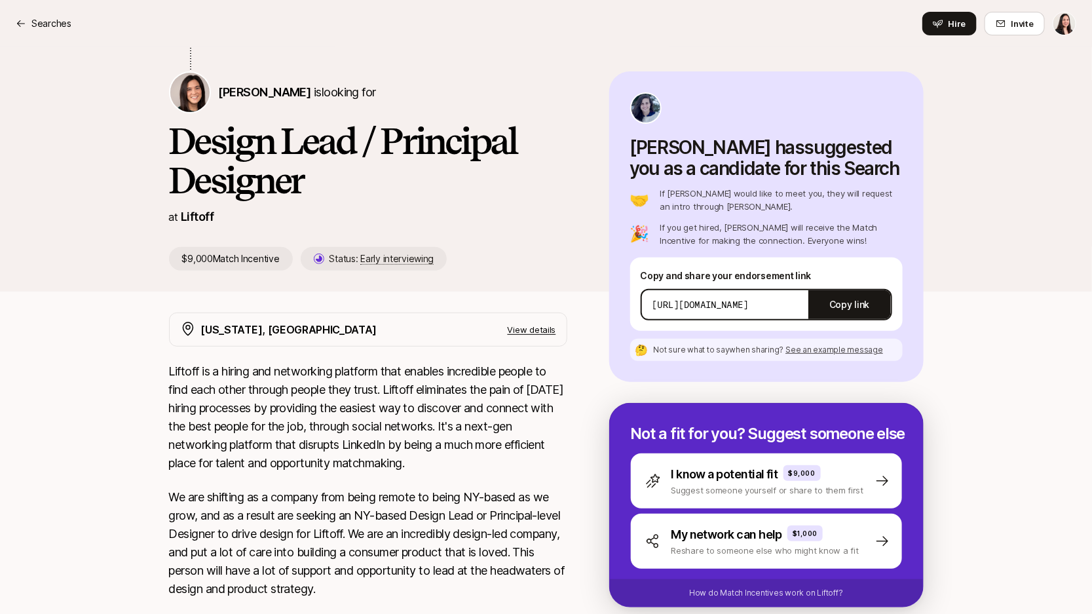
click at [661, 311] on div "[URL][DOMAIN_NAME] Copy link" at bounding box center [767, 304] width 252 height 31
drag, startPoint x: 653, startPoint y: 305, endPoint x: 807, endPoint y: 314, distance: 154.9
click at [807, 314] on div "[URL][DOMAIN_NAME] Copy link" at bounding box center [767, 304] width 252 height 31
click at [945, 259] on div "[PERSON_NAME] shared with you [PERSON_NAME] is looking for Design Lead / Princi…" at bounding box center [546, 126] width 1092 height 332
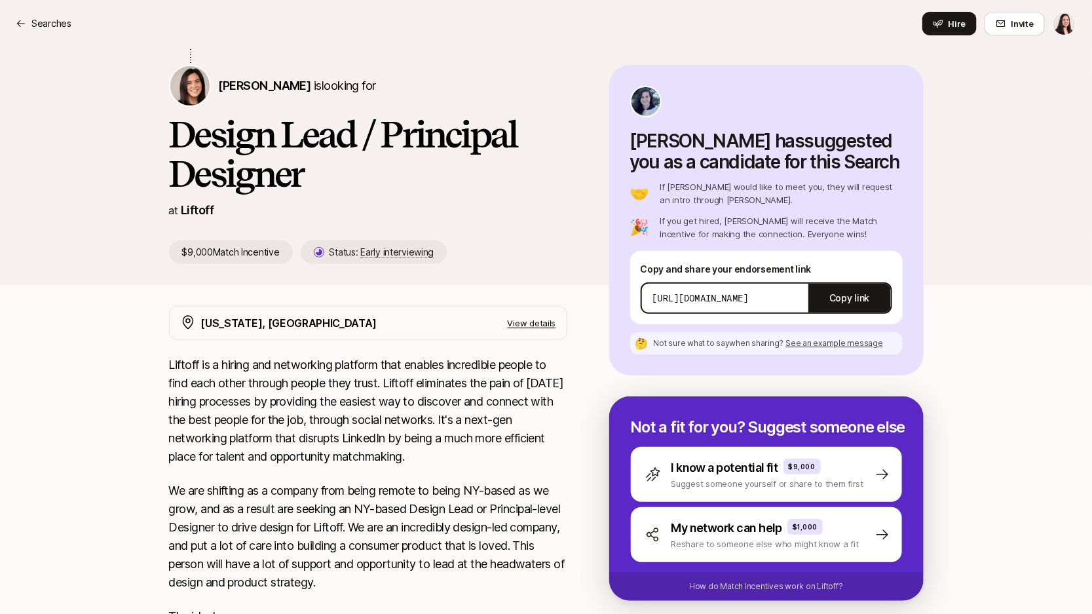
scroll to position [96, 0]
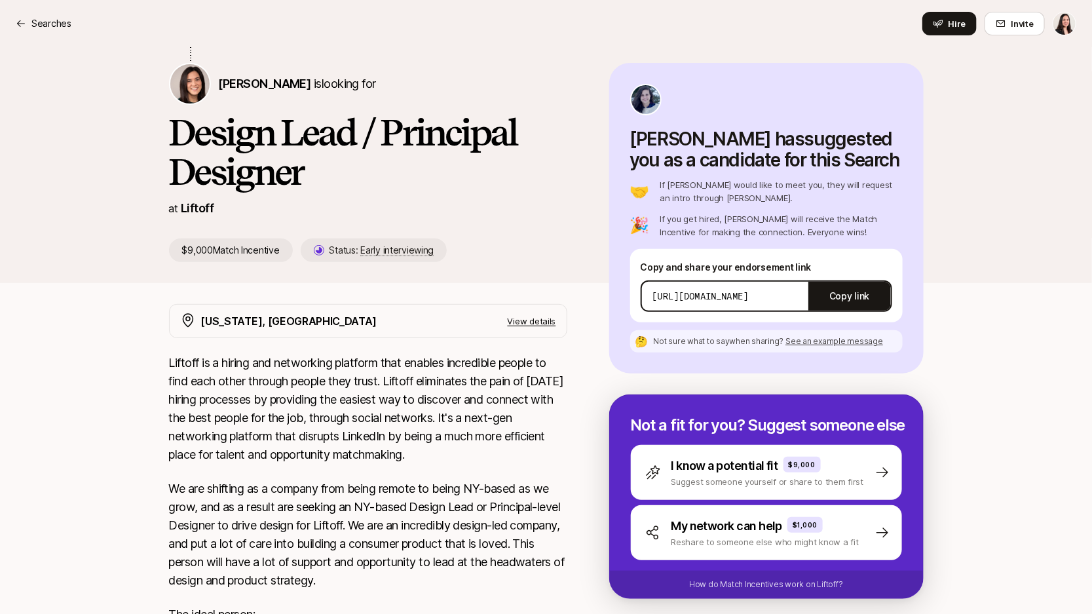
click at [840, 339] on span "See an example message" at bounding box center [835, 341] width 98 height 10
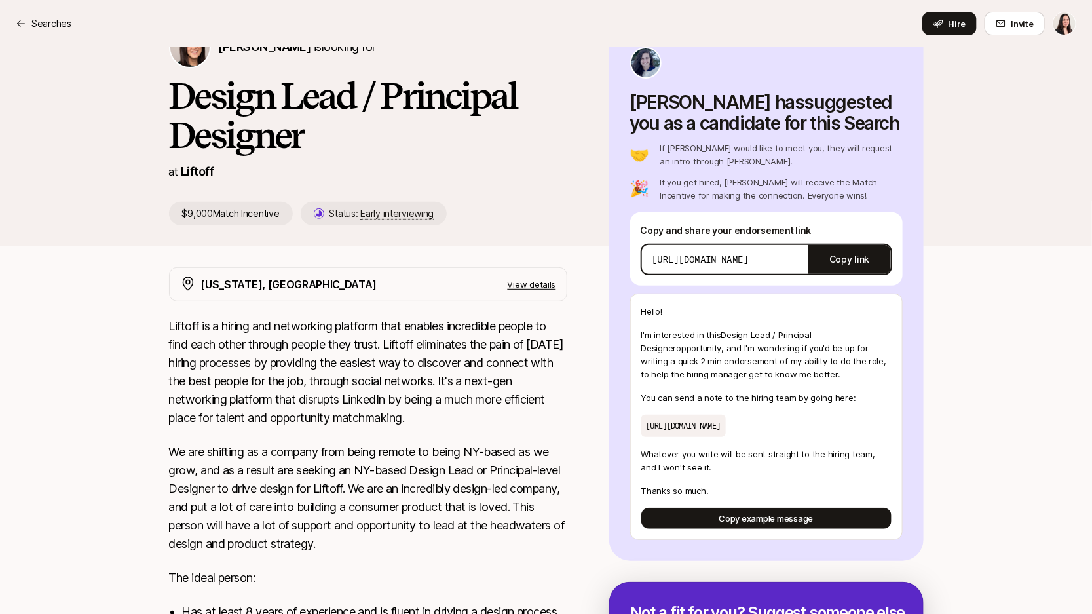
scroll to position [115, 0]
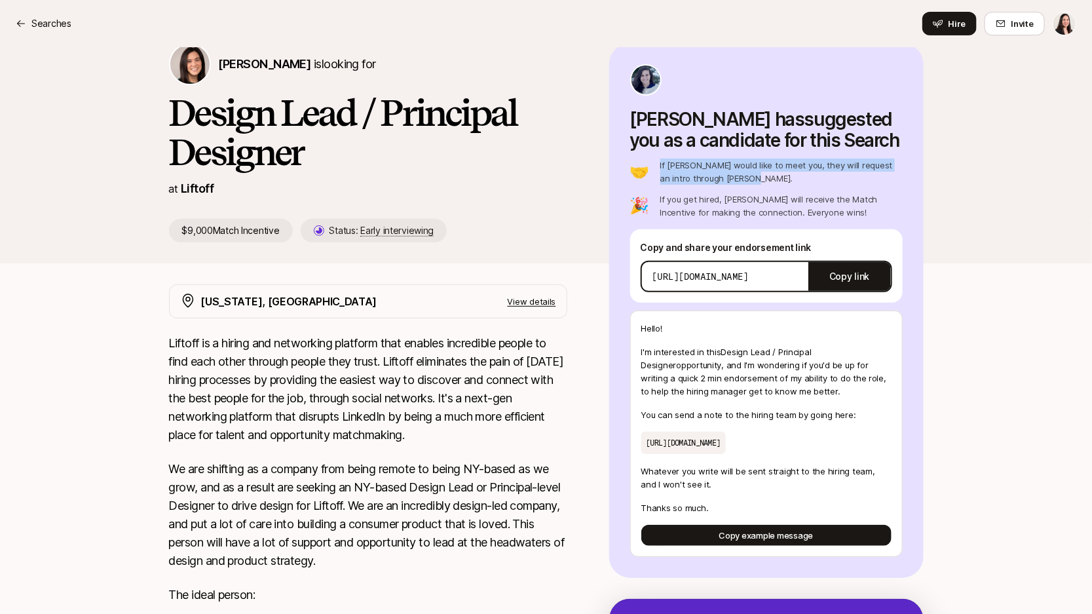
drag, startPoint x: 746, startPoint y: 178, endPoint x: 649, endPoint y: 174, distance: 97.0
click at [649, 174] on div "🤝 If [PERSON_NAME] would like to meet you, they will request an intro through […" at bounding box center [766, 172] width 273 height 26
click at [467, 385] on p "Liftoff is a hiring and networking platform that enables incredible people to f…" at bounding box center [368, 389] width 398 height 110
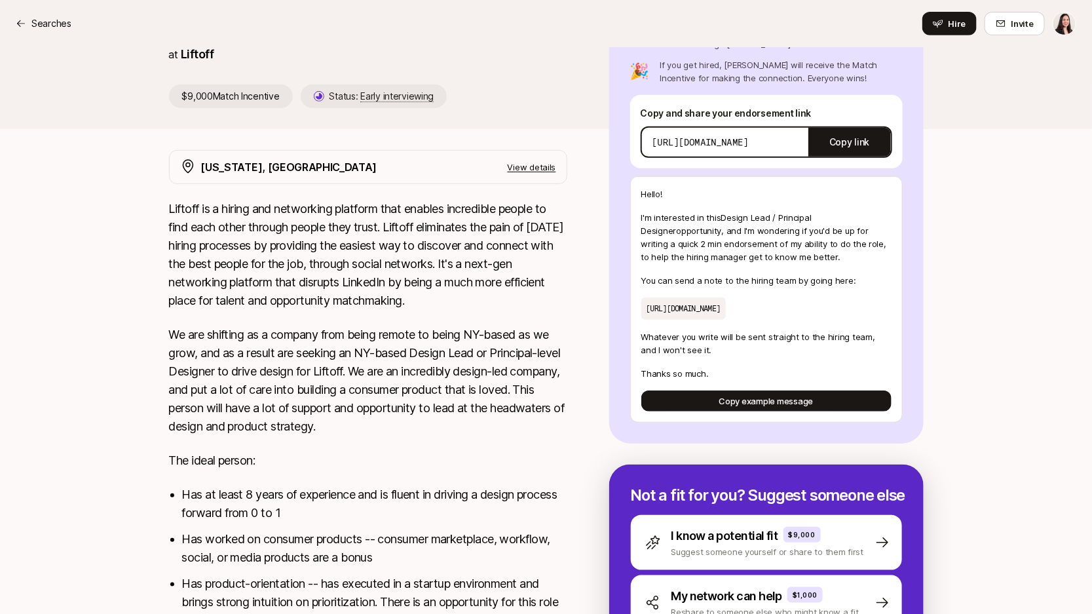
scroll to position [258, 0]
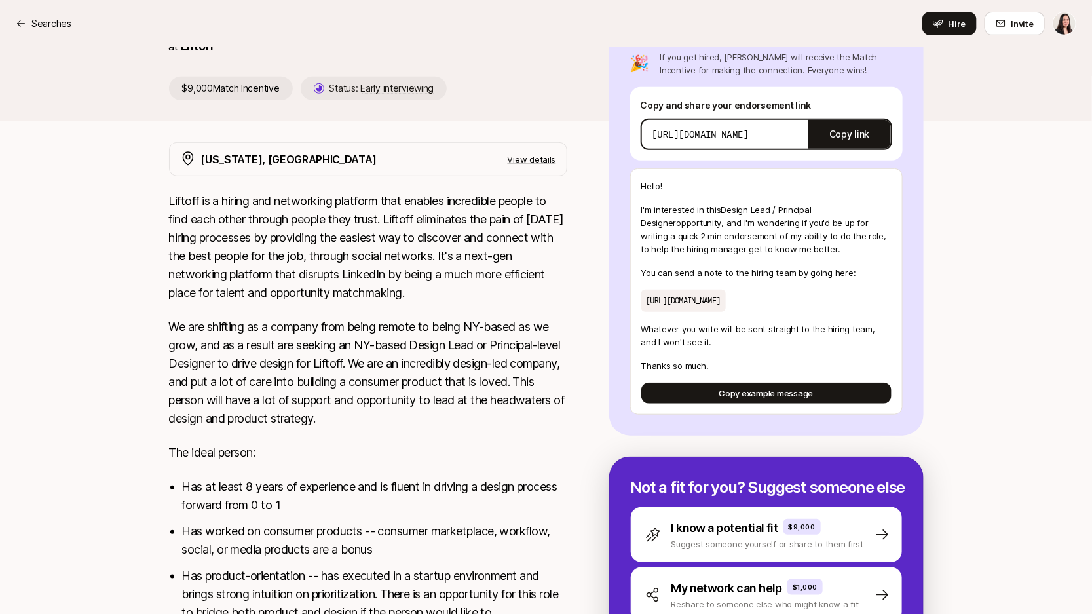
click at [450, 421] on p "We are shifting as a company from being remote to being NY-based as we grow, an…" at bounding box center [368, 373] width 398 height 110
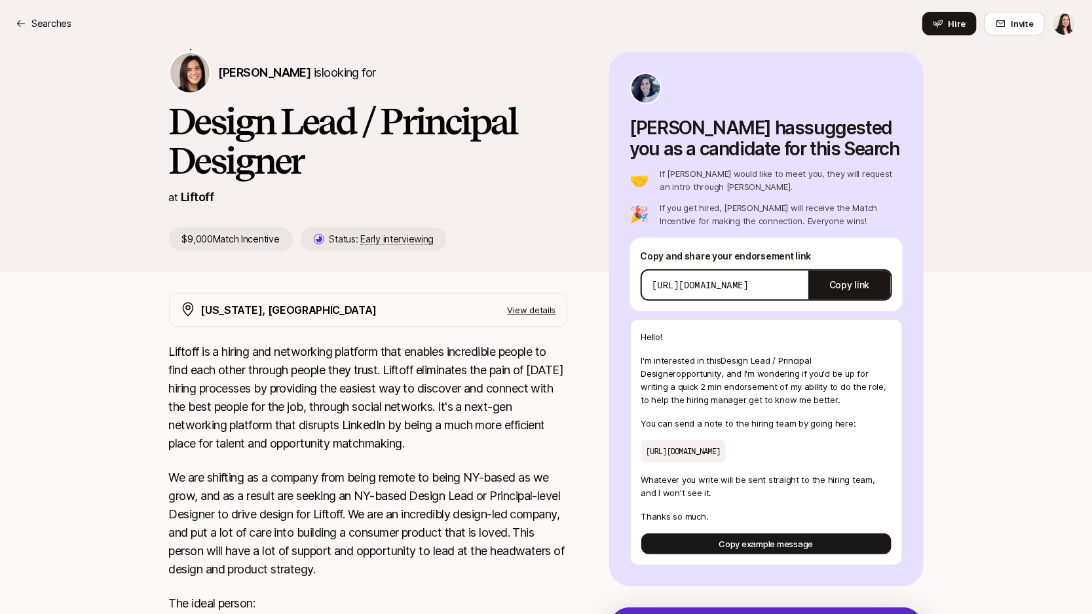
scroll to position [62, 0]
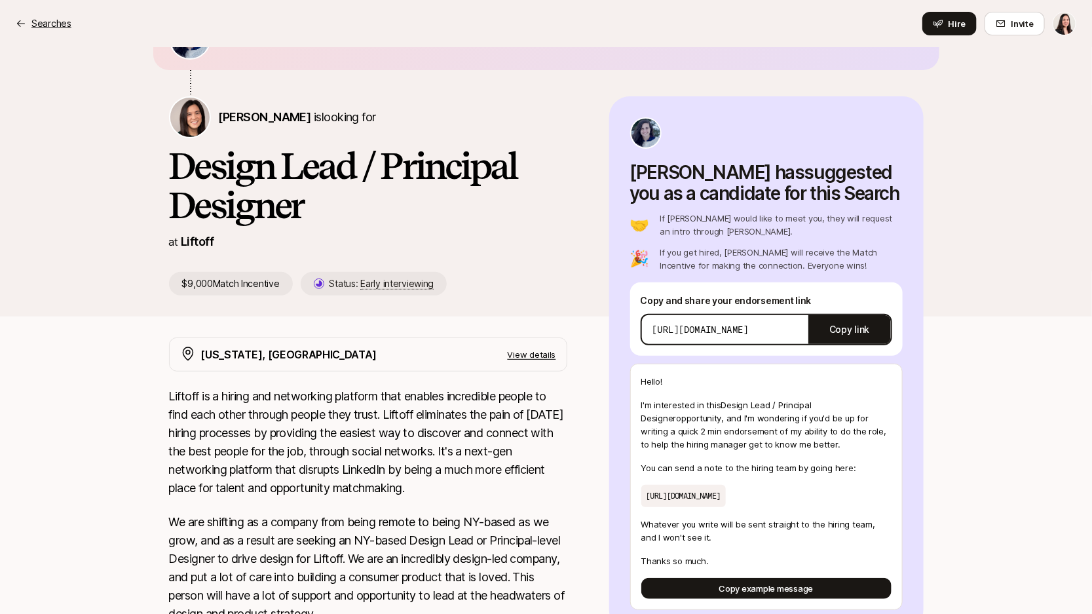
click at [19, 27] on icon at bounding box center [21, 23] width 10 height 10
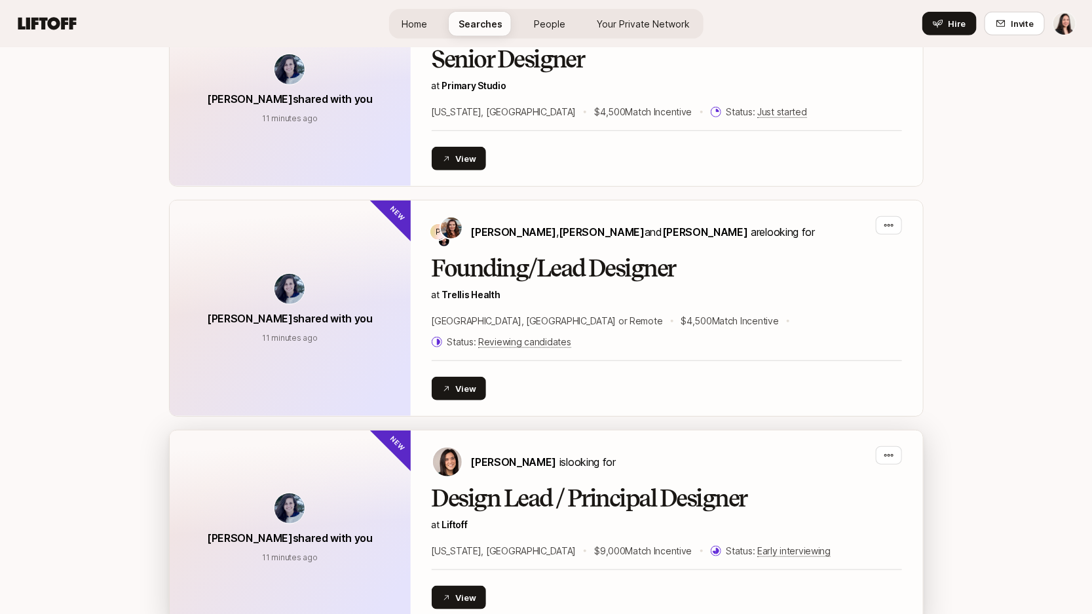
click at [502, 461] on div "[PERSON_NAME] is looking for Design Lead / Principal Designer at Liftoff [US_ST…" at bounding box center [667, 527] width 470 height 163
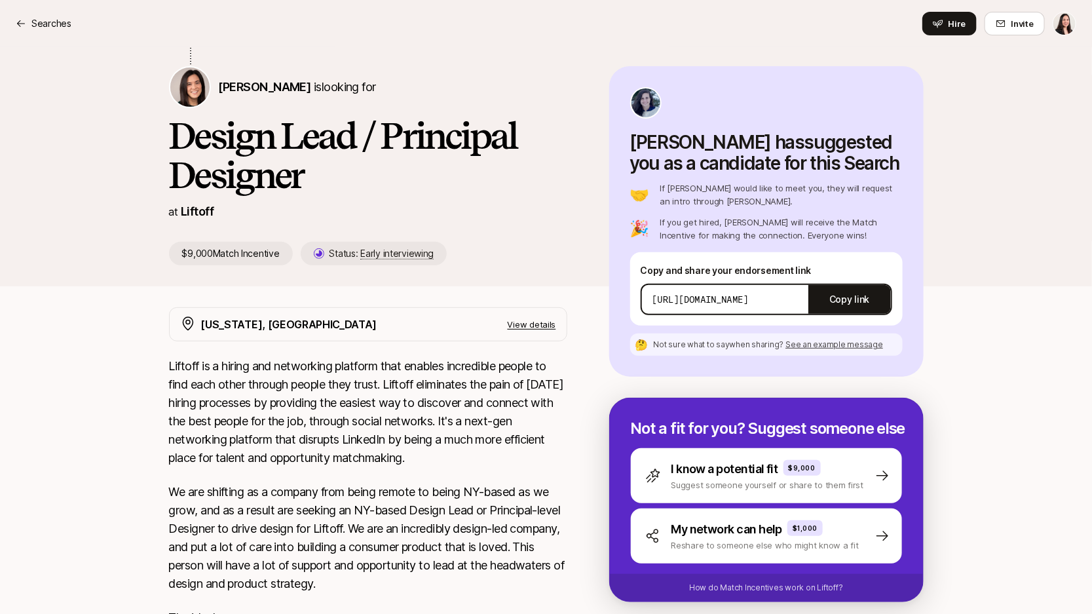
scroll to position [99, 0]
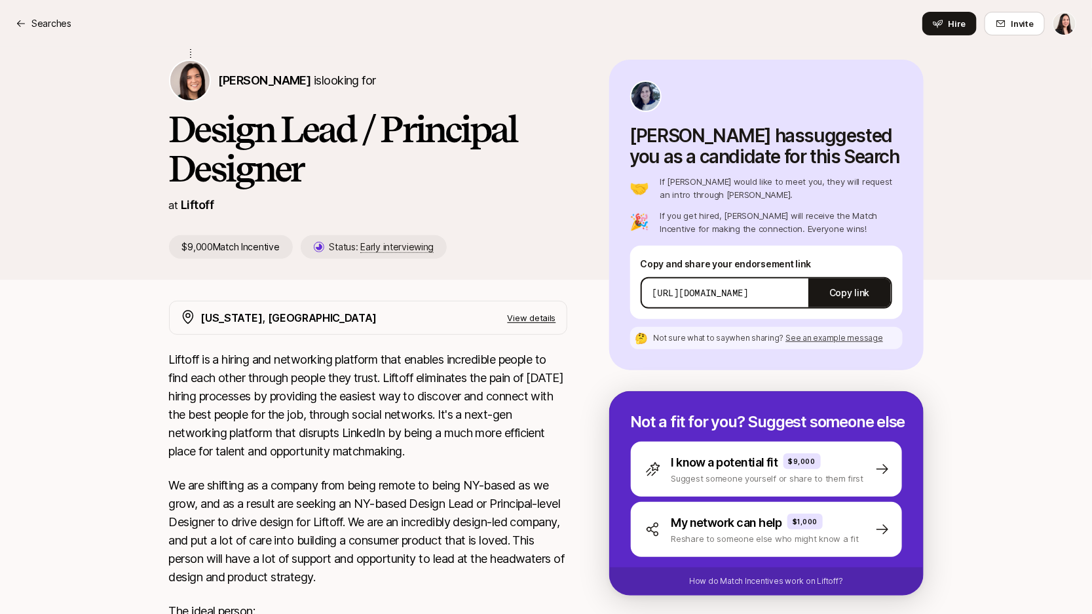
click at [24, 33] on div "Searches Hire Invite" at bounding box center [546, 24] width 1061 height 24
click at [22, 20] on icon at bounding box center [21, 23] width 10 height 10
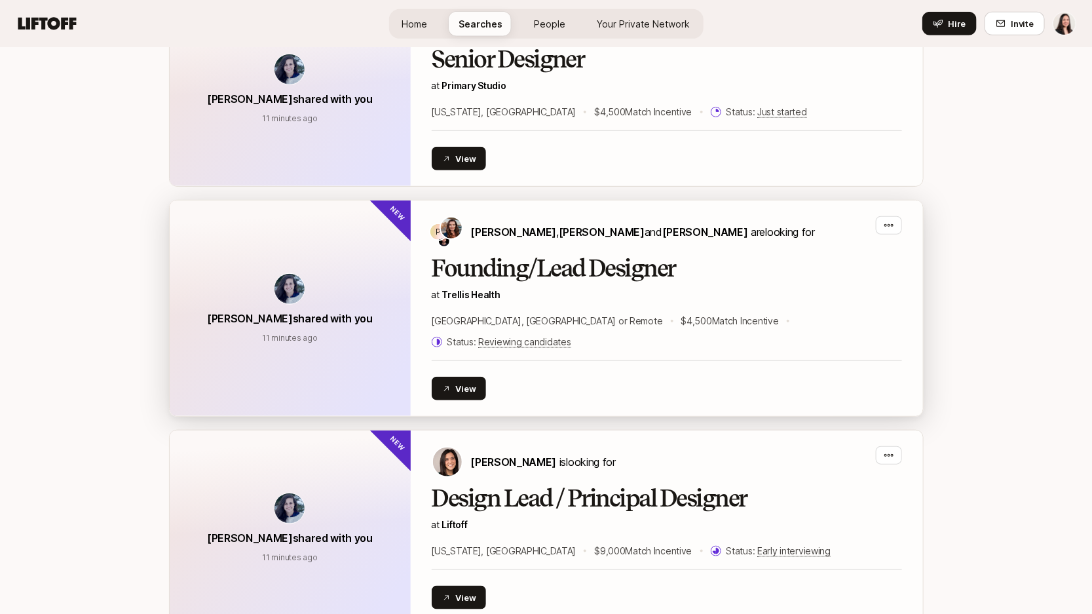
click at [345, 273] on div "[PERSON_NAME] shared with you 11 minutes ago" at bounding box center [290, 300] width 166 height 54
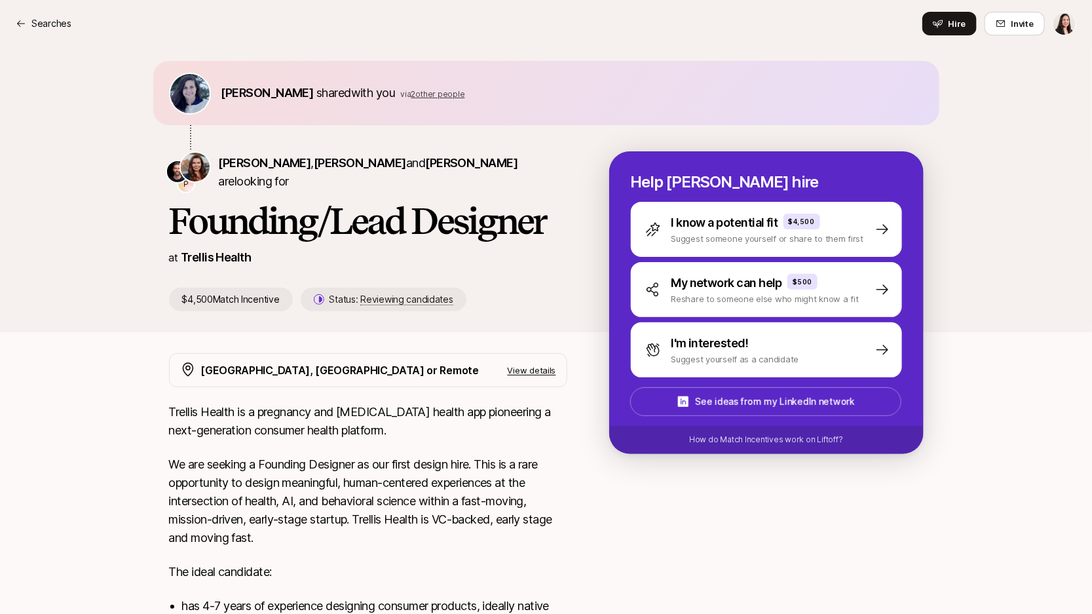
scroll to position [8, 0]
click at [50, 24] on p "Searches" at bounding box center [51, 24] width 40 height 16
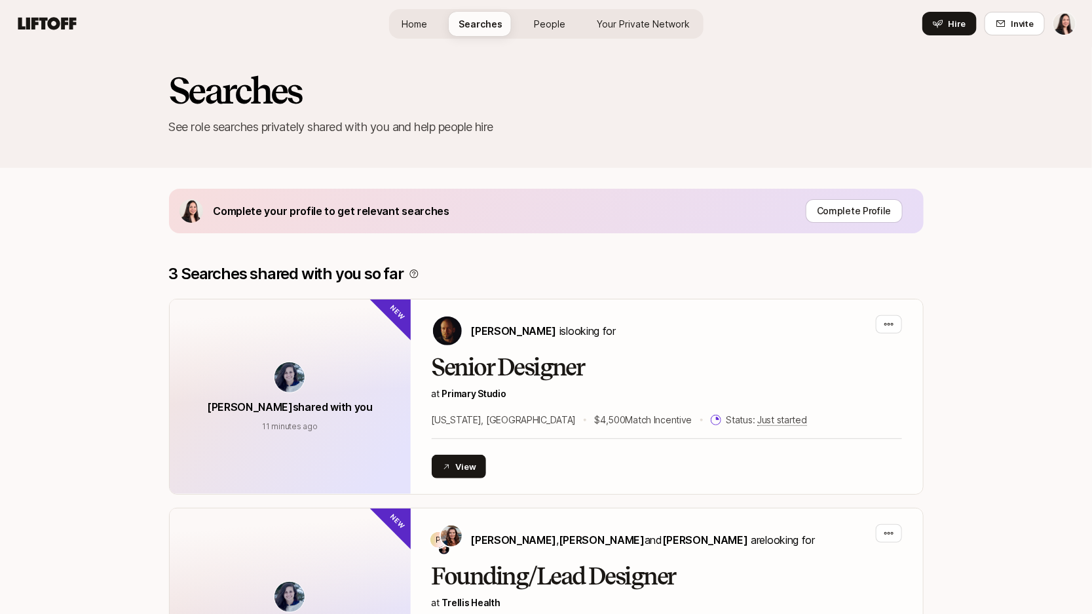
scroll to position [316, 0]
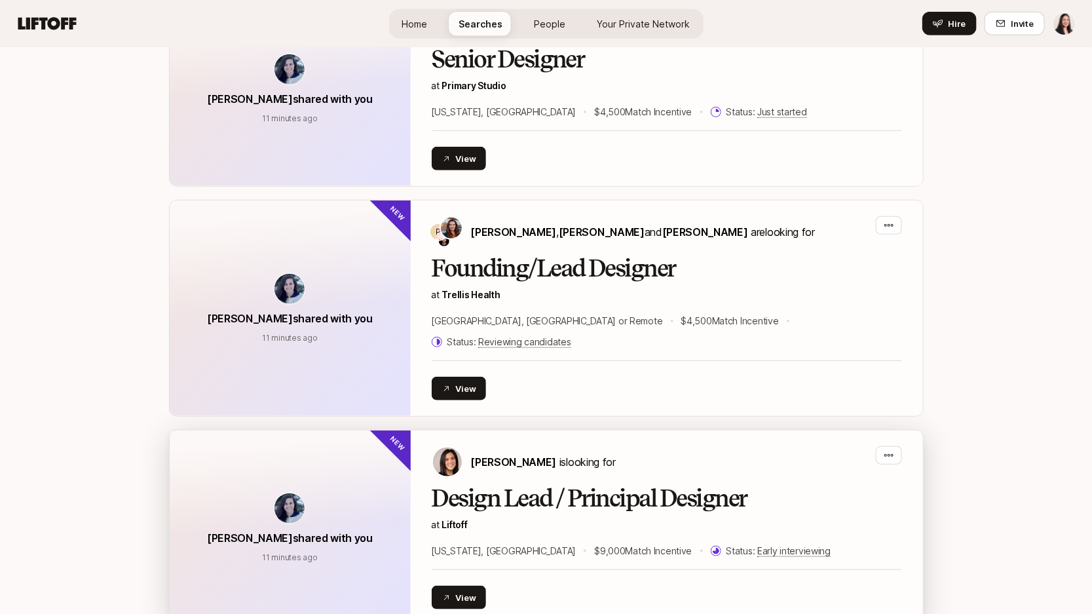
click at [330, 493] on div "[PERSON_NAME] shared with you 11 minutes ago" at bounding box center [290, 520] width 166 height 54
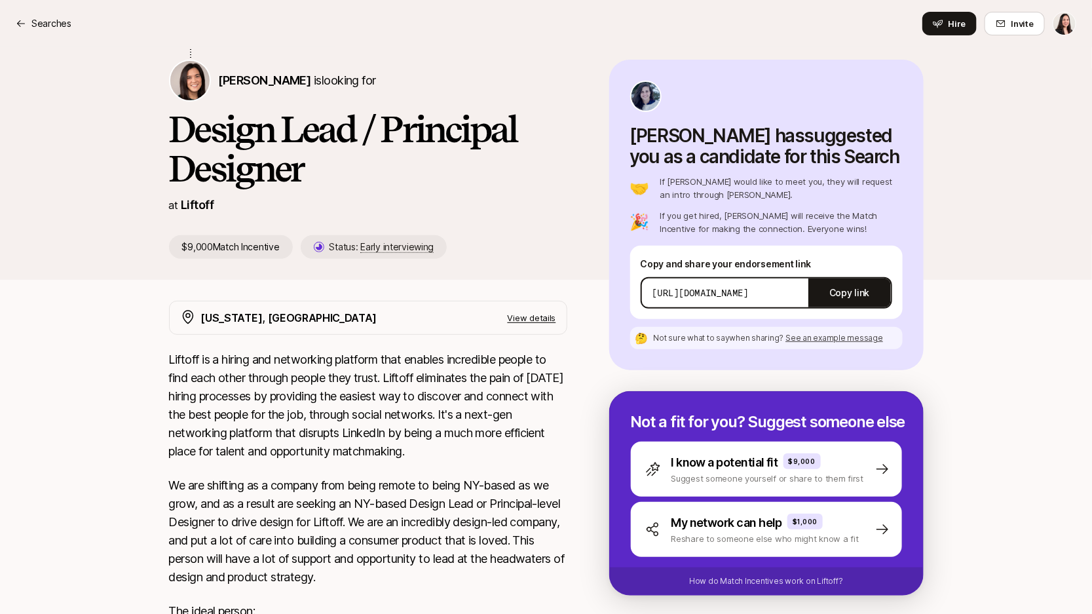
click at [852, 251] on div "Copy and share your endorsement link [URL][DOMAIN_NAME] Copy link" at bounding box center [766, 282] width 273 height 73
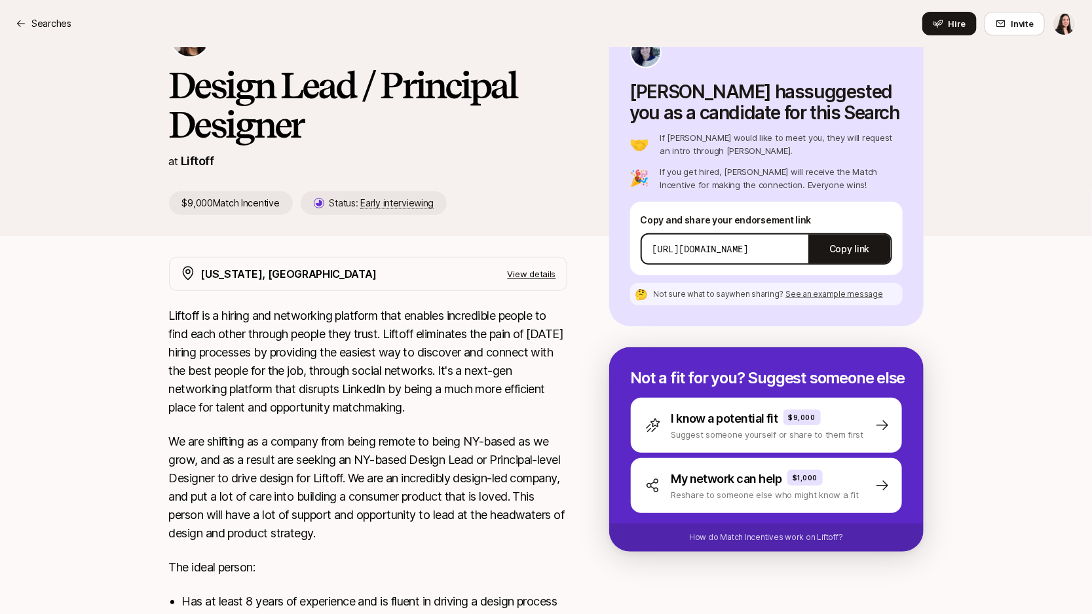
scroll to position [103, 0]
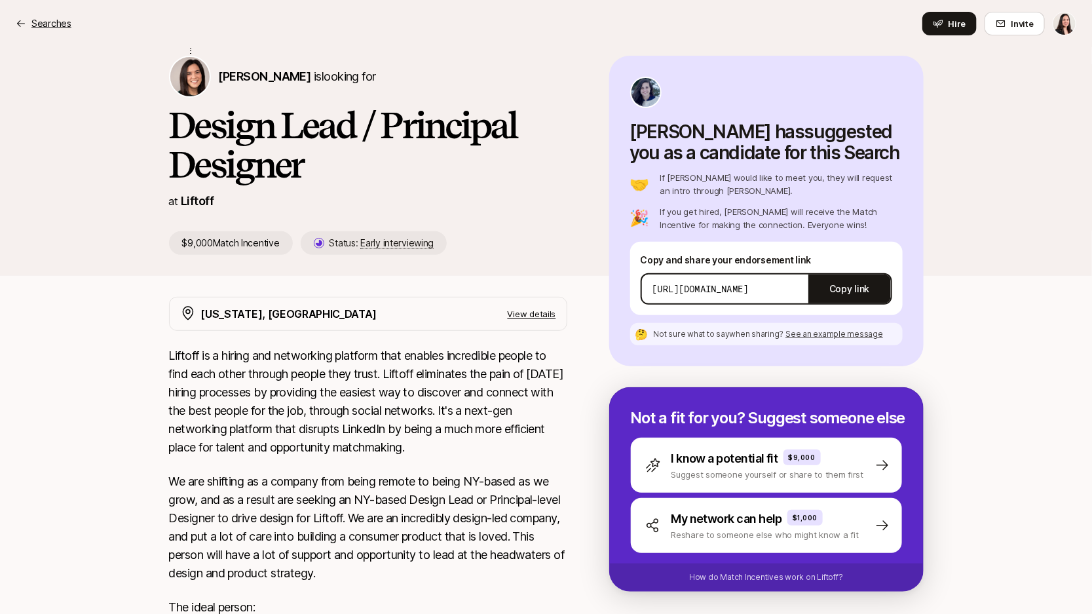
click at [21, 19] on icon at bounding box center [21, 23] width 10 height 10
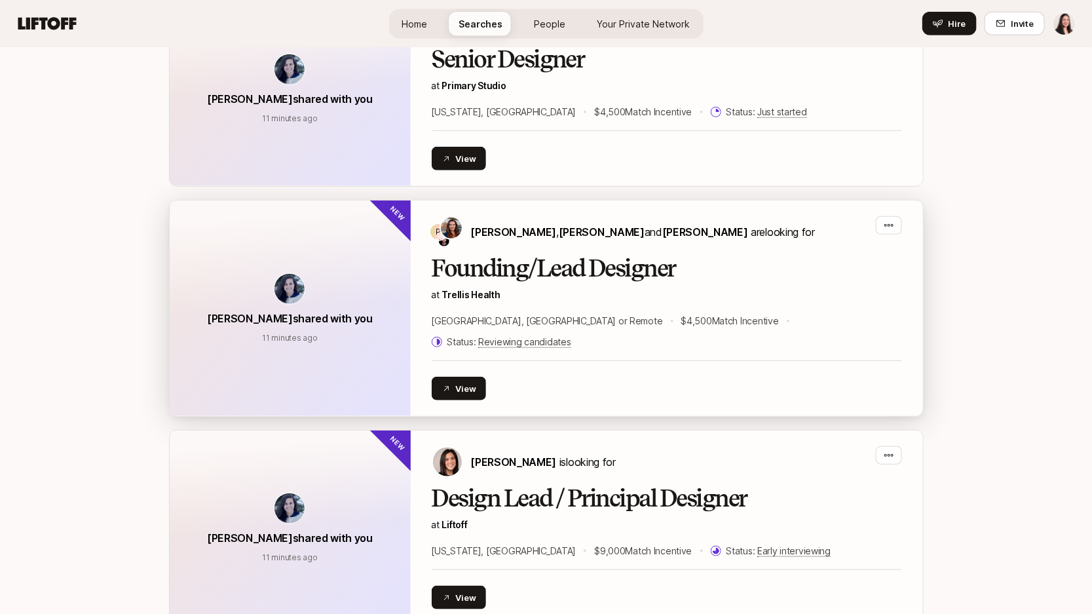
click at [255, 312] on span "[PERSON_NAME] shared with you" at bounding box center [290, 318] width 166 height 13
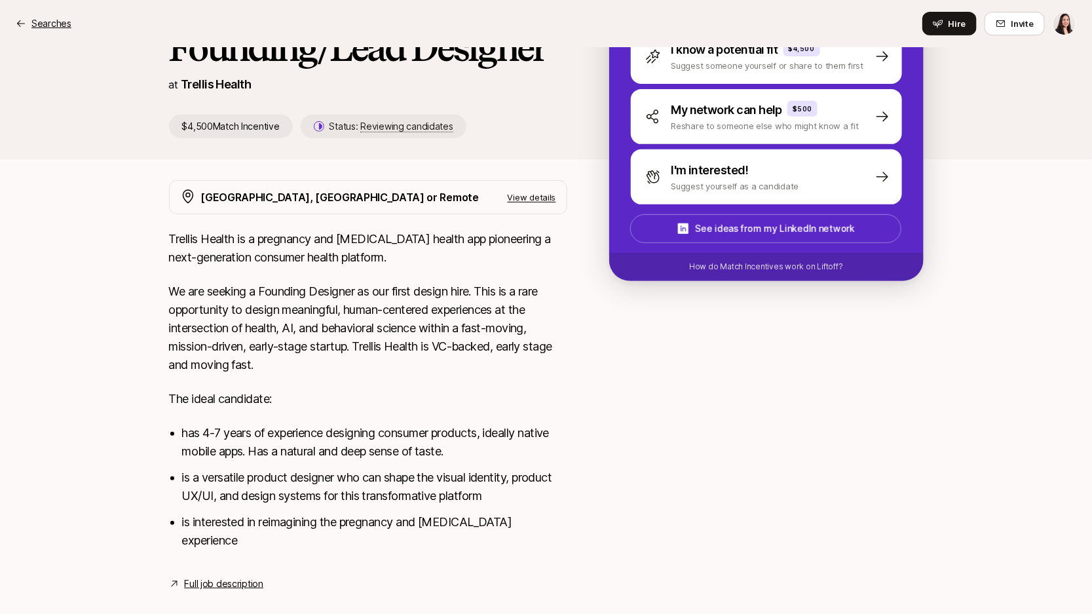
click at [28, 18] on div "Searches" at bounding box center [44, 24] width 56 height 16
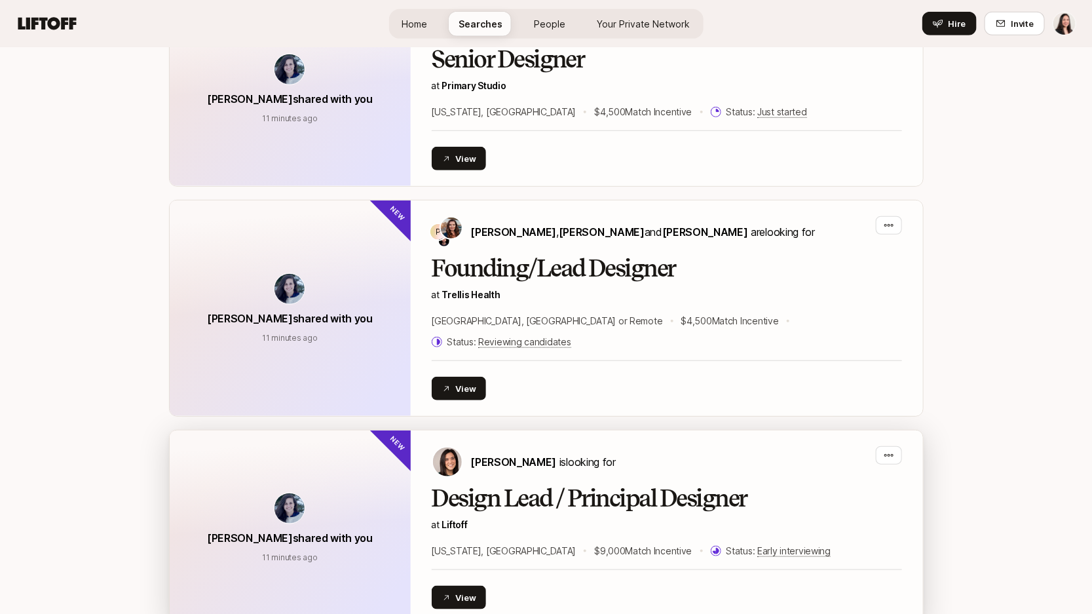
click at [301, 454] on div "[PERSON_NAME] shared with you 11 minutes ago 11 minutes ago" at bounding box center [290, 527] width 241 height 195
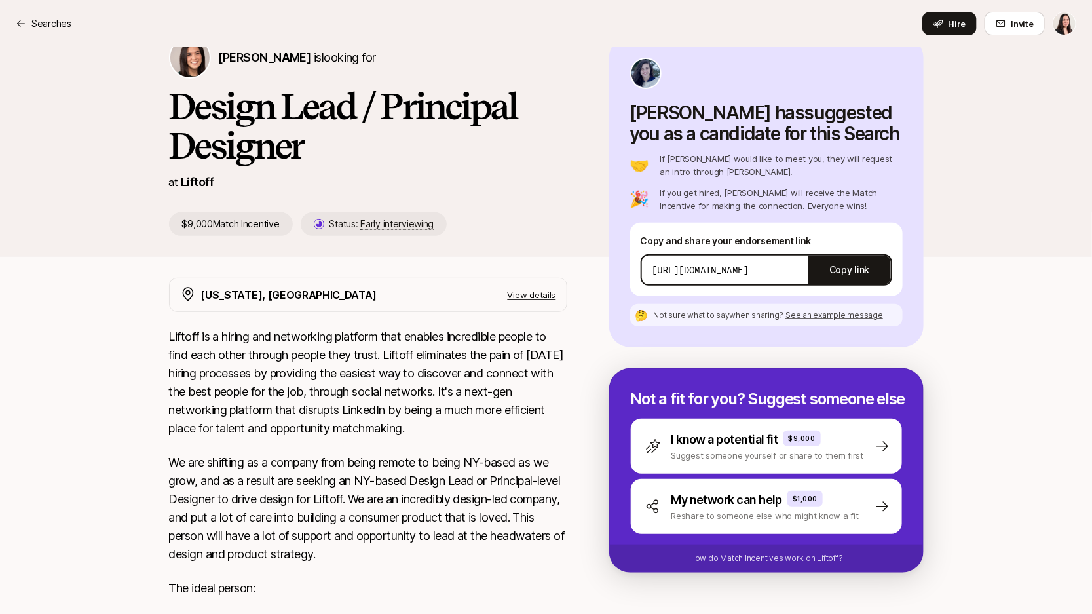
scroll to position [115, 0]
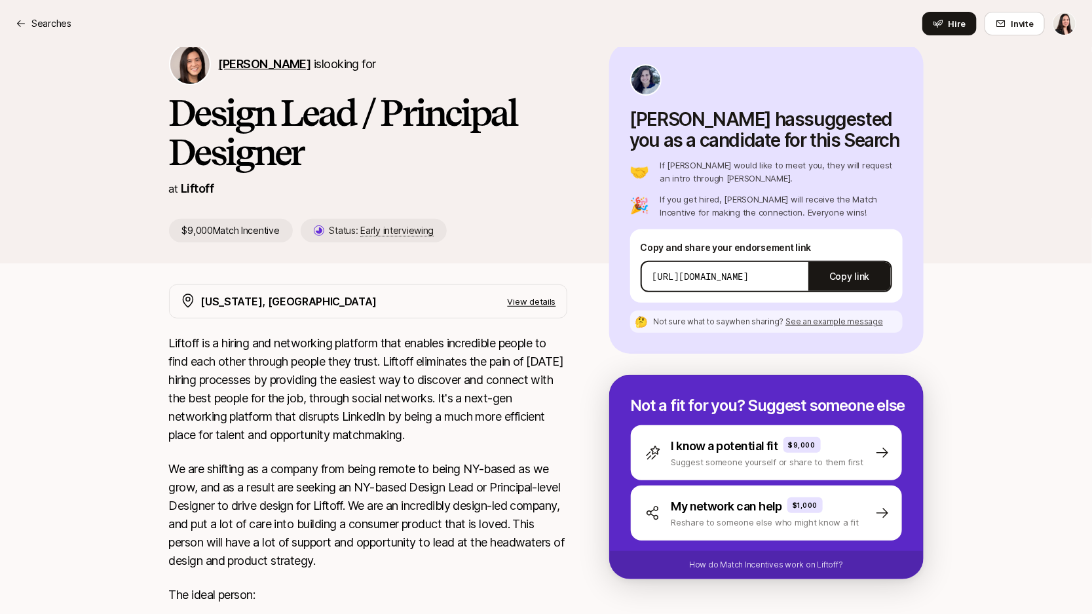
click at [284, 64] on span "[PERSON_NAME]" at bounding box center [265, 64] width 92 height 14
click at [833, 322] on span "See an example message" at bounding box center [835, 321] width 98 height 10
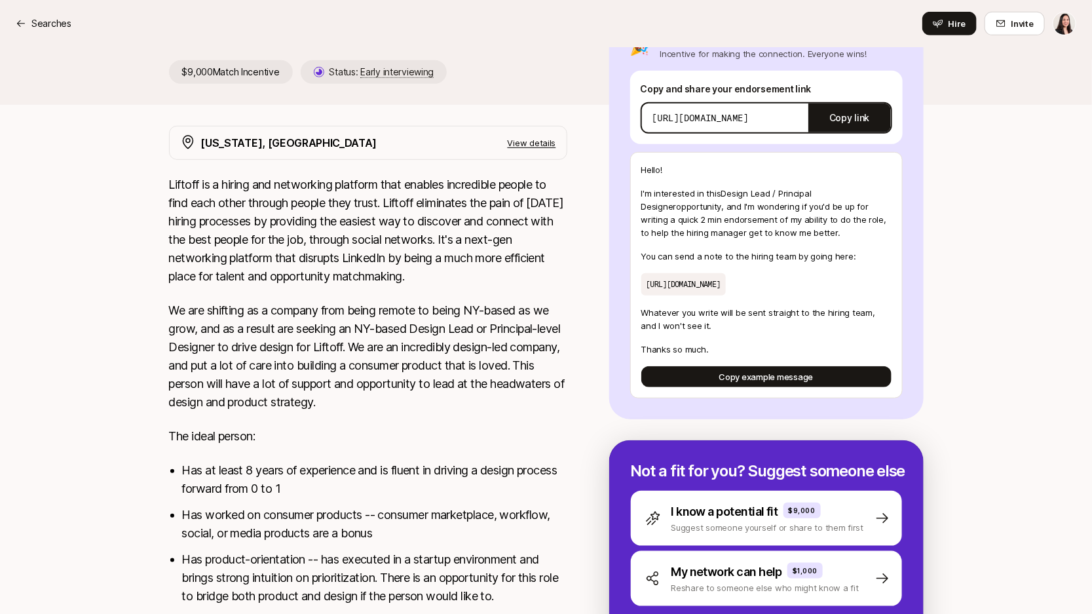
scroll to position [277, 0]
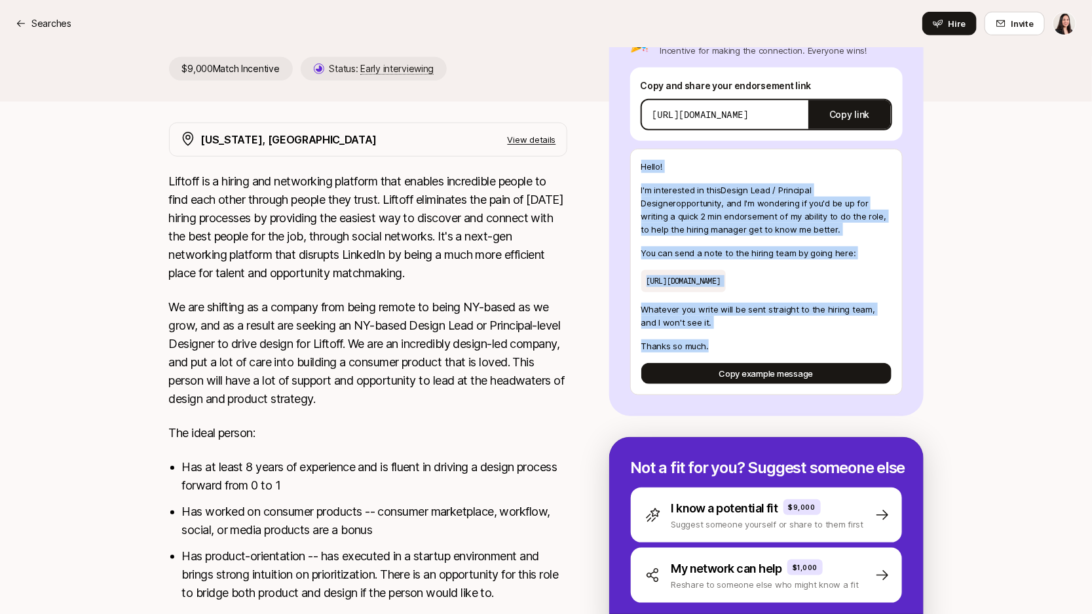
drag, startPoint x: 727, startPoint y: 359, endPoint x: 638, endPoint y: 166, distance: 212.0
click at [638, 166] on div "Hello! I'm interested in this Design Lead / Principal Designer opportunity , an…" at bounding box center [766, 272] width 273 height 246
click at [792, 351] on p "Thanks so much." at bounding box center [766, 345] width 250 height 13
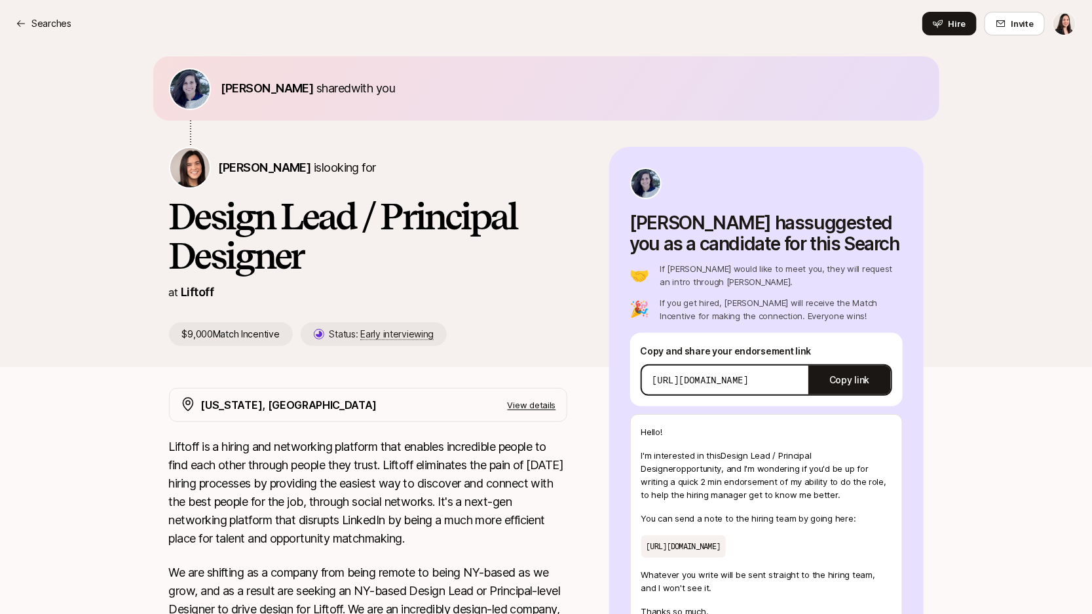
scroll to position [0, 0]
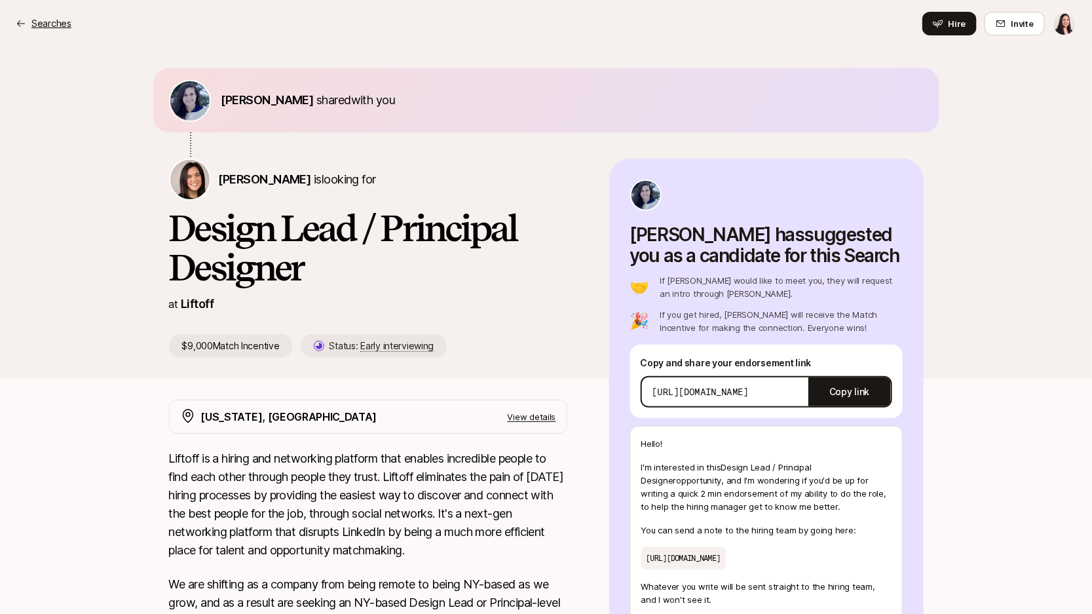
click at [53, 24] on p "Searches" at bounding box center [51, 24] width 40 height 16
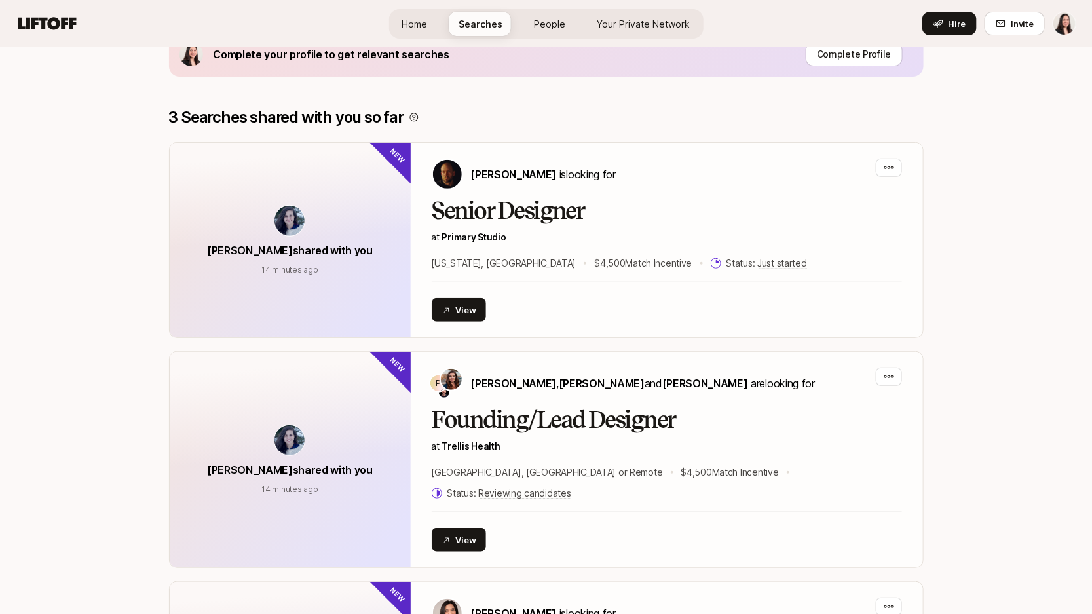
scroll to position [94, 0]
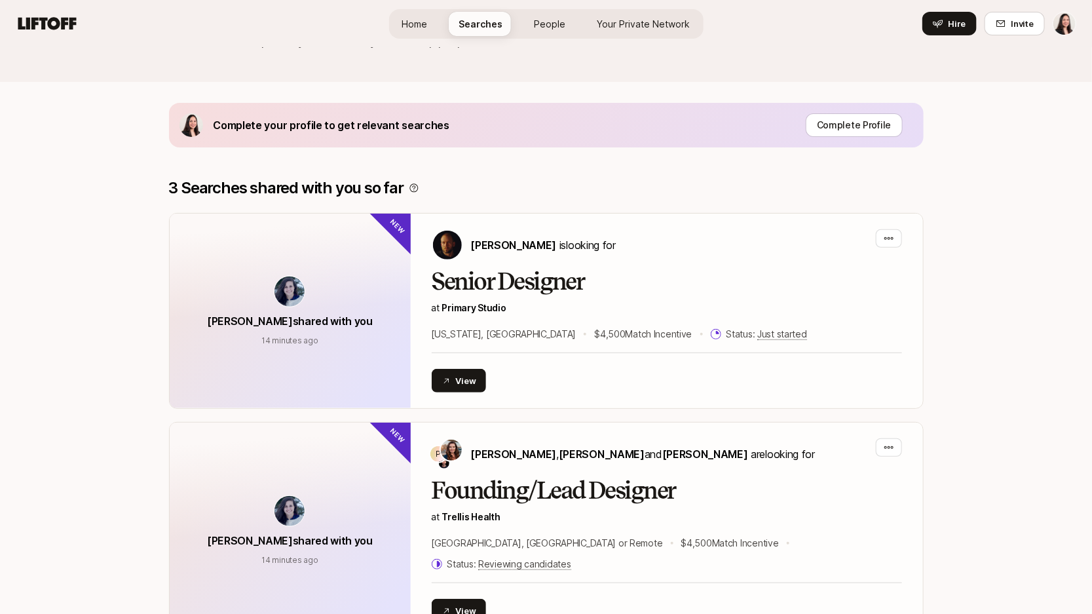
click at [531, 29] on link "People" at bounding box center [550, 24] width 52 height 24
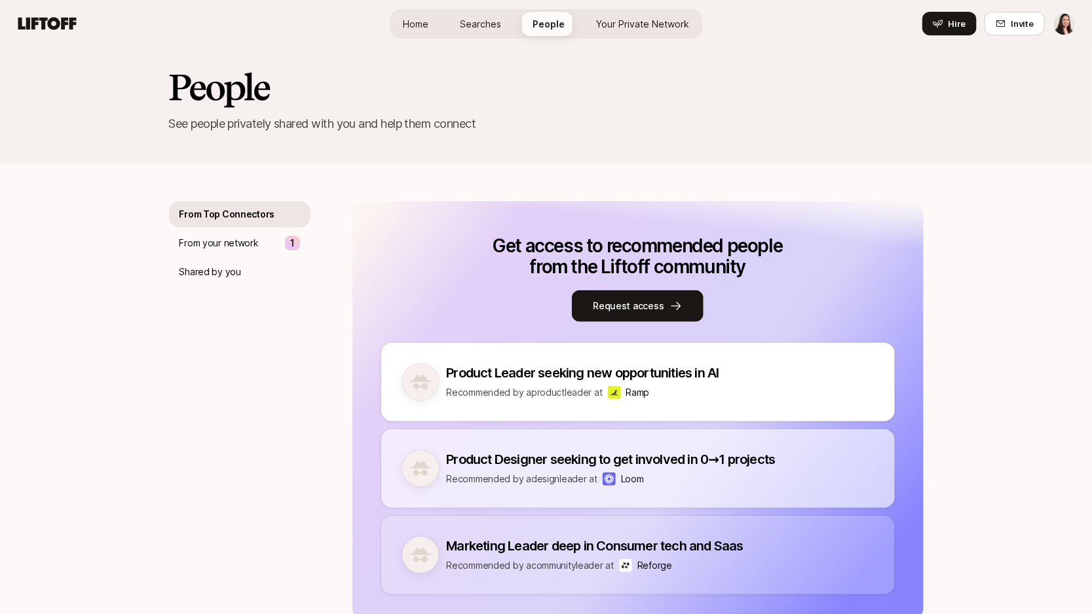
scroll to position [14, 0]
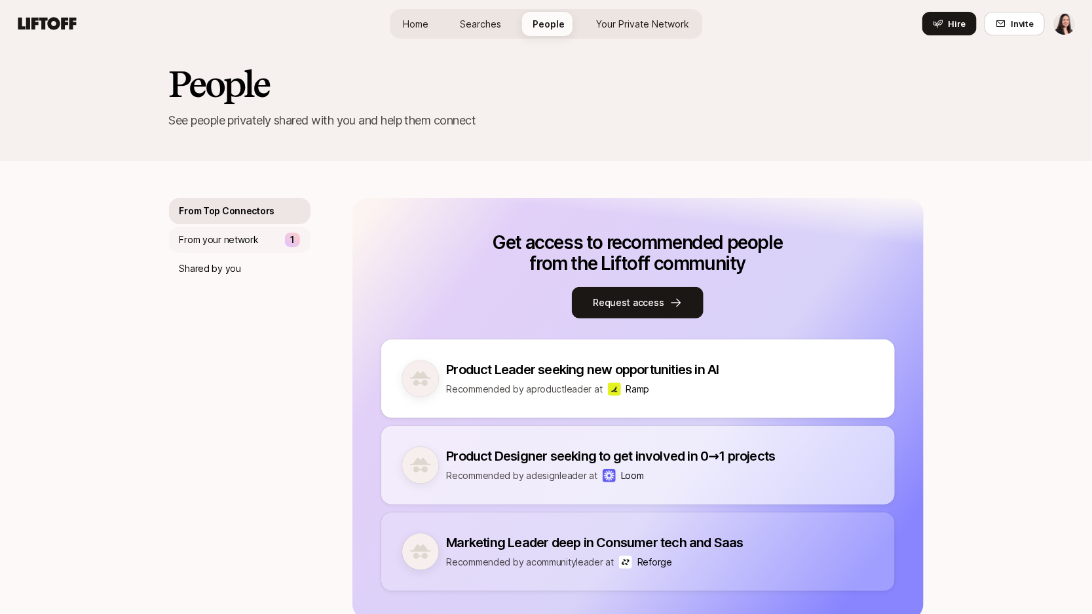
click at [268, 245] on div "From your network 1" at bounding box center [240, 240] width 142 height 26
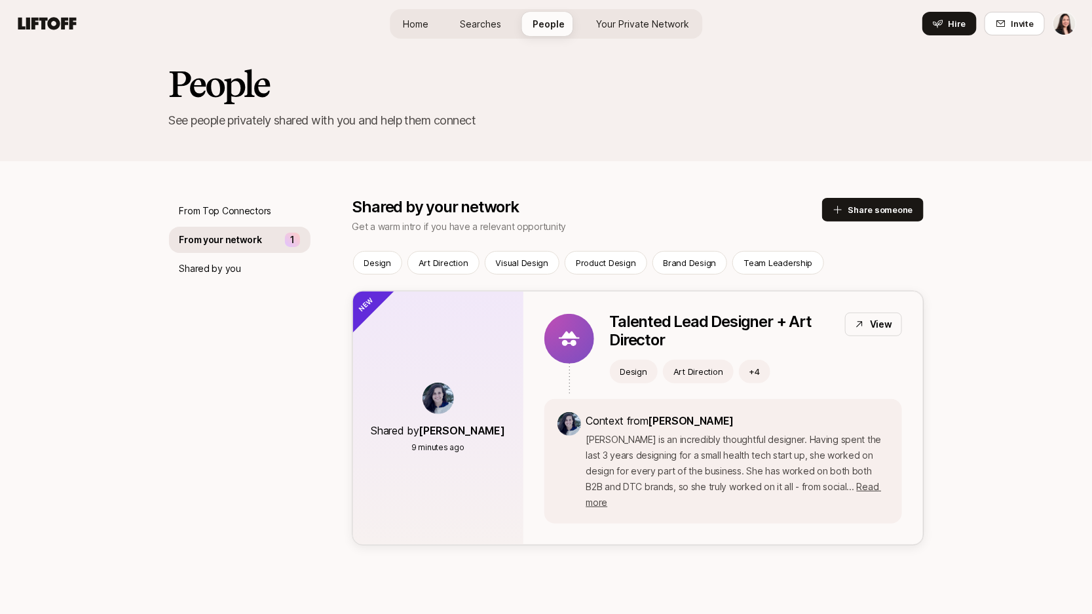
click at [873, 318] on p "View" at bounding box center [881, 324] width 22 height 16
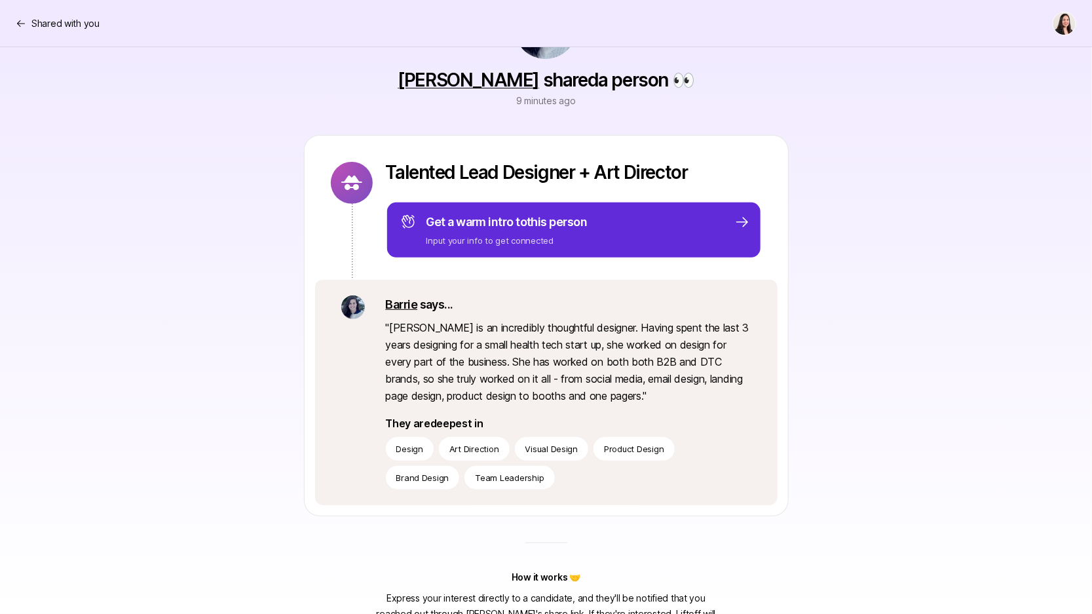
scroll to position [82, 0]
click at [502, 80] on link "[PERSON_NAME]" at bounding box center [469, 80] width 142 height 22
click at [64, 32] on div "Shared with you" at bounding box center [546, 24] width 1061 height 24
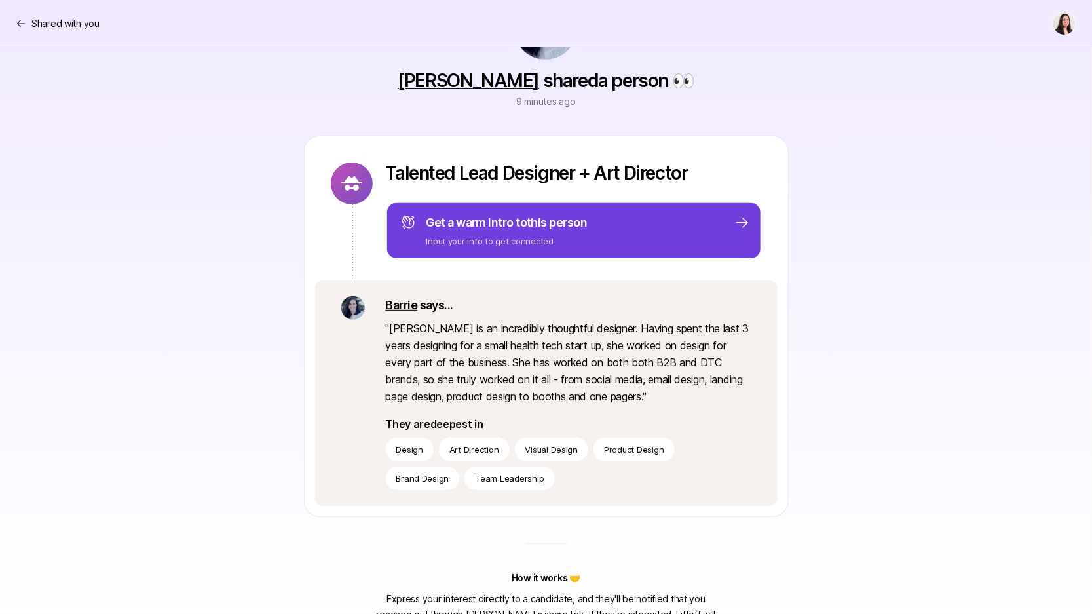
click at [482, 246] on p "Input your info to get connected" at bounding box center [507, 241] width 161 height 13
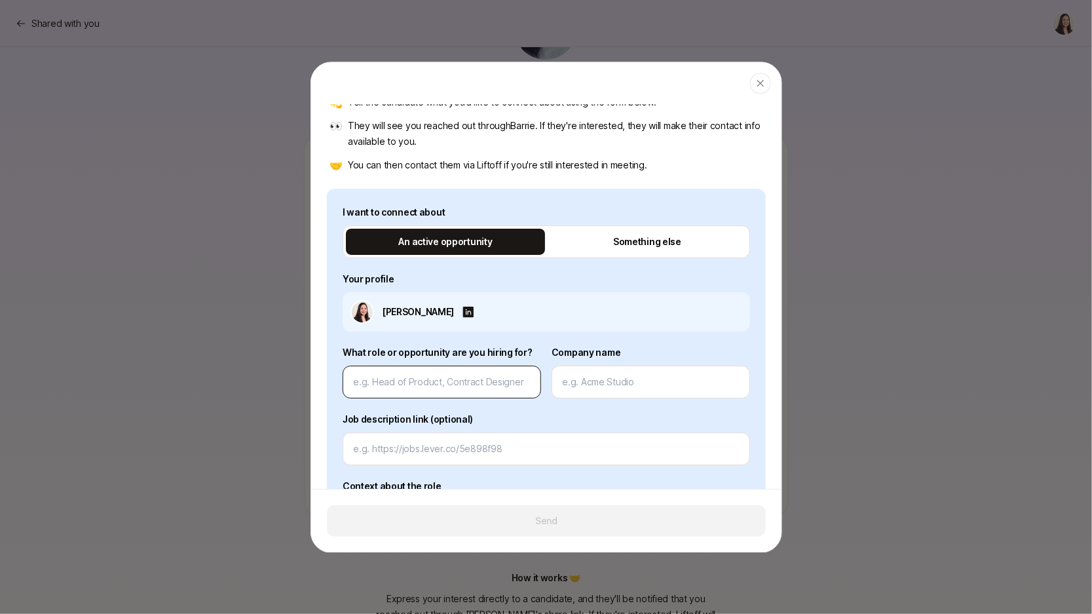
scroll to position [67, 0]
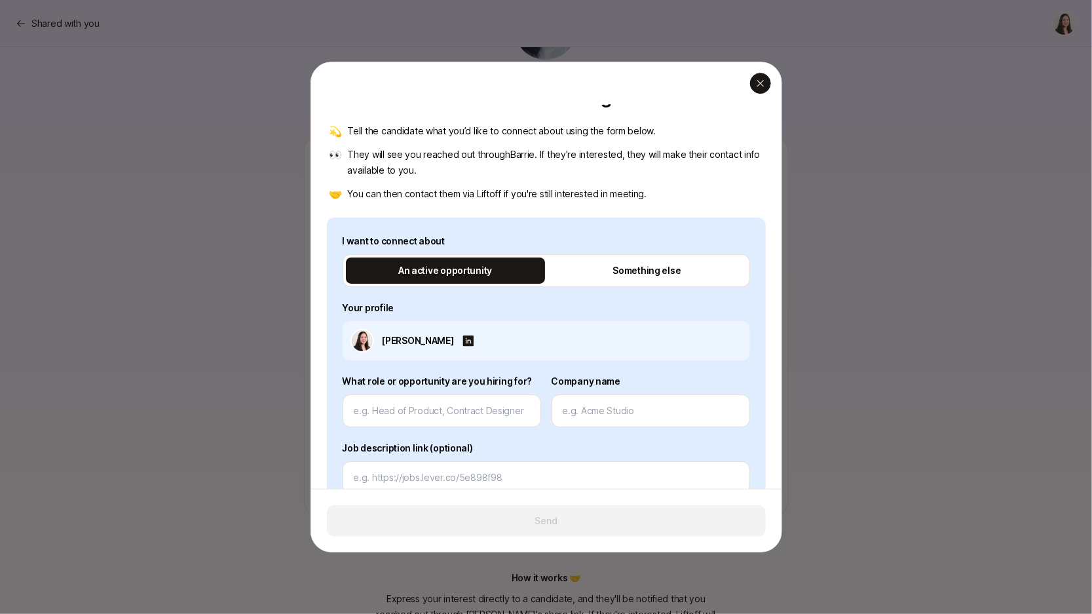
click at [763, 81] on icon "button" at bounding box center [760, 83] width 10 height 10
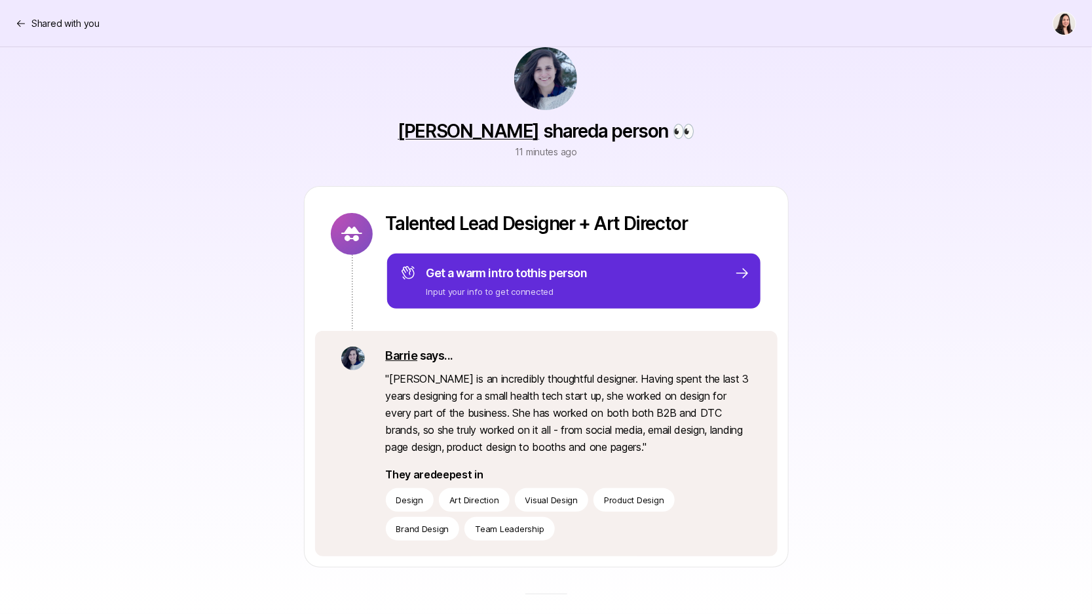
scroll to position [0, 0]
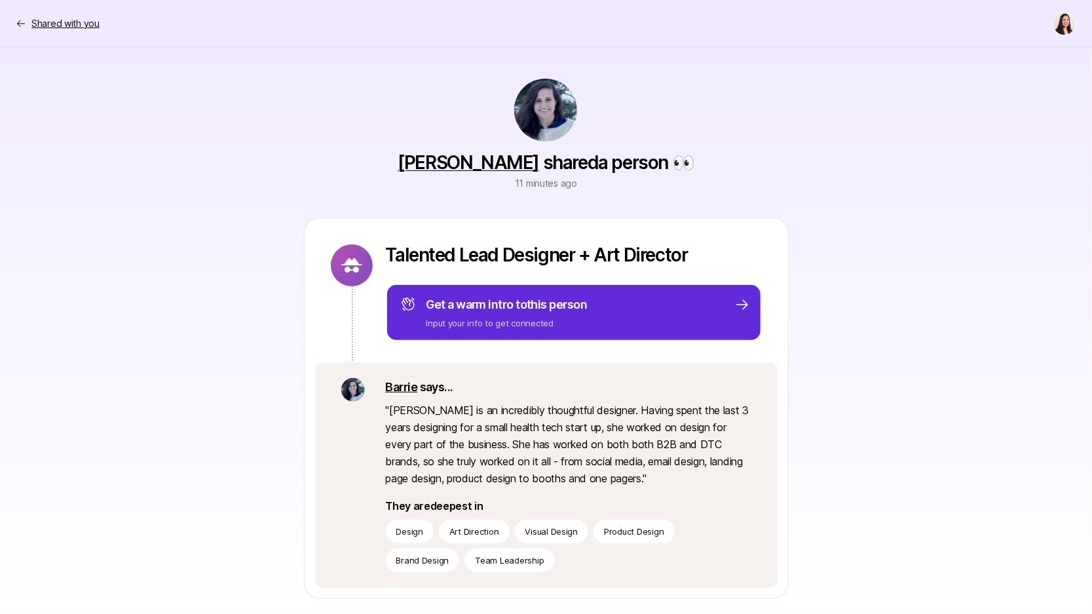
click at [65, 20] on p "Shared with you" at bounding box center [65, 24] width 68 height 16
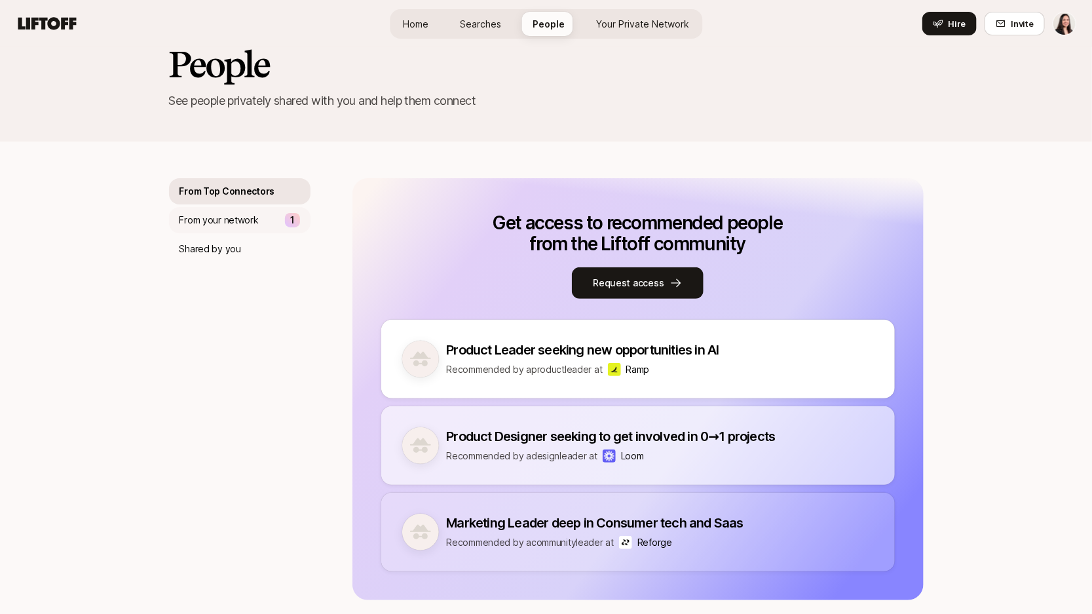
click at [244, 225] on p "From your network" at bounding box center [219, 220] width 79 height 16
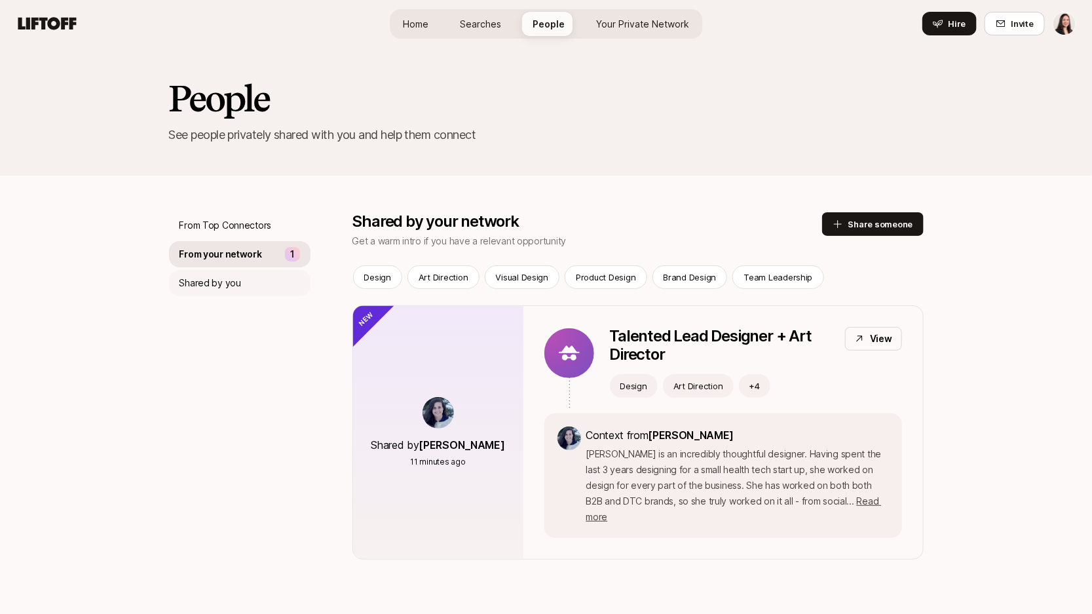
click at [256, 282] on div "Shared by you" at bounding box center [240, 283] width 142 height 26
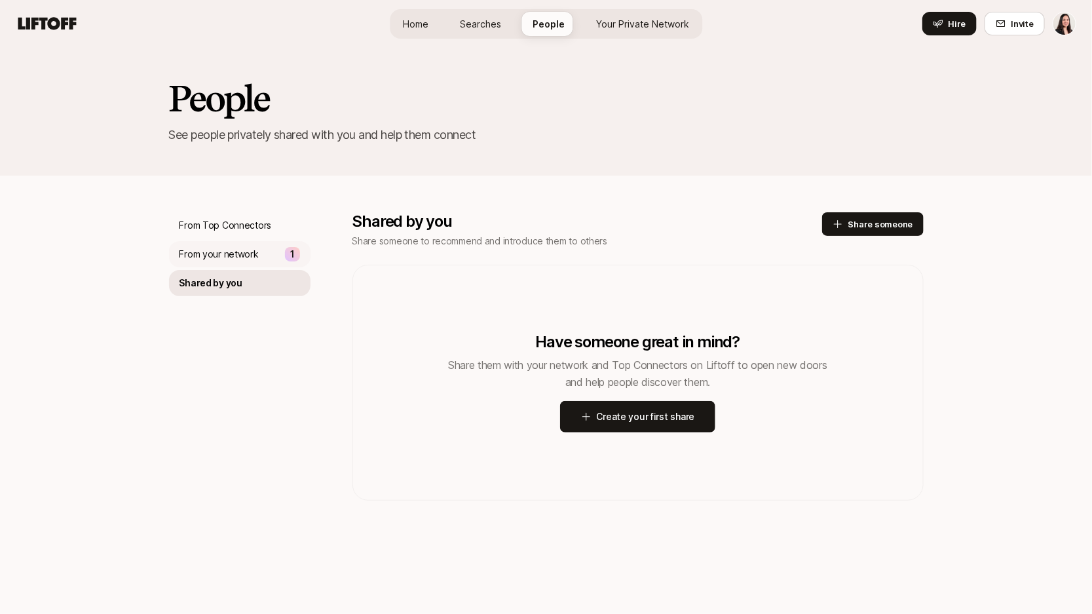
click at [244, 250] on p "From your network" at bounding box center [219, 254] width 79 height 16
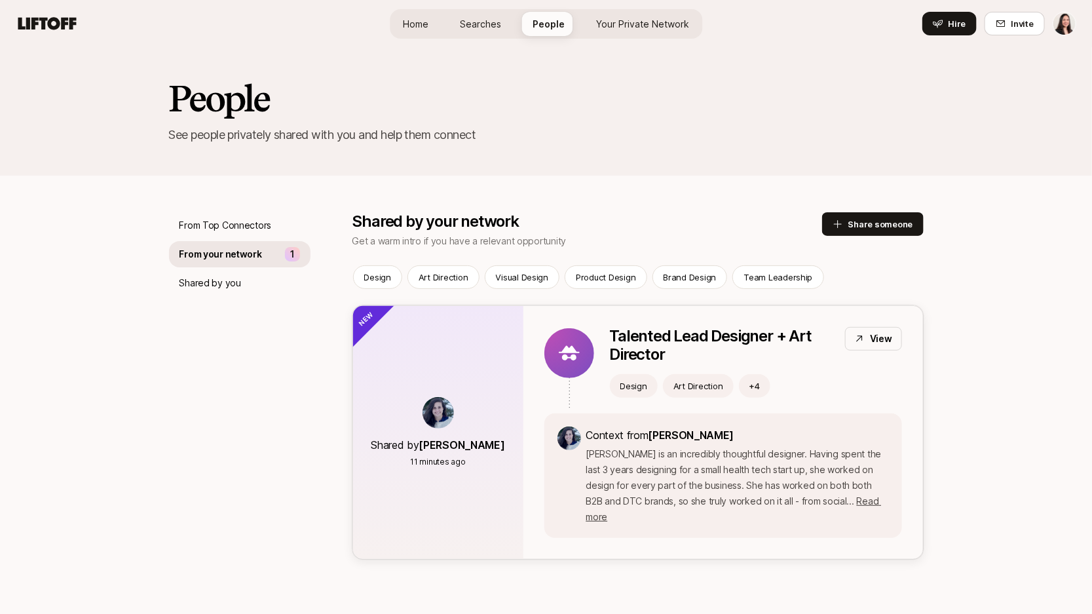
click at [425, 456] on p "11 minutes ago" at bounding box center [438, 462] width 56 height 12
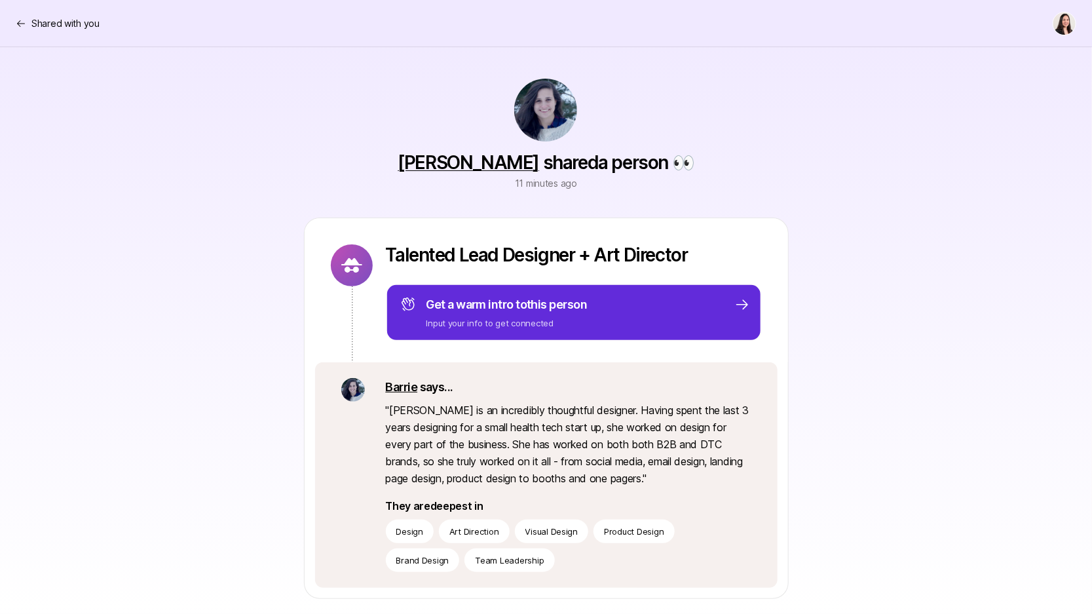
click at [533, 114] on img at bounding box center [545, 110] width 63 height 63
click at [24, 20] on icon at bounding box center [21, 23] width 10 height 10
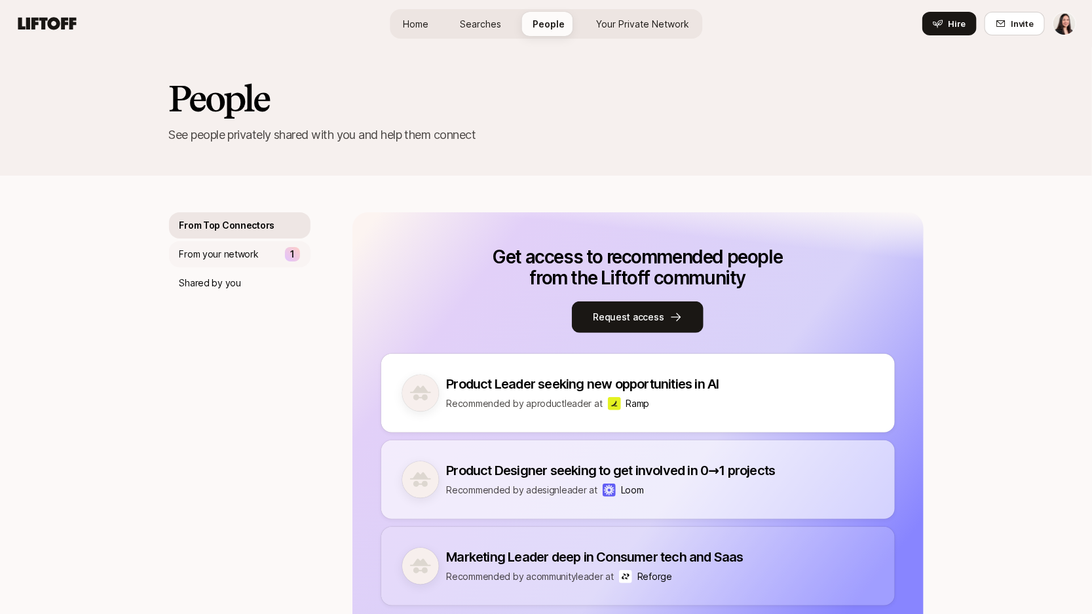
click at [245, 262] on div "From your network 1" at bounding box center [240, 254] width 142 height 26
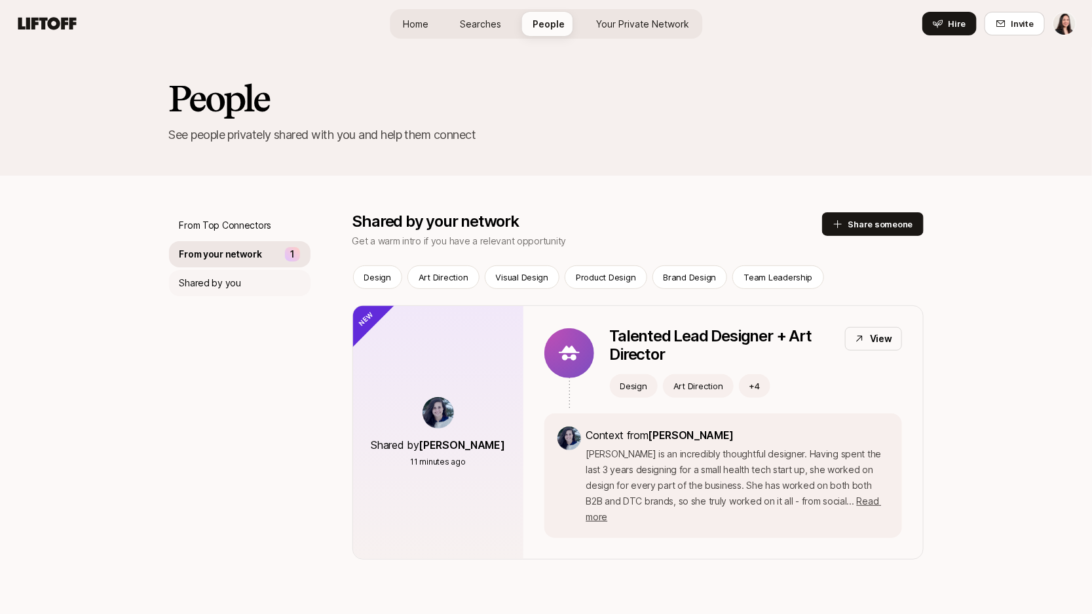
click at [244, 280] on div "Shared by you" at bounding box center [240, 283] width 142 height 26
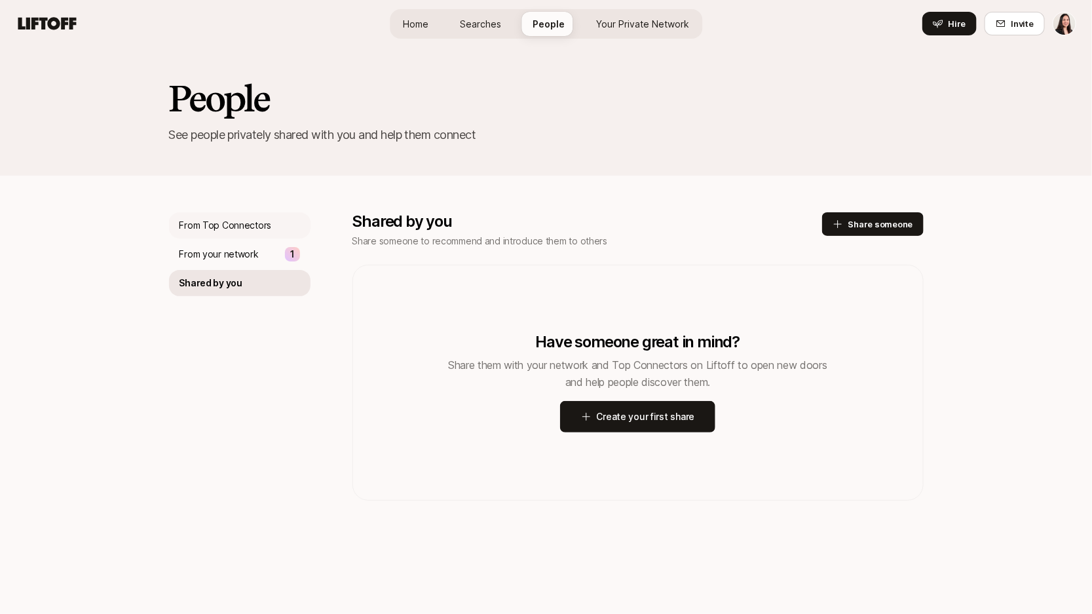
click at [239, 223] on p "From Top Connectors" at bounding box center [226, 226] width 92 height 16
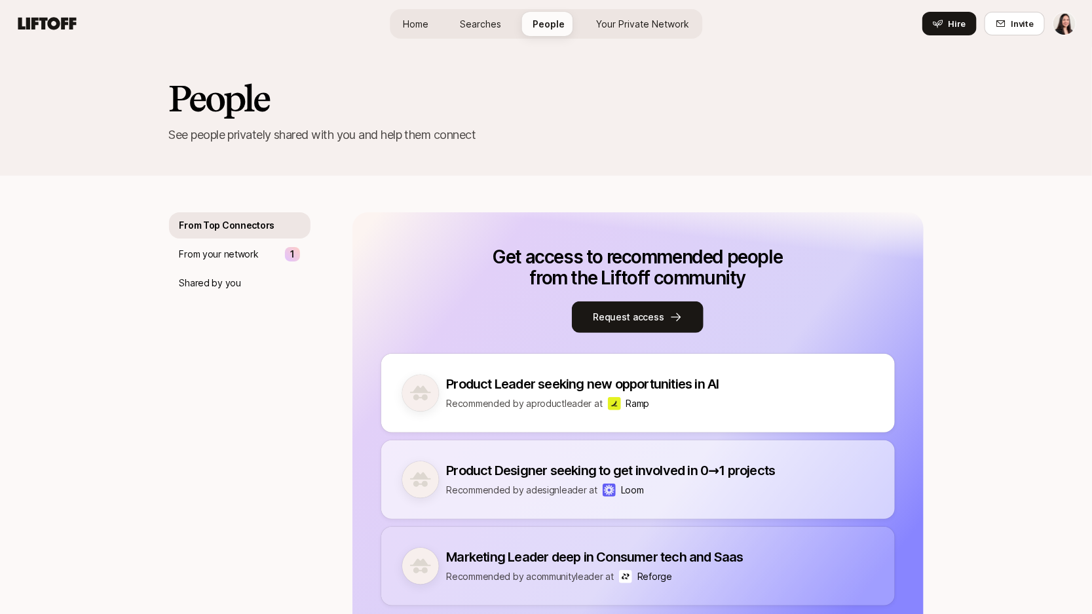
click at [483, 29] on span "Searches" at bounding box center [480, 24] width 41 height 14
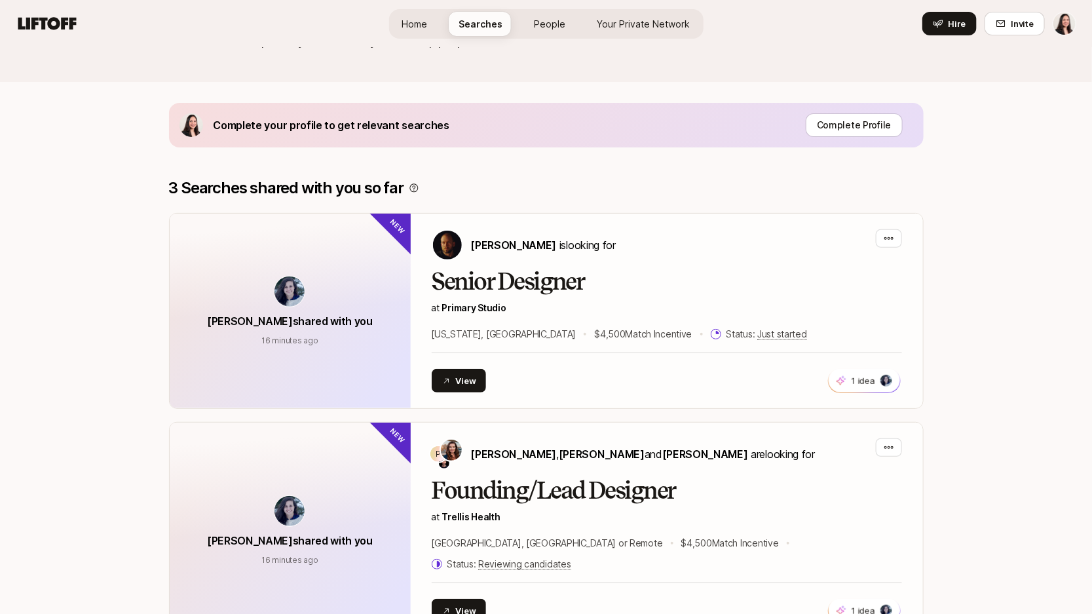
click at [427, 35] on link "Home" at bounding box center [415, 24] width 47 height 24
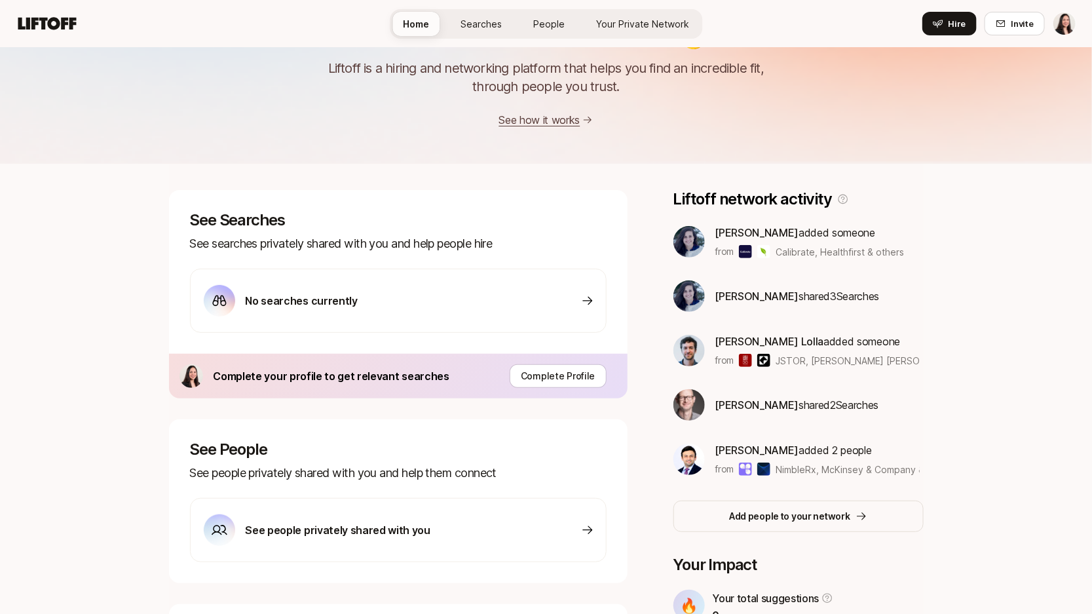
scroll to position [75, 0]
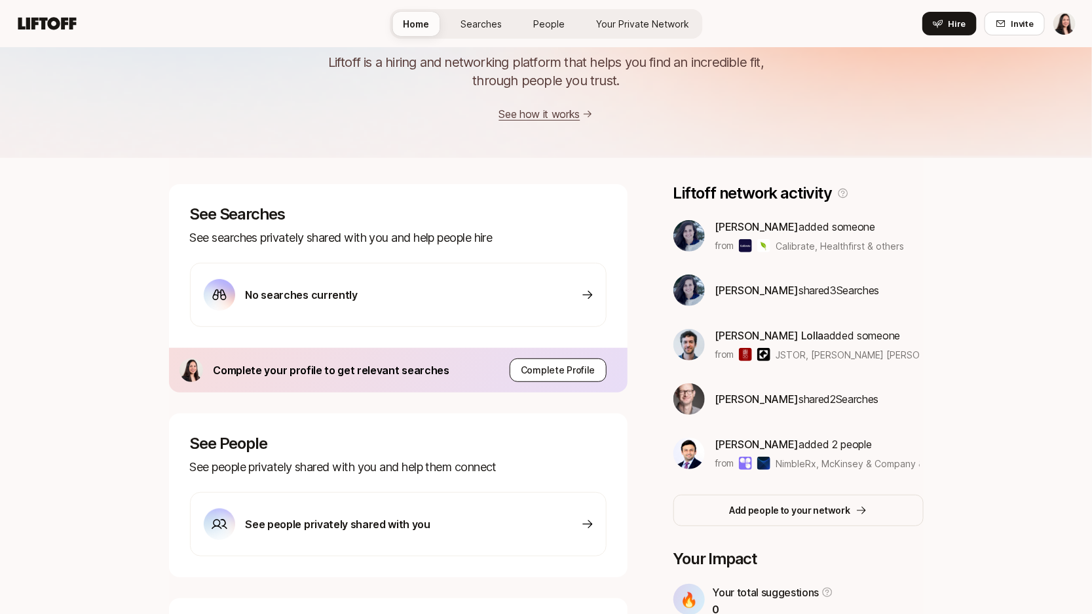
click at [560, 367] on p "Complete Profile" at bounding box center [558, 370] width 75 height 16
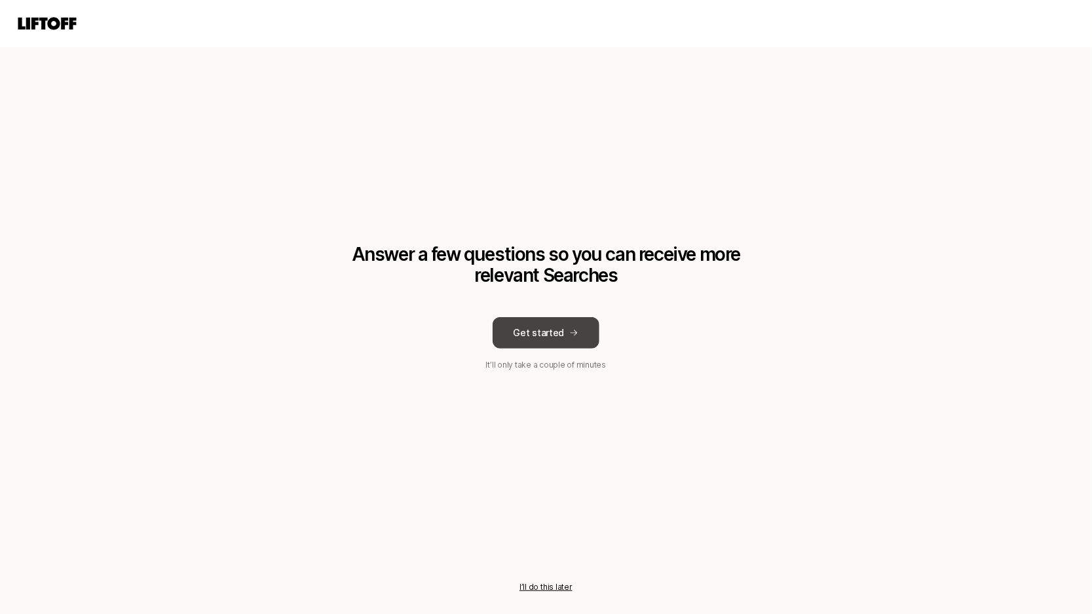
click at [560, 339] on button "Get started" at bounding box center [546, 332] width 107 height 31
type textarea "x"
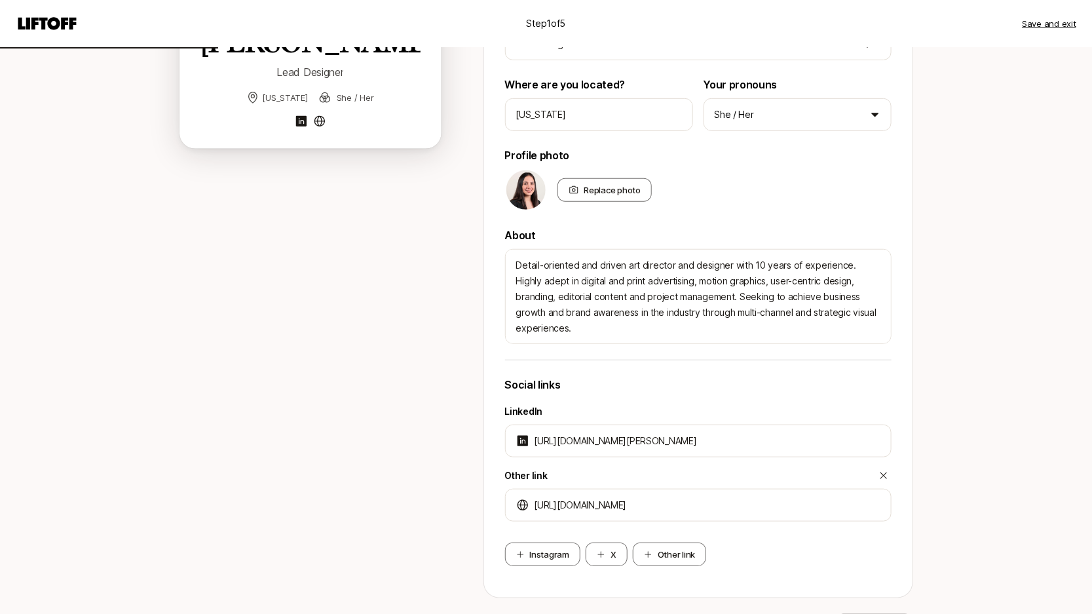
scroll to position [346, 0]
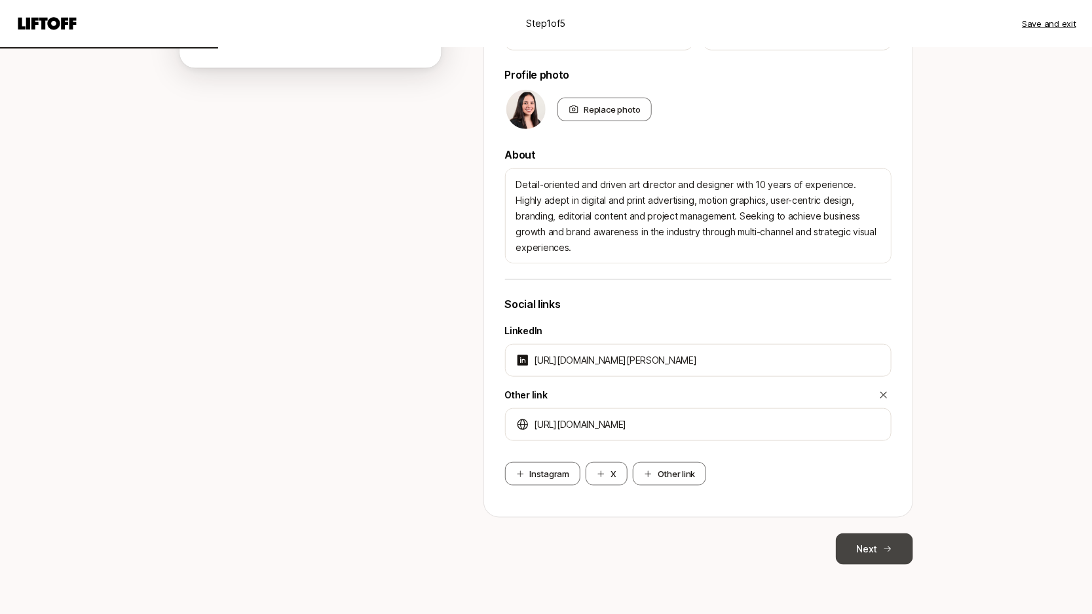
click at [877, 539] on button "Next" at bounding box center [874, 548] width 77 height 31
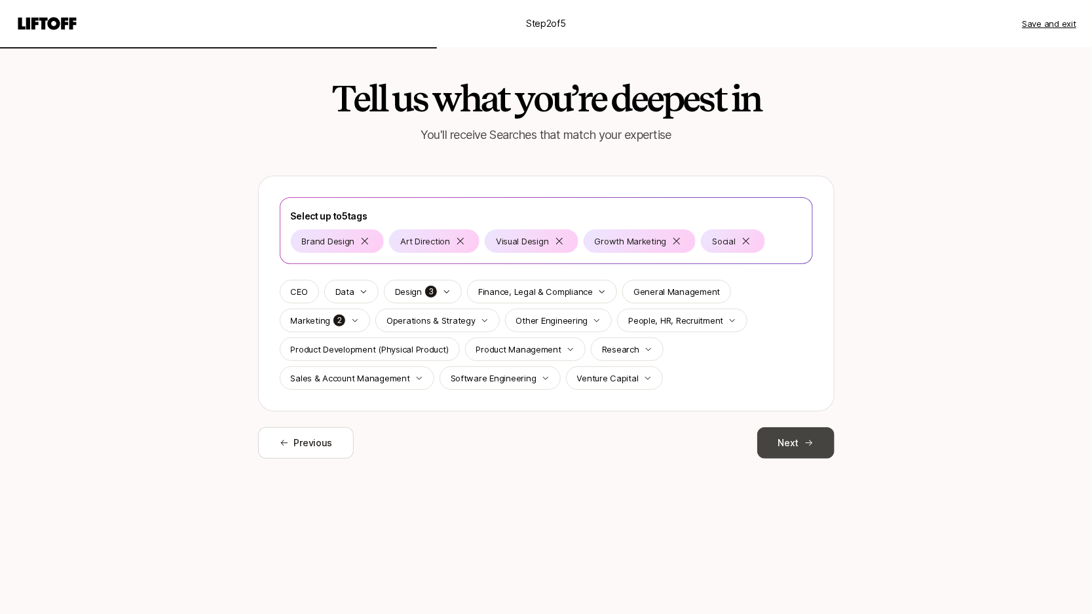
click at [822, 442] on button "Next" at bounding box center [795, 442] width 77 height 31
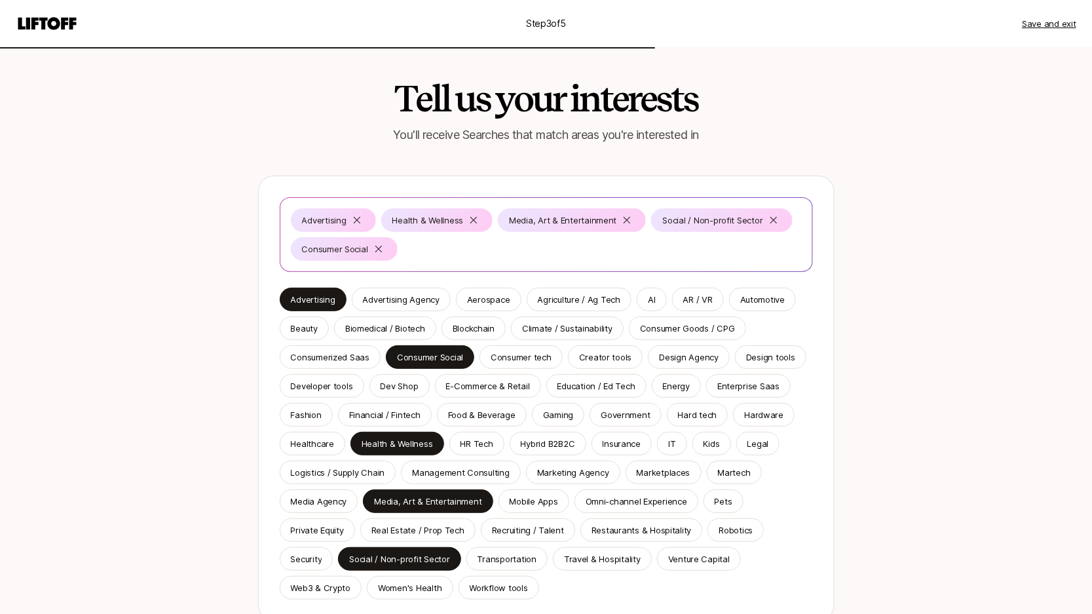
scroll to position [105, 0]
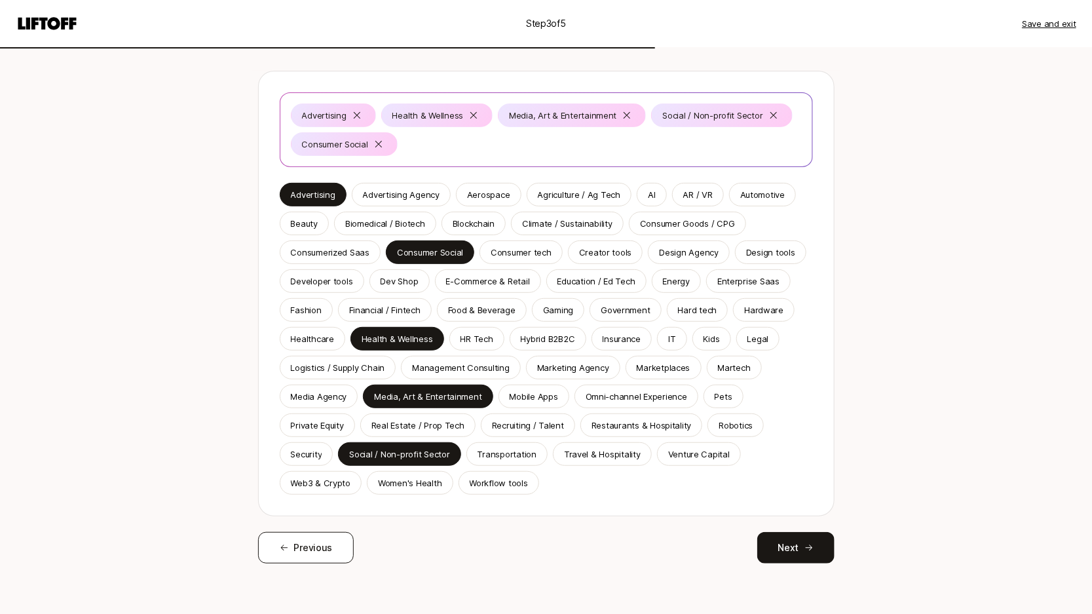
click at [324, 548] on span "Previous" at bounding box center [313, 548] width 39 height 16
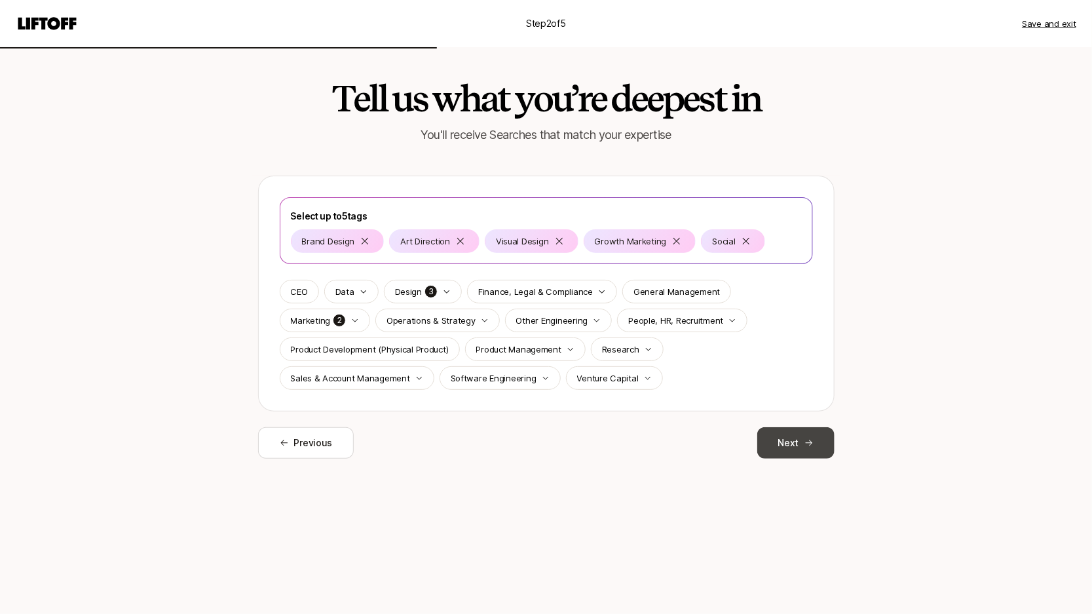
click at [807, 427] on button "Next" at bounding box center [795, 442] width 77 height 31
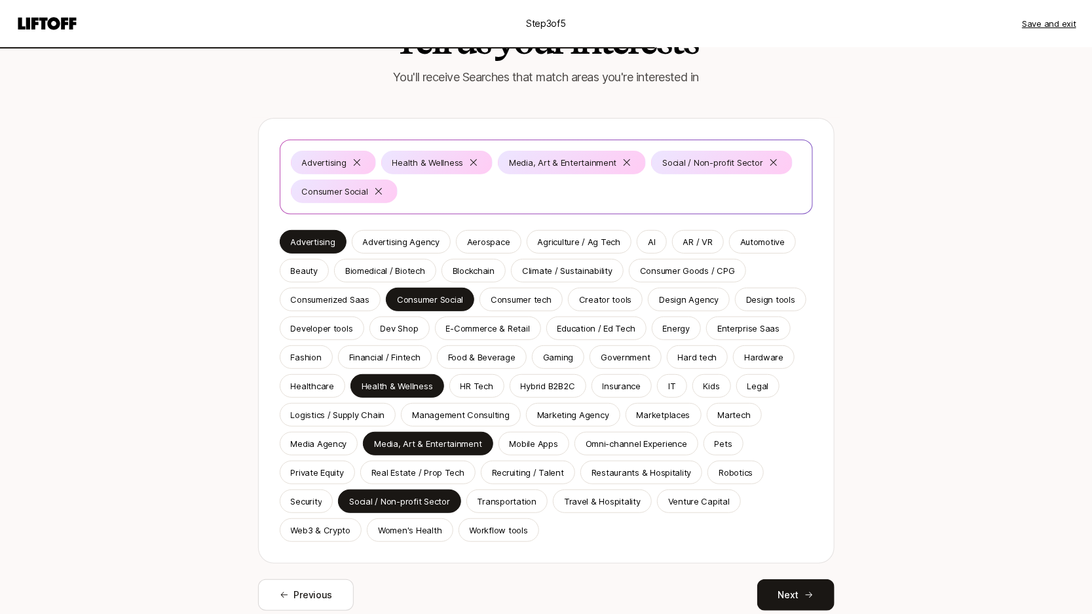
scroll to position [66, 0]
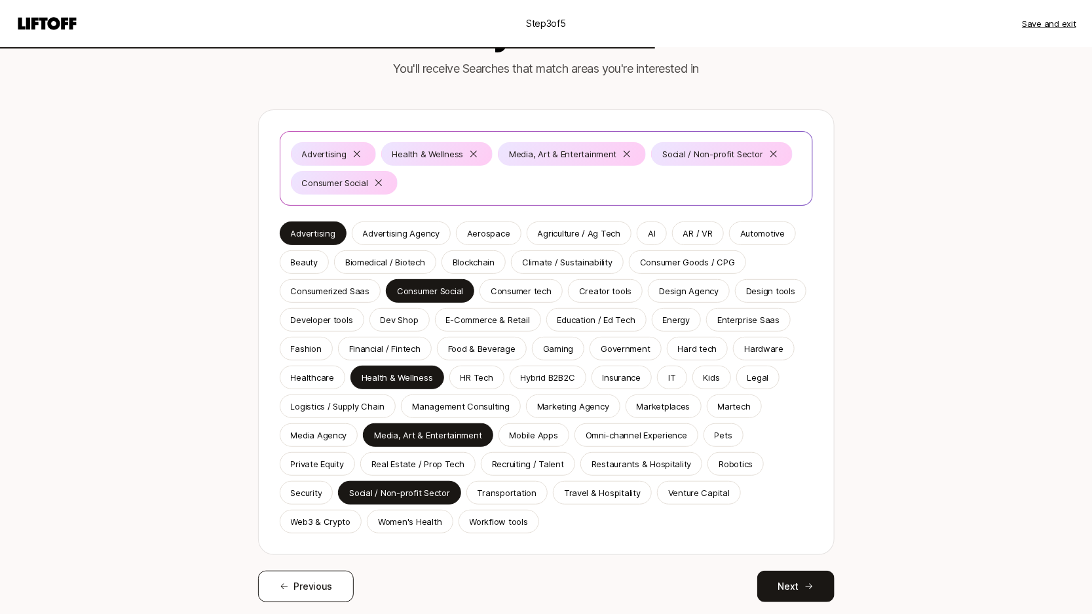
click at [314, 579] on span "Previous" at bounding box center [313, 587] width 39 height 16
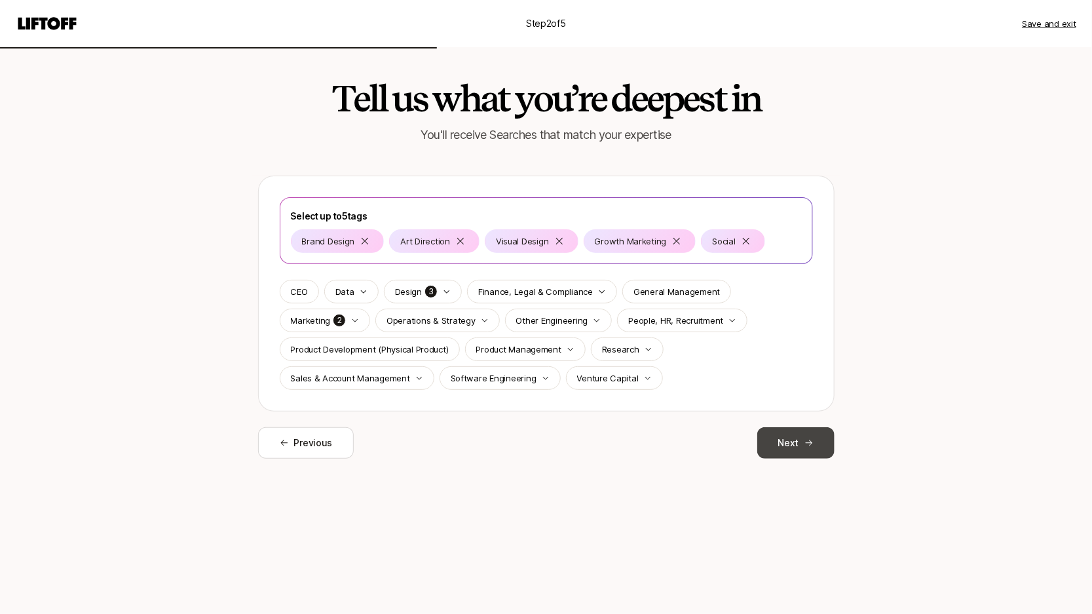
click at [794, 436] on button "Next" at bounding box center [795, 442] width 77 height 31
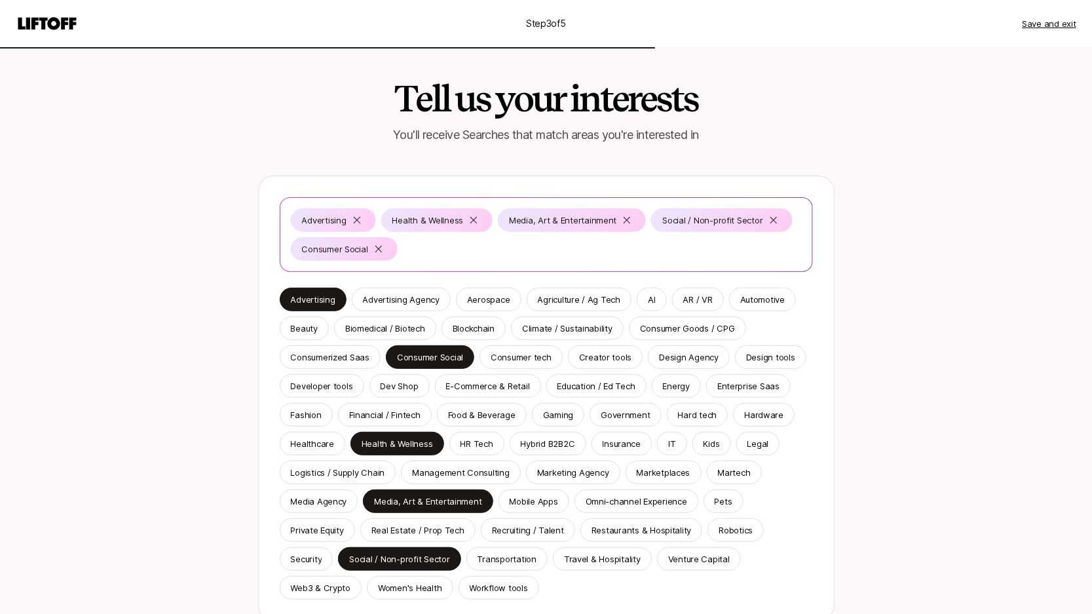
scroll to position [105, 0]
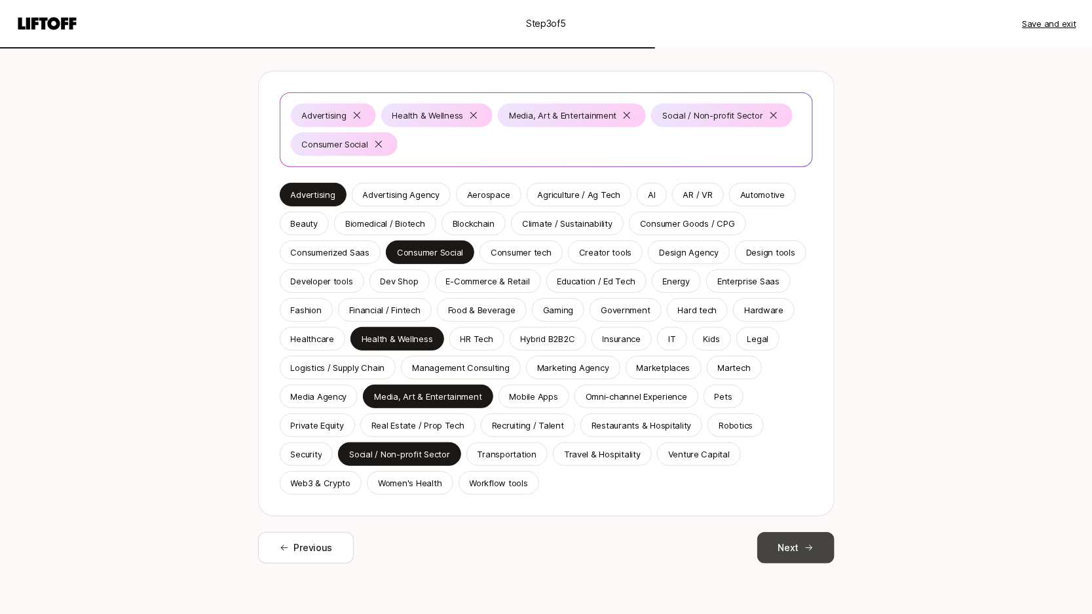
click at [795, 545] on button "Next" at bounding box center [795, 547] width 77 height 31
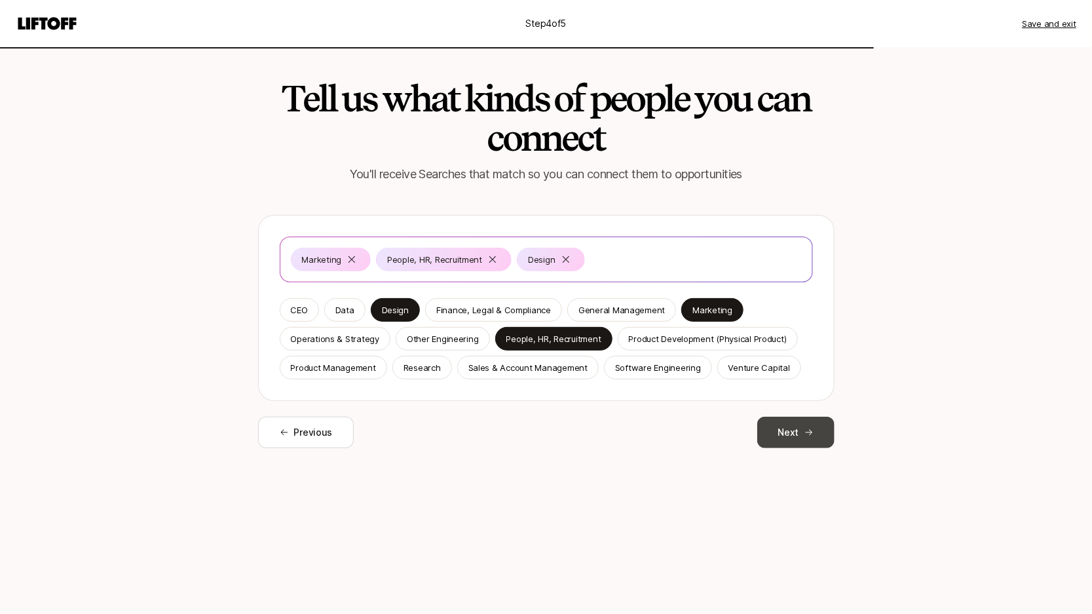
click at [795, 424] on button "Next" at bounding box center [795, 432] width 77 height 31
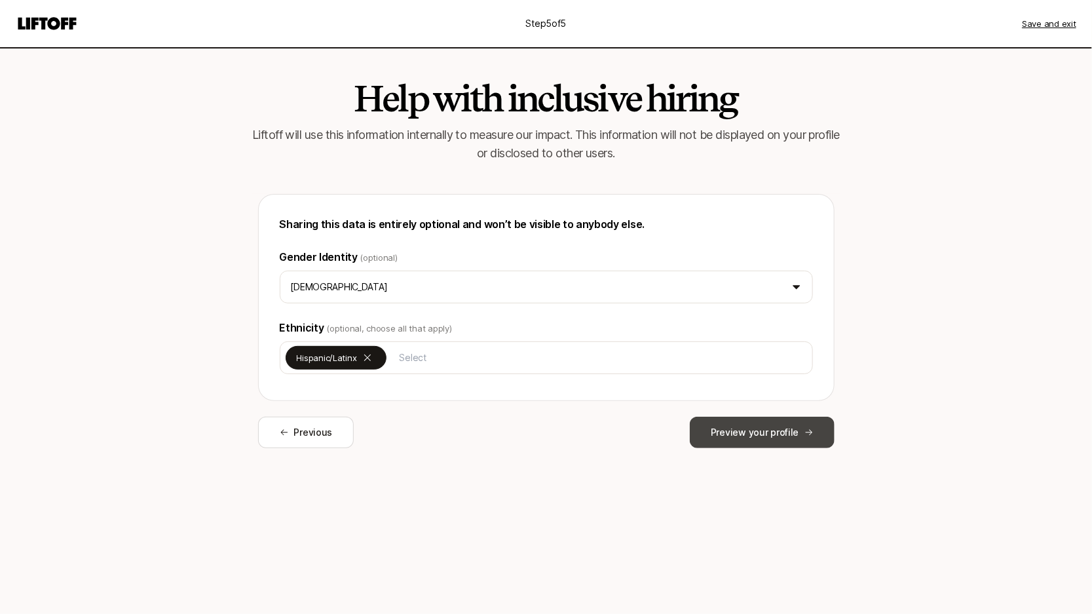
click at [803, 442] on button "Preview your profile" at bounding box center [762, 432] width 144 height 31
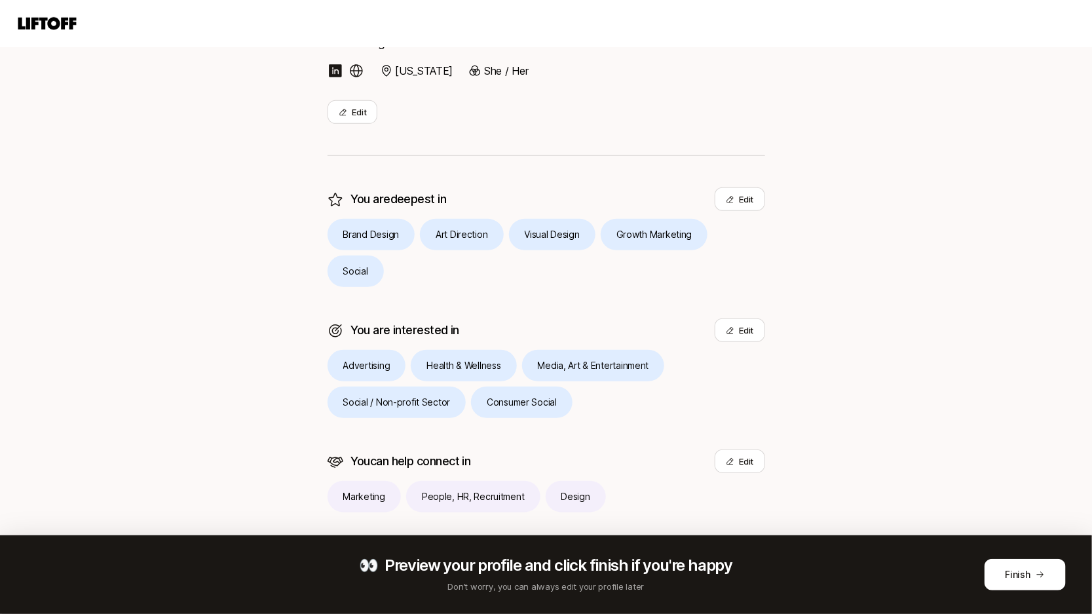
scroll to position [197, 0]
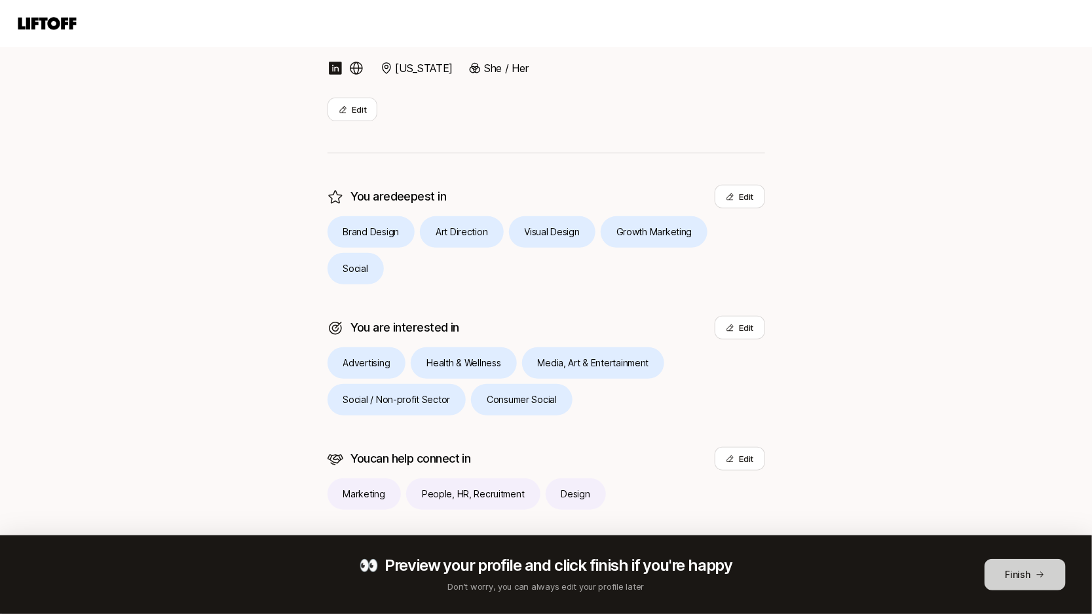
click at [1006, 578] on button "Finish" at bounding box center [1025, 574] width 81 height 31
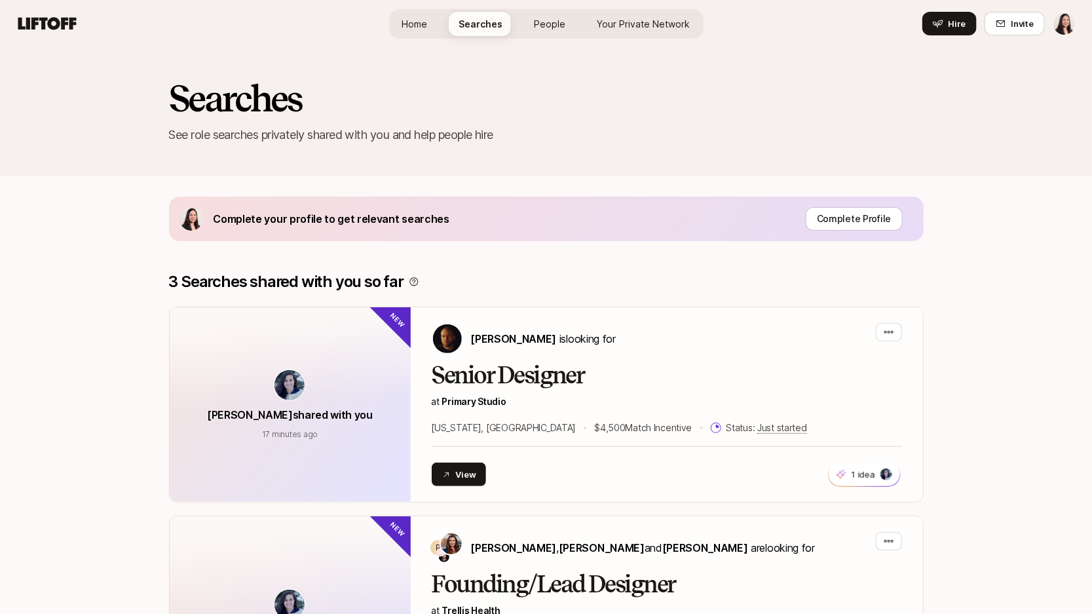
click at [412, 24] on span "Home" at bounding box center [415, 24] width 26 height 14
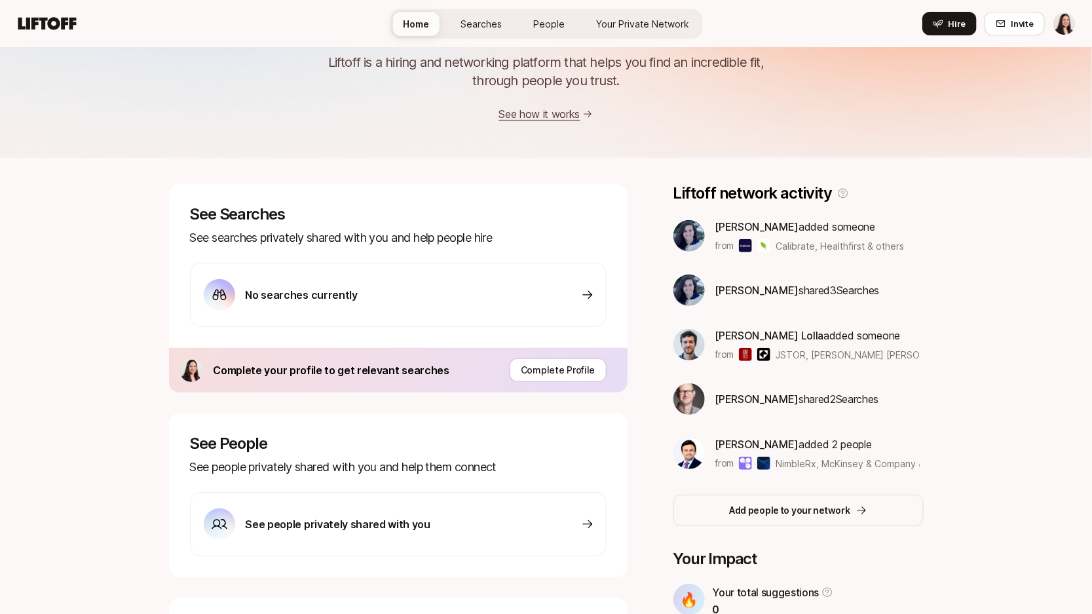
scroll to position [98, 0]
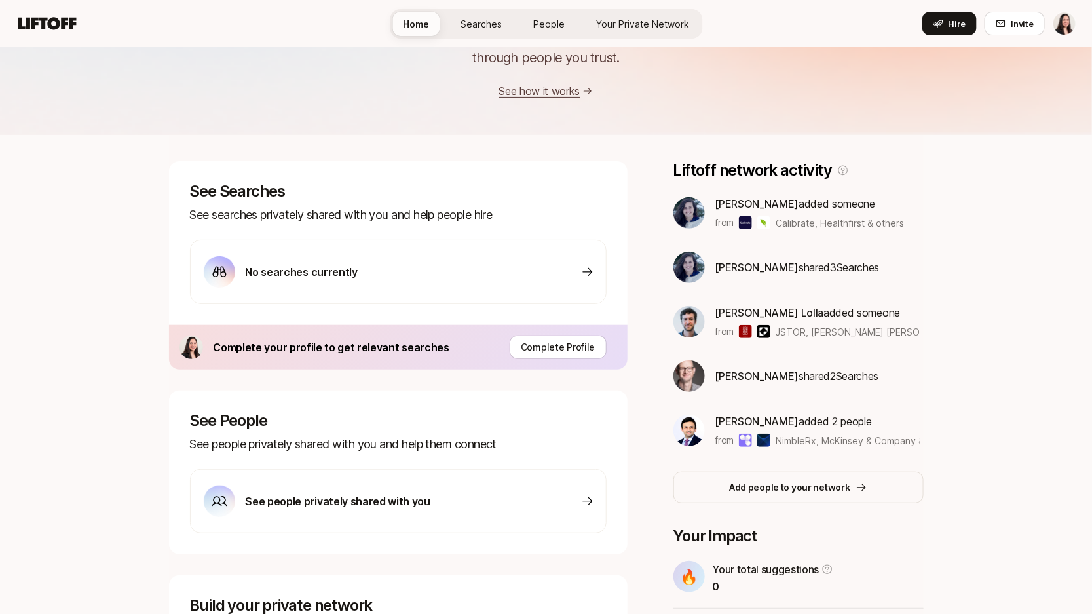
click at [457, 259] on div "No searches currently" at bounding box center [398, 272] width 417 height 64
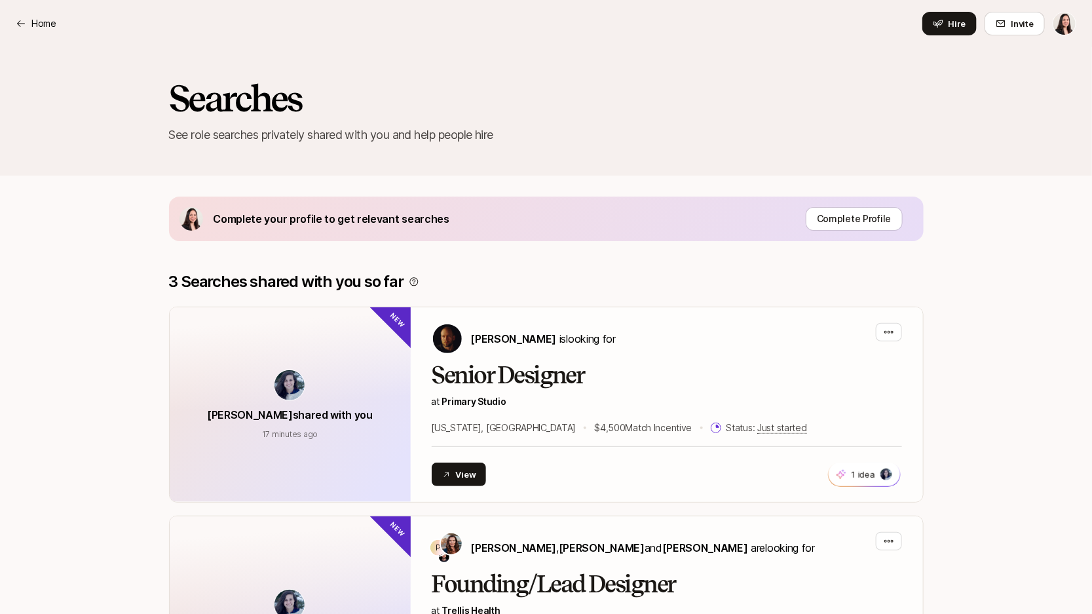
click at [45, 34] on div "Home Hire Invite" at bounding box center [546, 24] width 1061 height 24
click at [40, 26] on p "Home" at bounding box center [43, 24] width 25 height 16
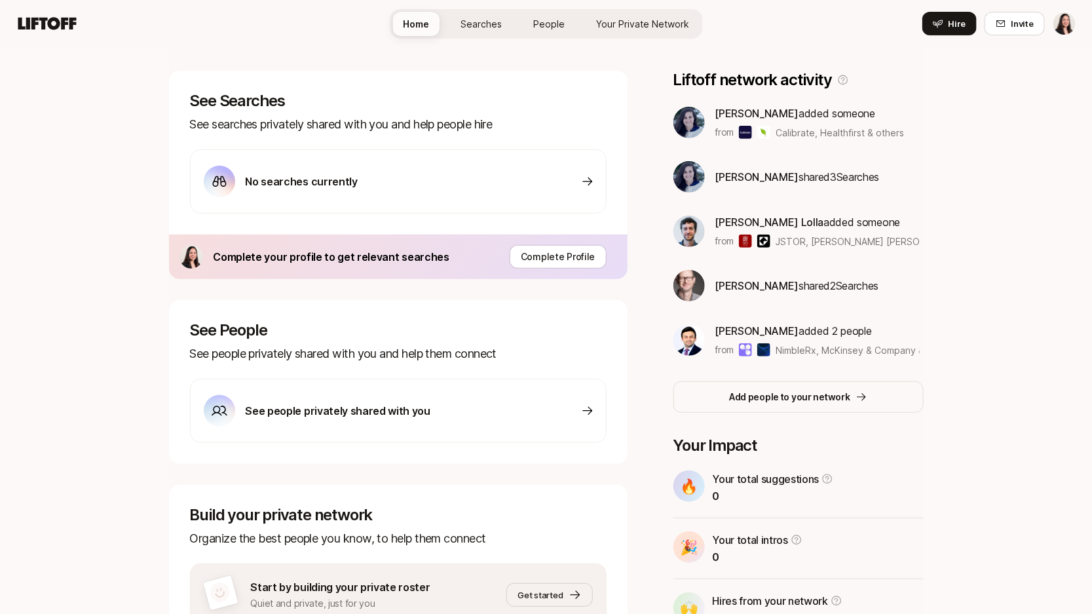
scroll to position [273, 0]
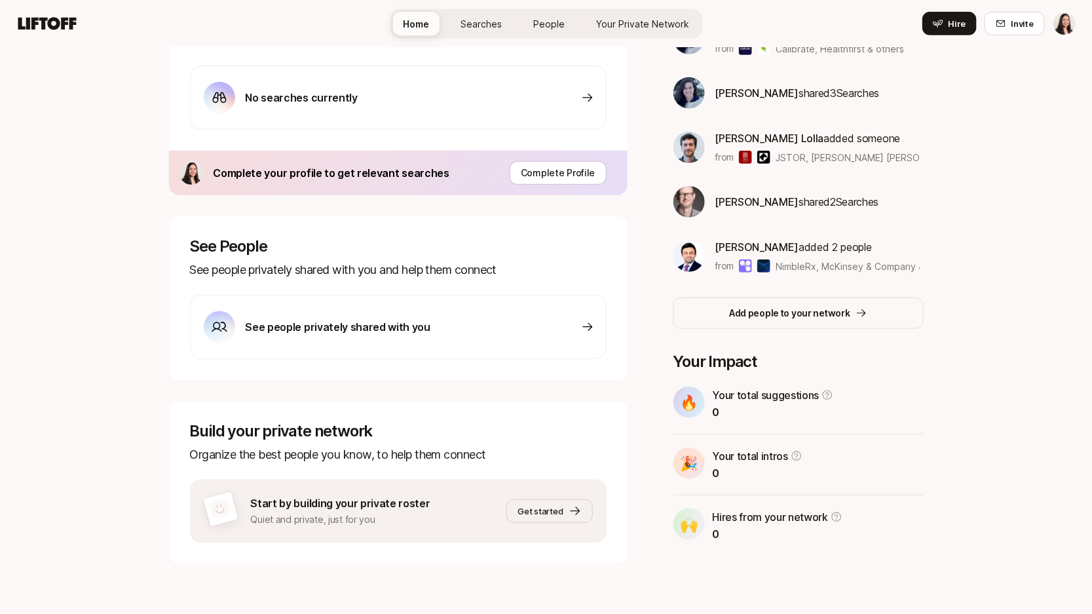
click at [569, 328] on div "See people privately shared with you" at bounding box center [398, 327] width 417 height 64
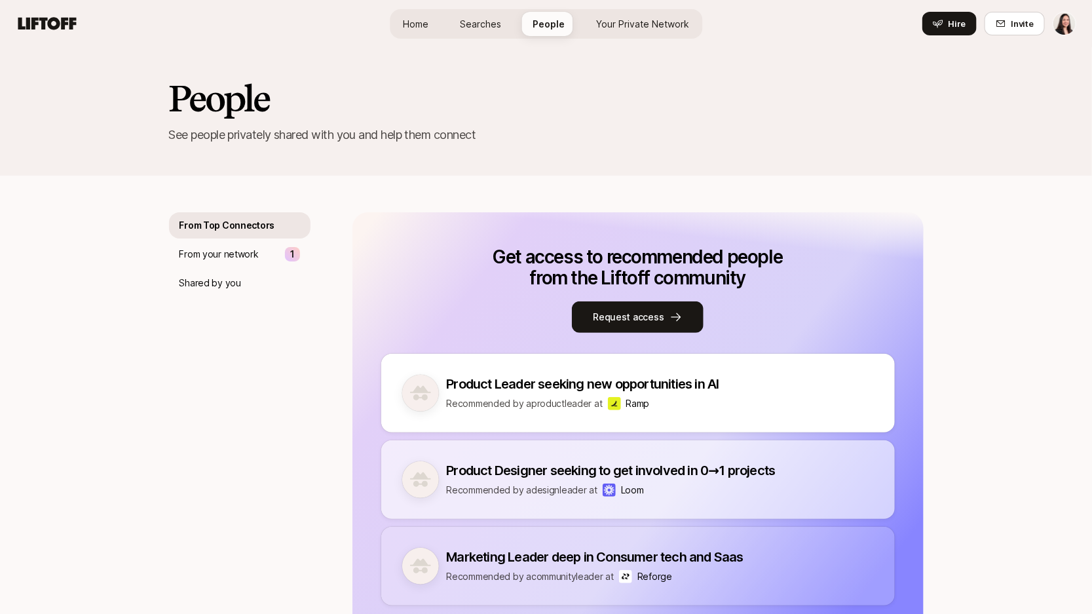
click at [474, 42] on div "Home Searches People Your Private Network Hire" at bounding box center [546, 23] width 313 height 47
click at [478, 26] on span "Searches" at bounding box center [480, 24] width 41 height 14
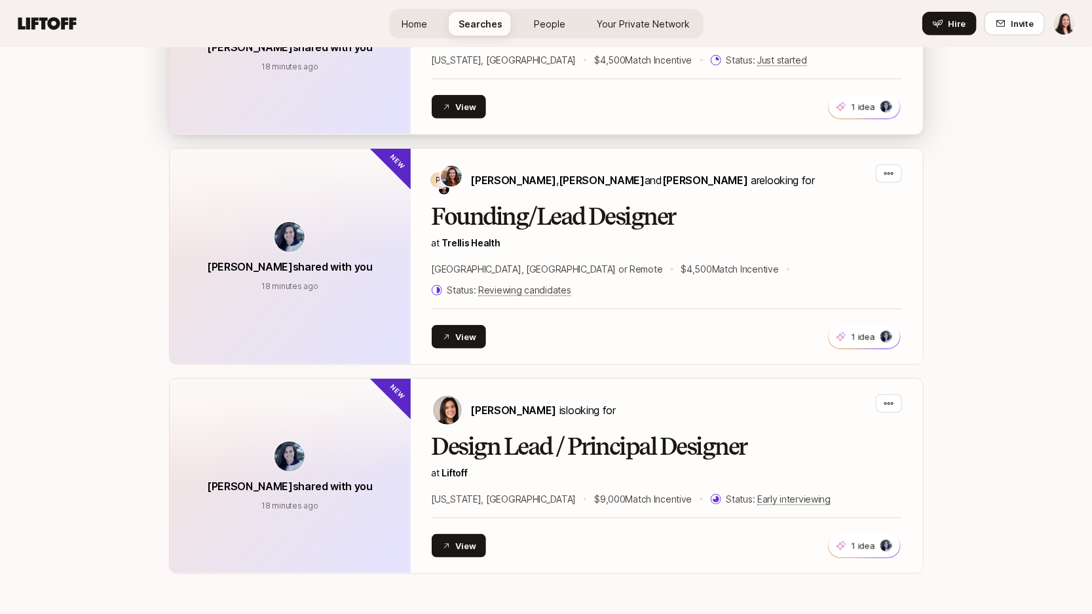
scroll to position [559, 0]
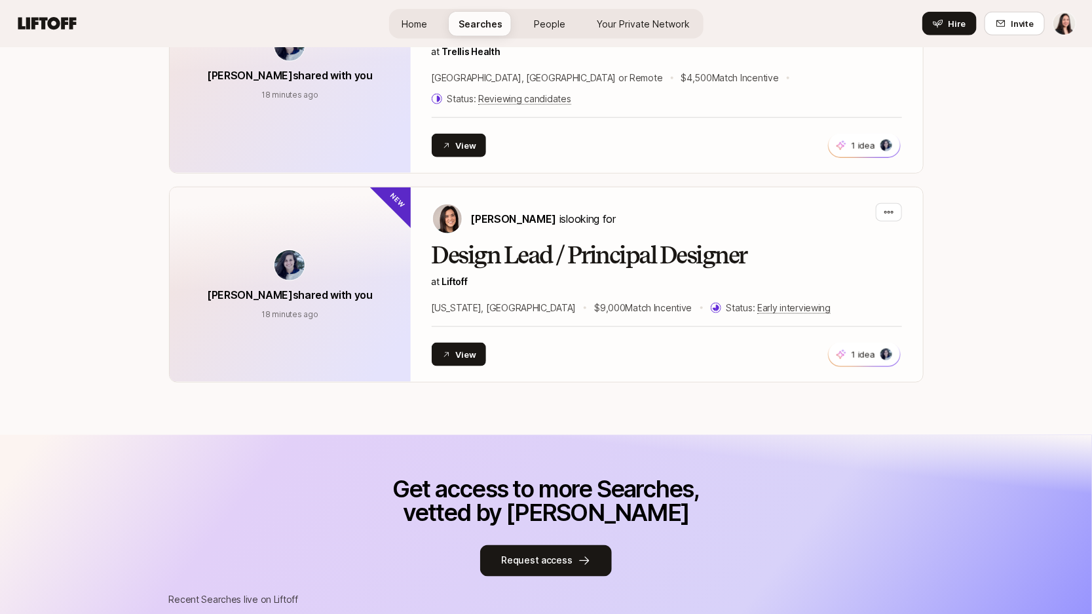
click at [646, 15] on link "Your Private Network" at bounding box center [644, 24] width 114 height 24
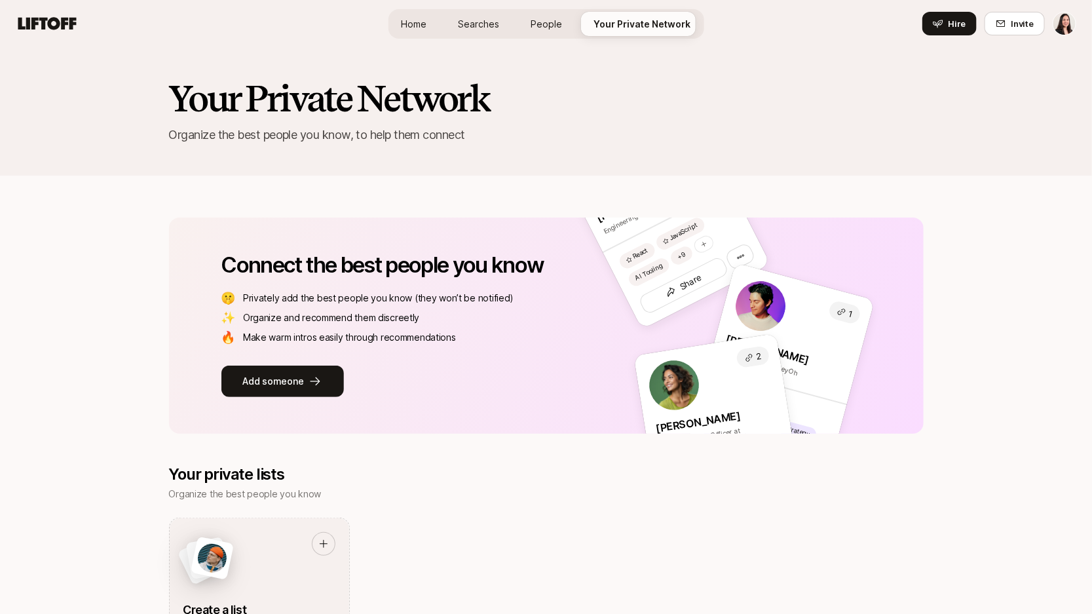
click at [533, 23] on span "People" at bounding box center [546, 24] width 31 height 14
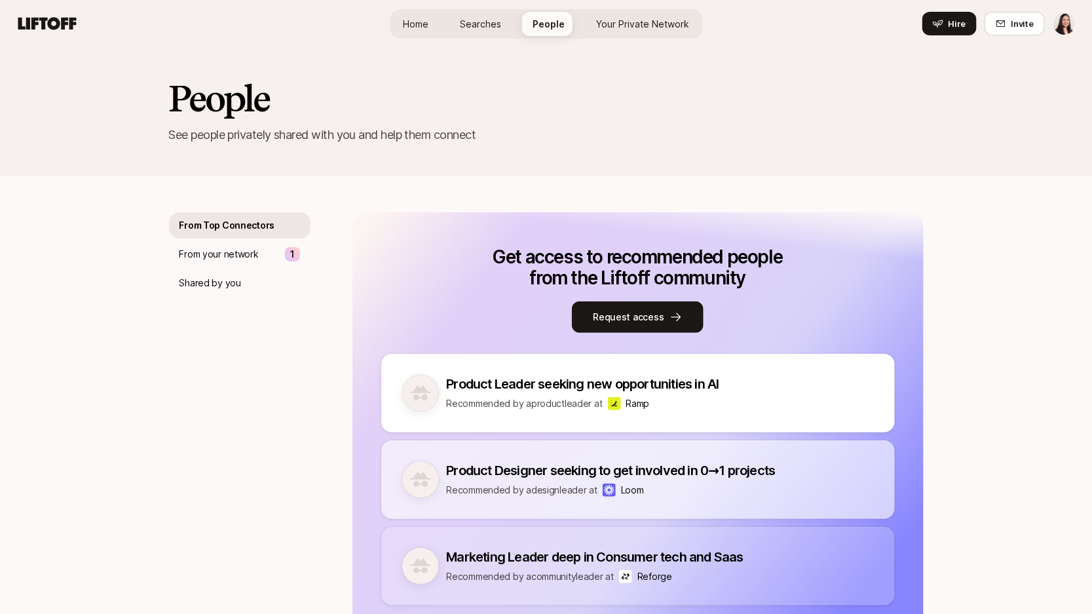
click at [503, 28] on link "Searches" at bounding box center [480, 24] width 62 height 24
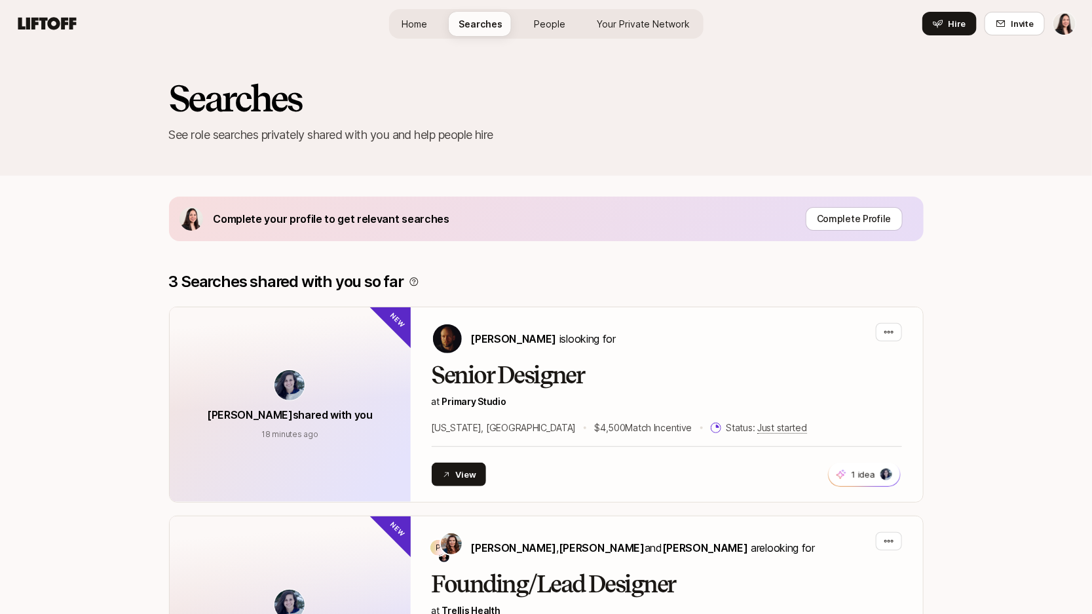
click at [420, 36] on div "Home Searches People Your Private Network Hire" at bounding box center [546, 23] width 315 height 29
click at [419, 27] on span "Home" at bounding box center [415, 24] width 26 height 14
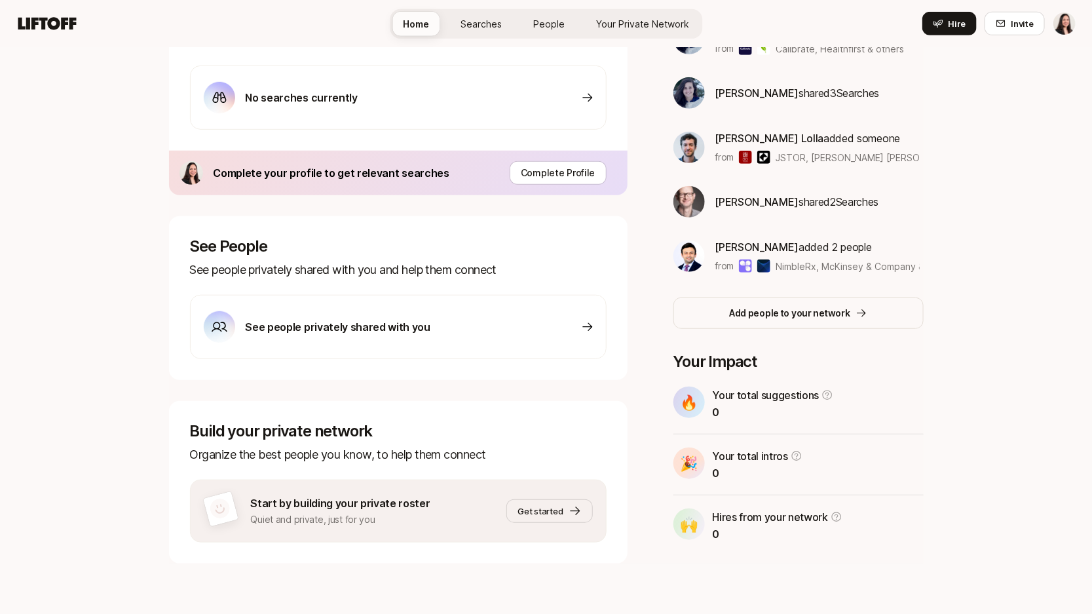
click at [391, 336] on div "See people privately shared with you" at bounding box center [317, 326] width 227 height 31
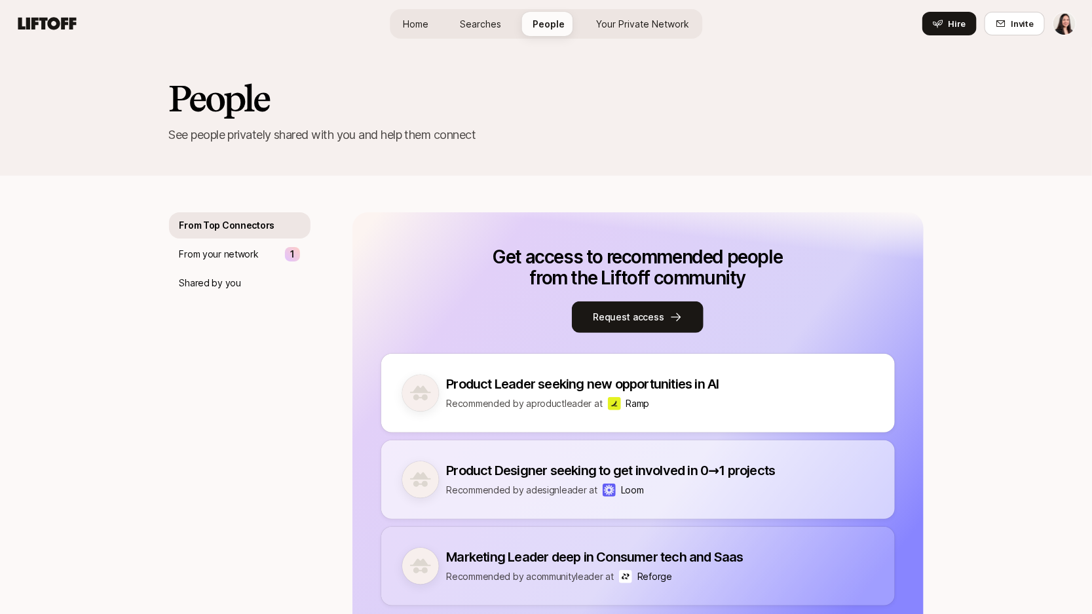
scroll to position [3, 0]
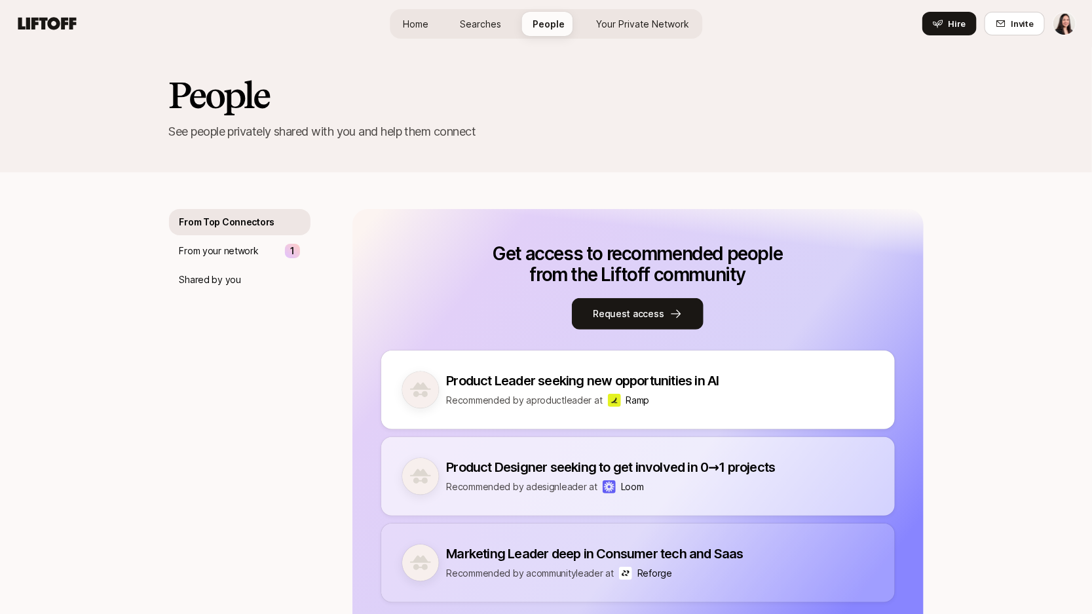
click at [406, 39] on div "Home Searches People Your Private Network Hire" at bounding box center [546, 23] width 313 height 47
click at [413, 33] on link "Home" at bounding box center [415, 24] width 47 height 24
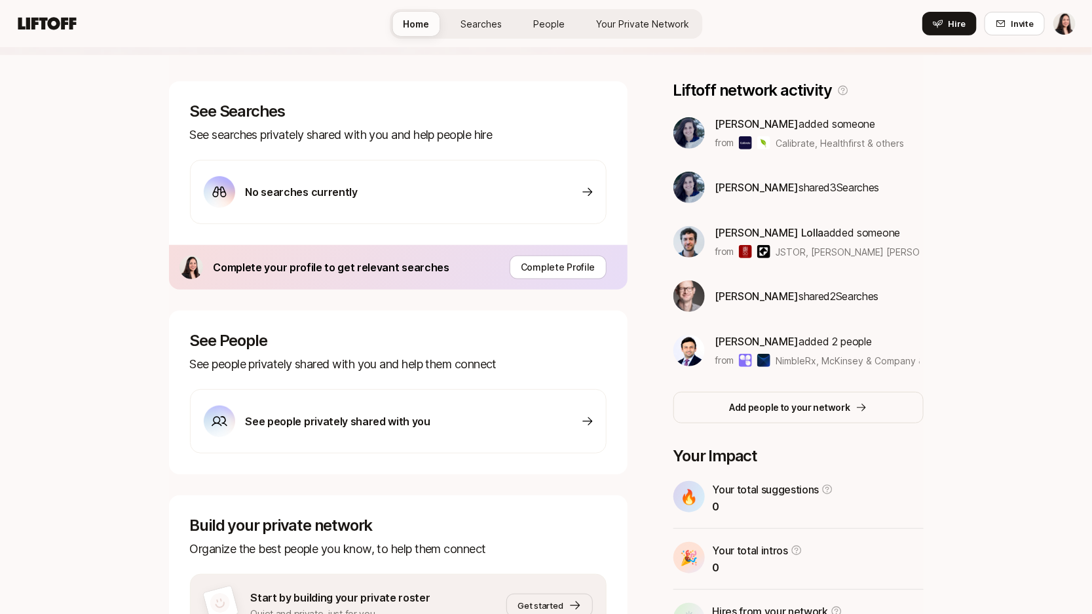
scroll to position [187, 0]
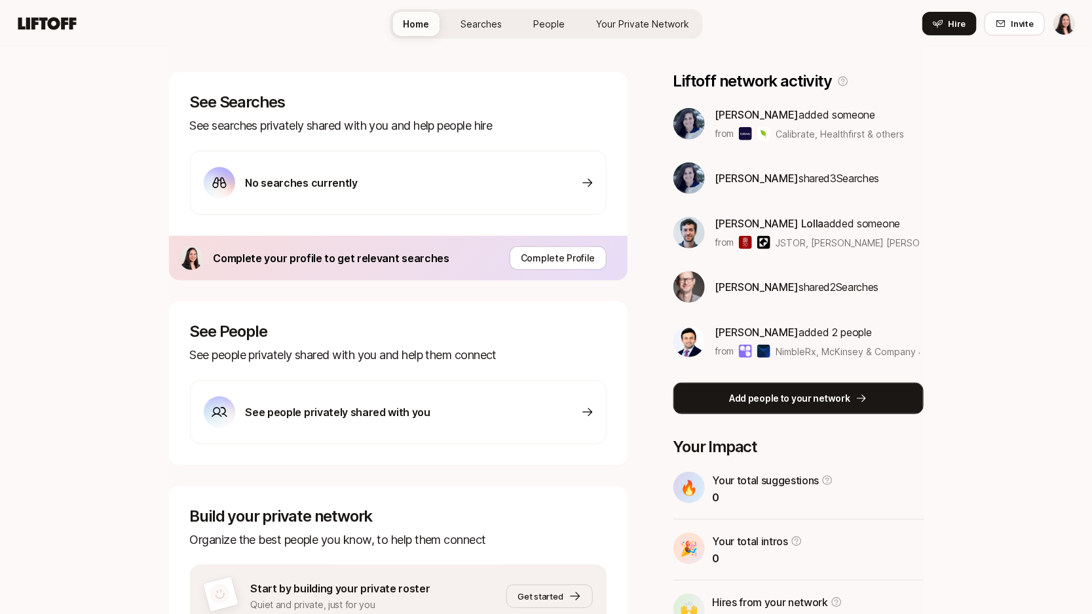
click at [818, 400] on p "Add people to your network" at bounding box center [789, 399] width 121 height 16
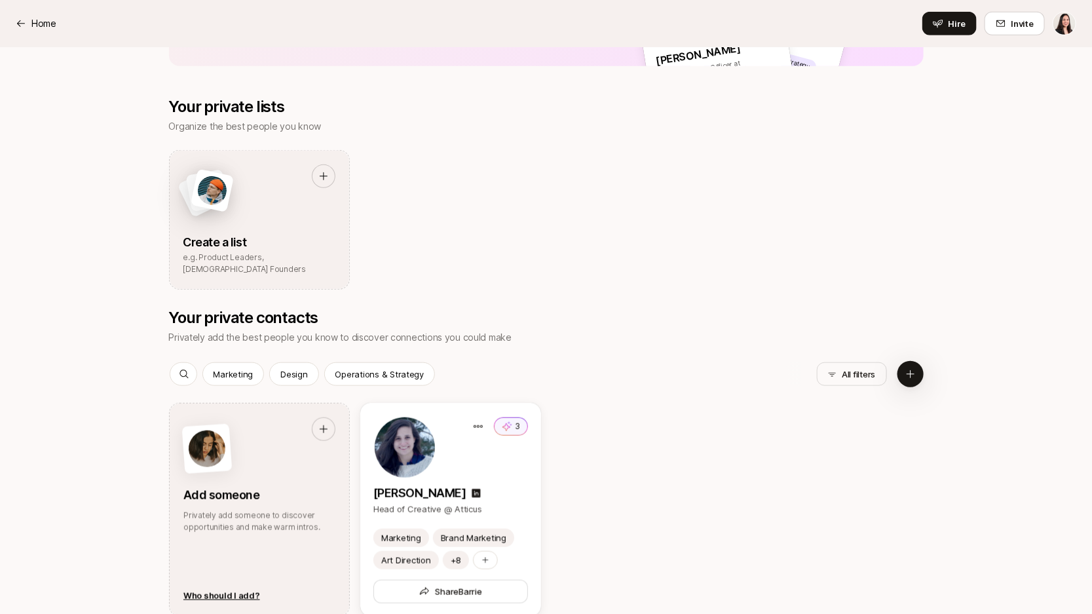
scroll to position [429, 0]
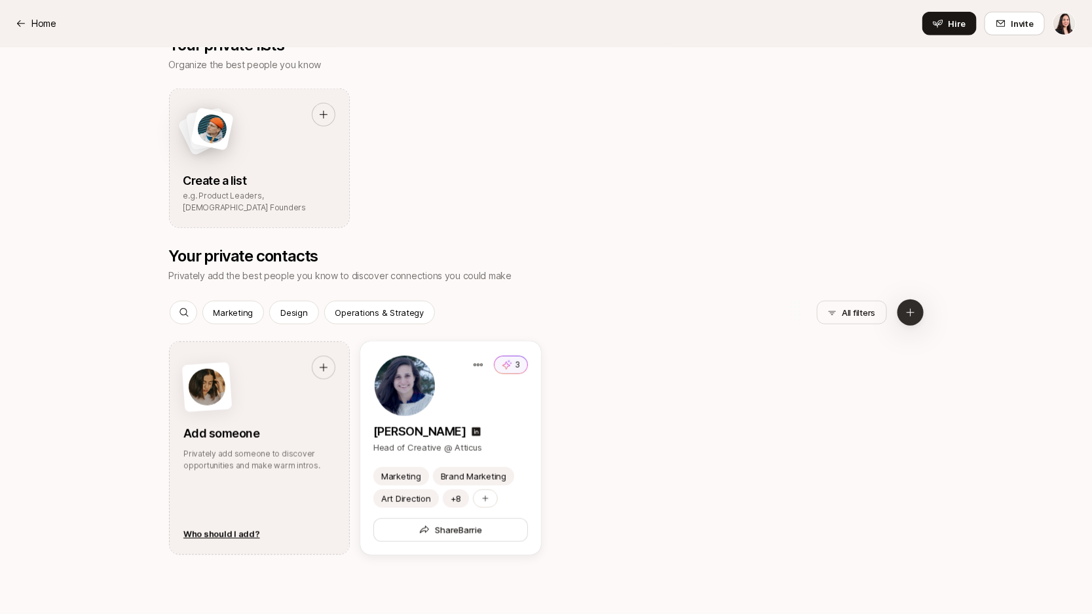
click at [913, 309] on icon at bounding box center [911, 312] width 10 height 10
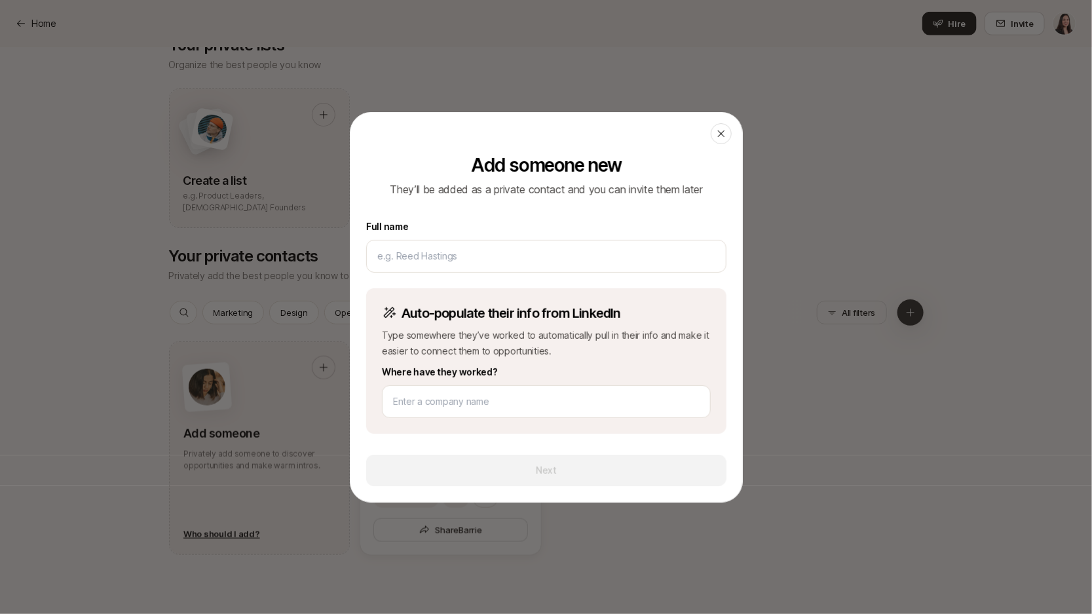
type input "l"
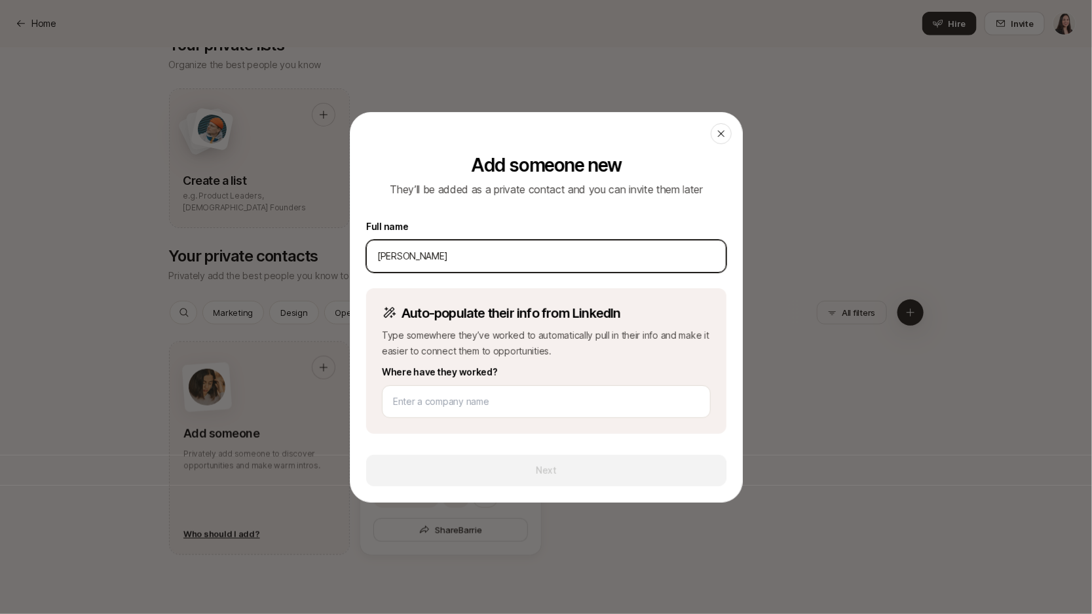
type input "[PERSON_NAME]"
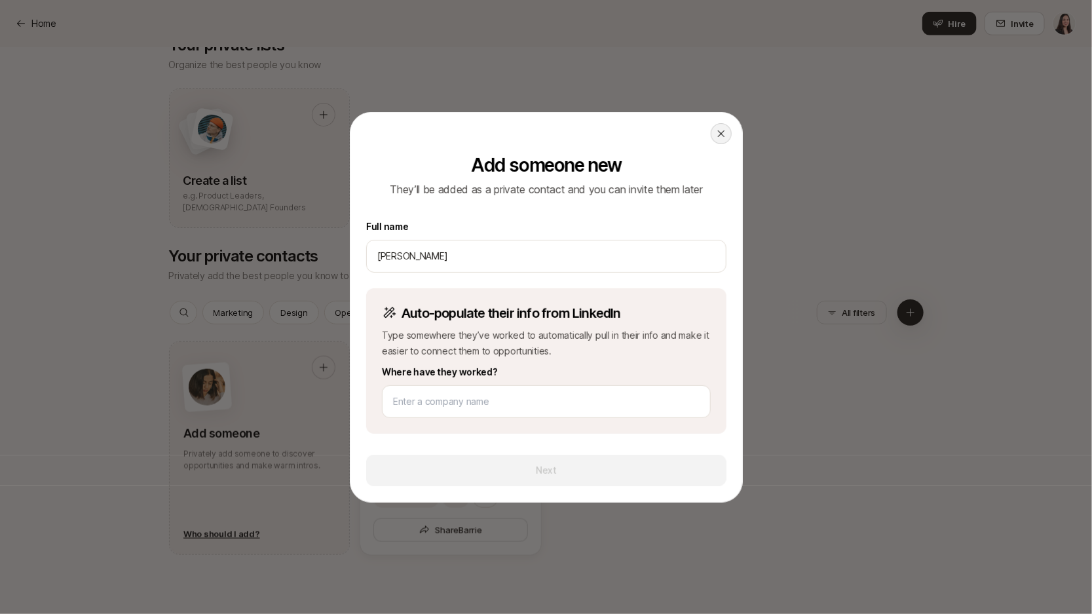
click at [726, 128] on div at bounding box center [721, 133] width 21 height 21
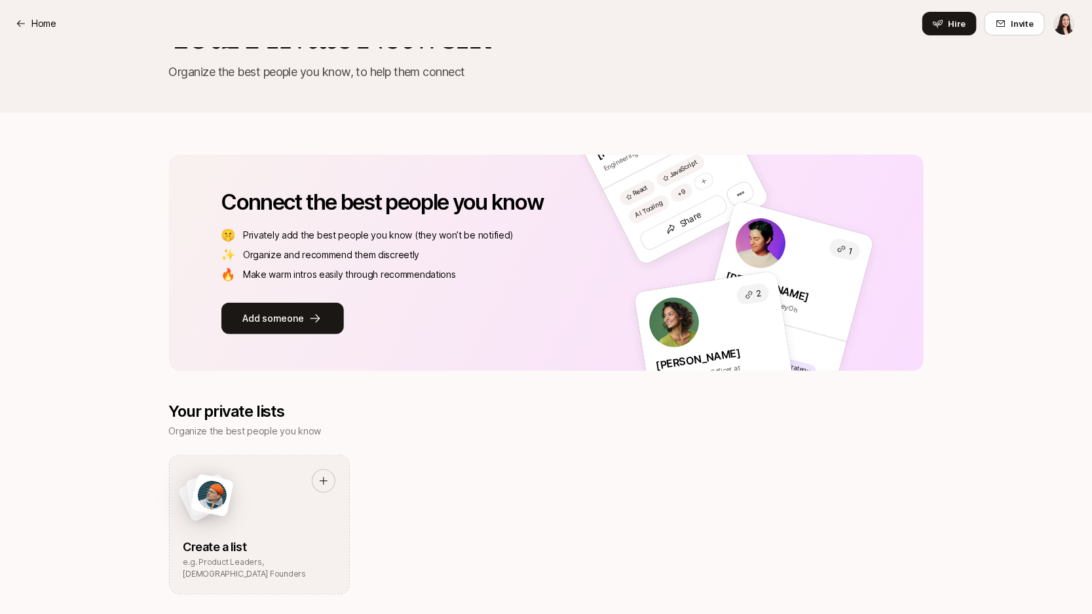
scroll to position [0, 0]
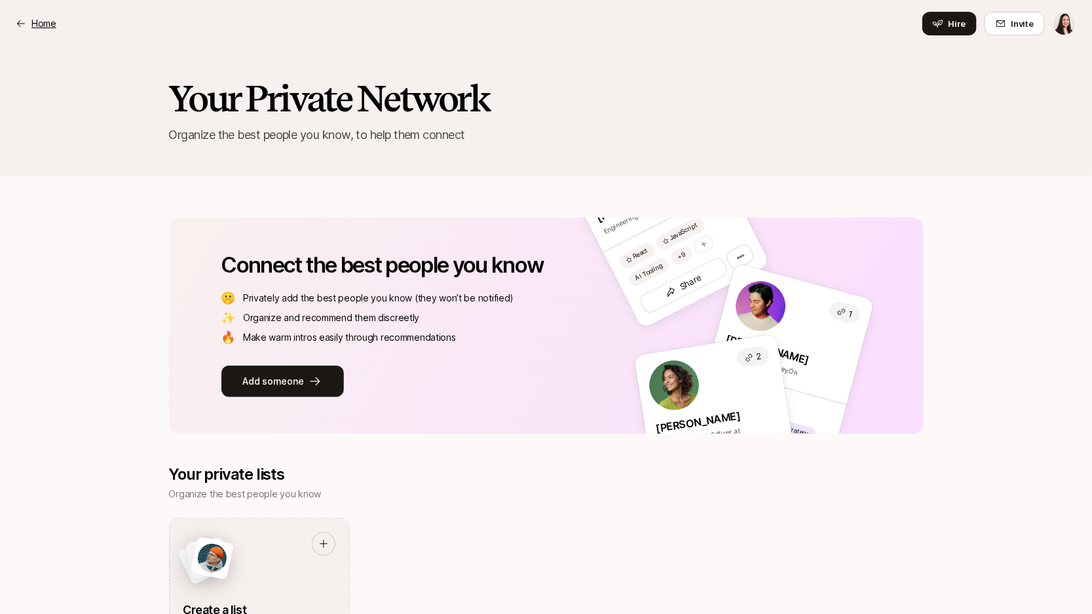
click at [30, 26] on div "Home" at bounding box center [36, 24] width 41 height 16
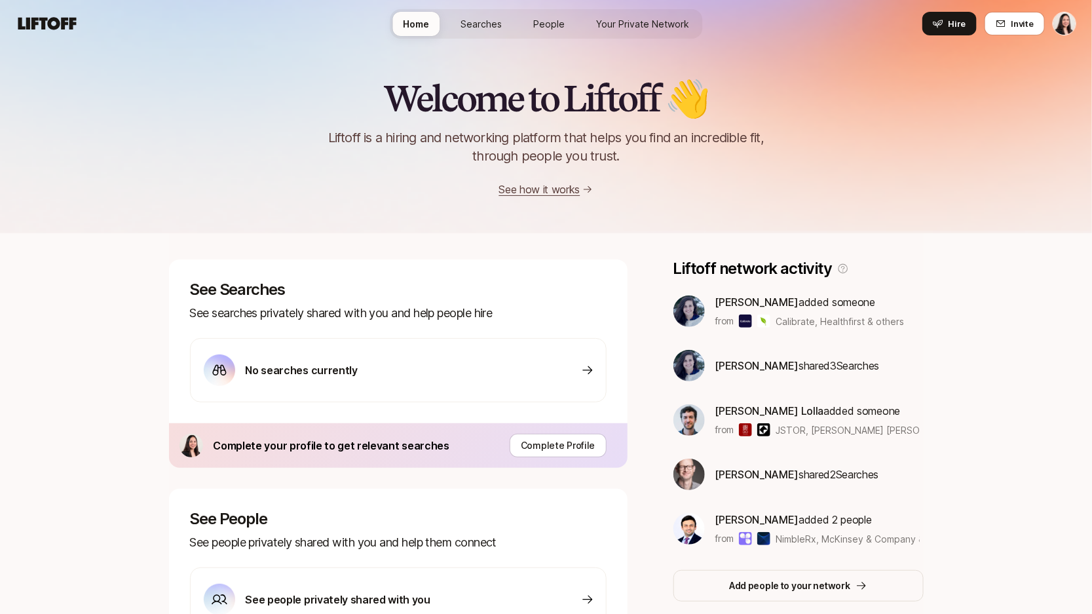
click at [483, 32] on link "Searches" at bounding box center [481, 24] width 62 height 24
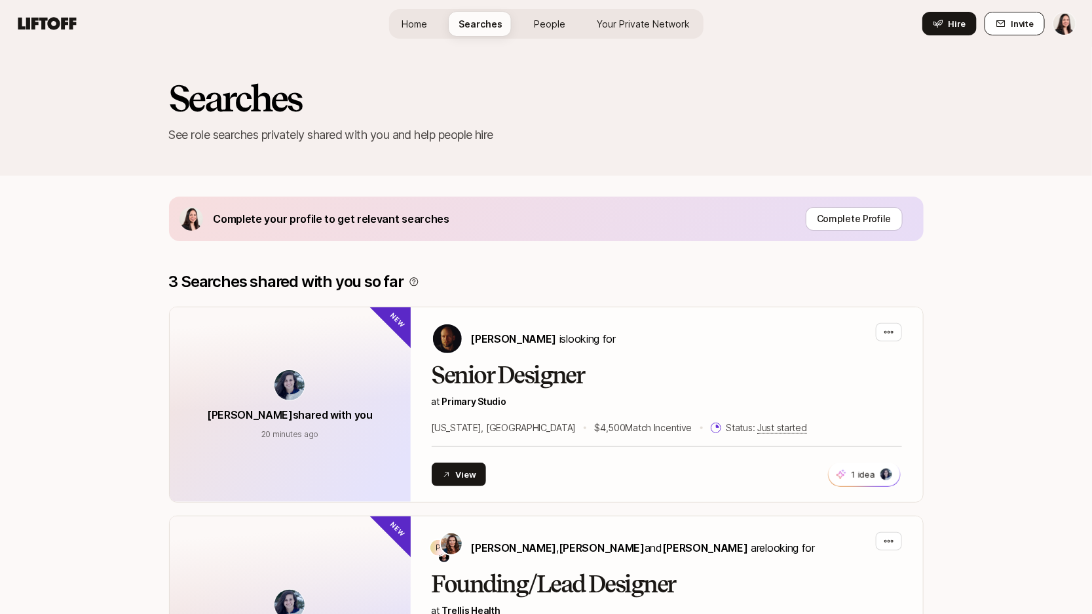
click at [1006, 26] on icon at bounding box center [1001, 23] width 10 height 10
type textarea "x"
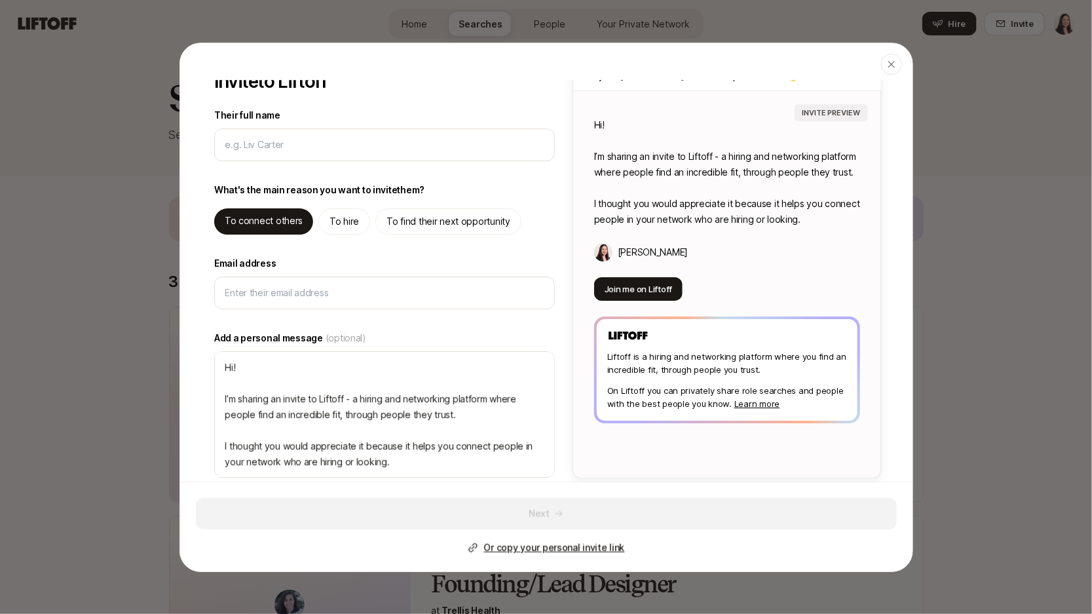
scroll to position [33, 0]
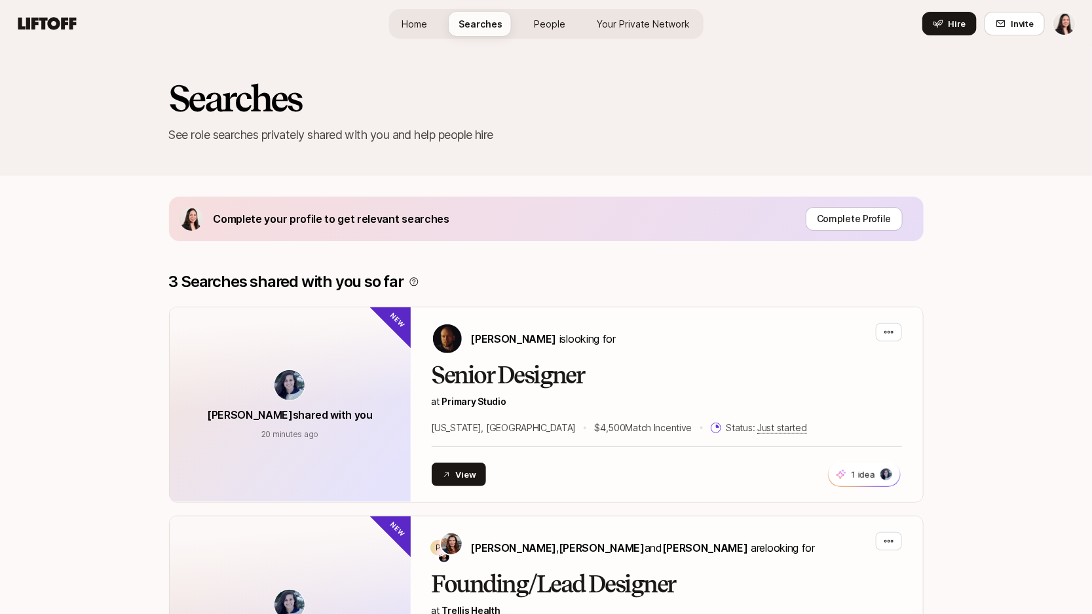
click at [421, 21] on span "Home" at bounding box center [415, 24] width 26 height 14
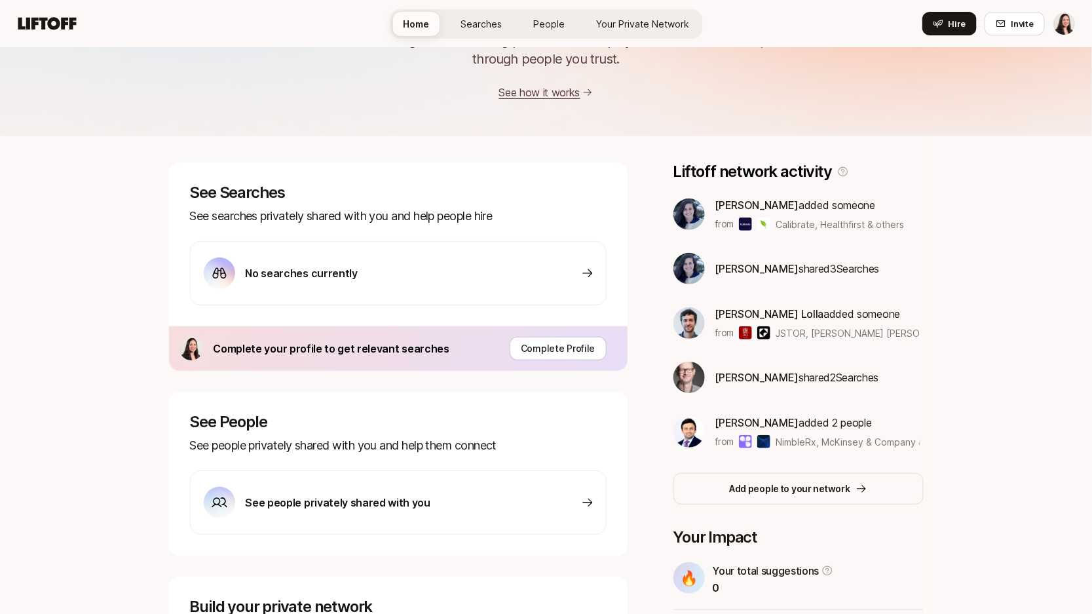
scroll to position [135, 0]
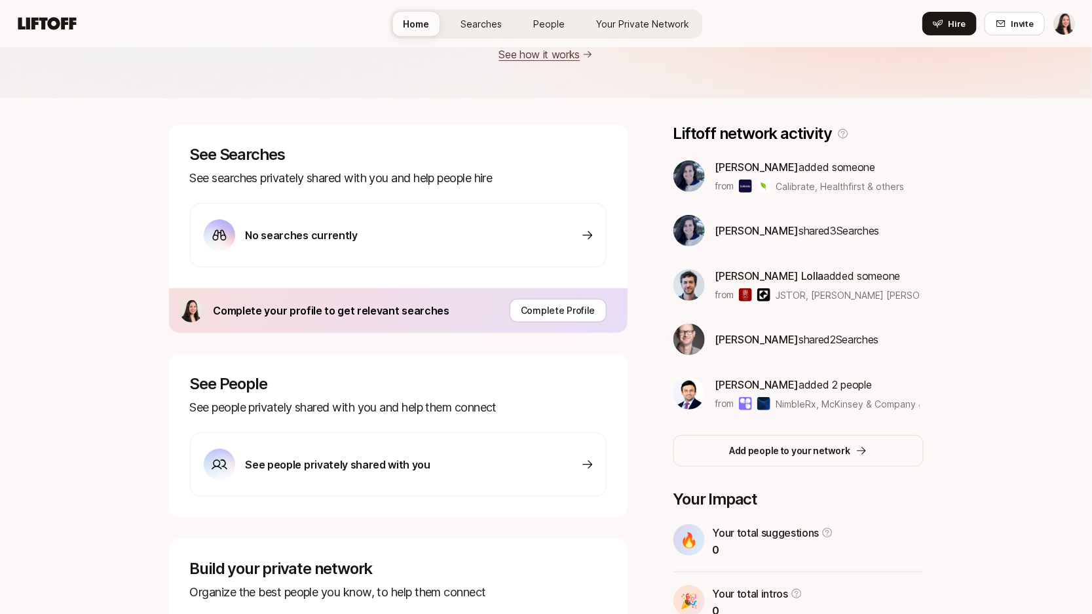
click at [584, 229] on icon at bounding box center [587, 235] width 13 height 13
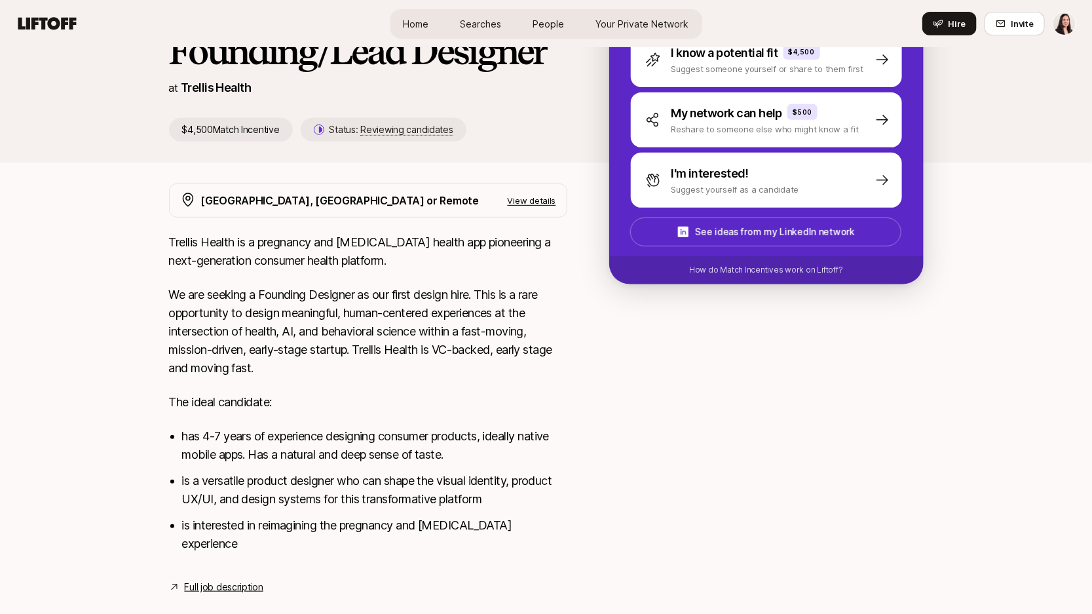
scroll to position [180, 0]
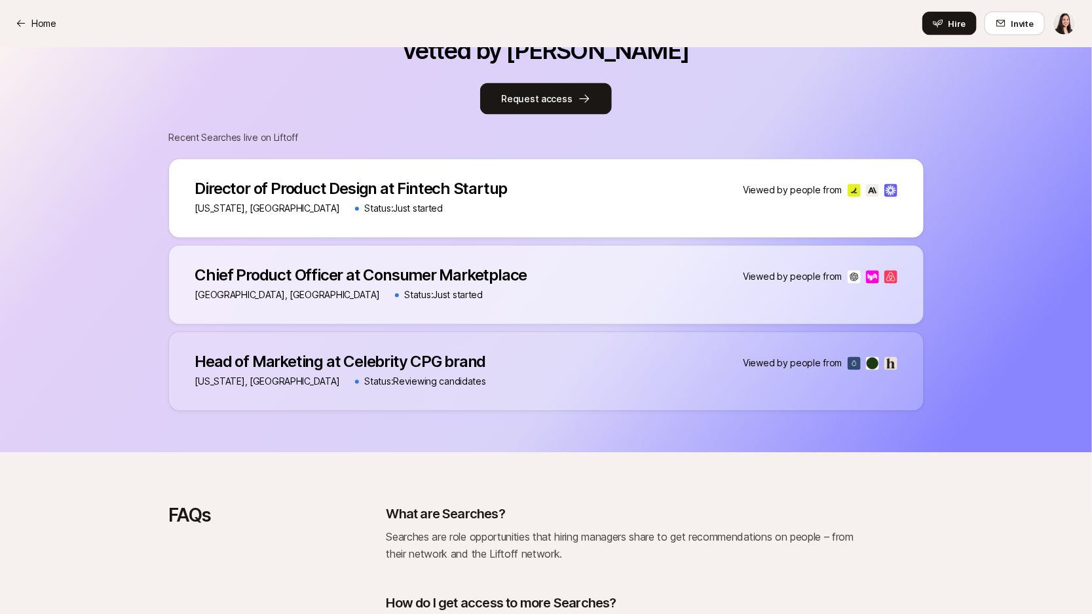
scroll to position [909, 0]
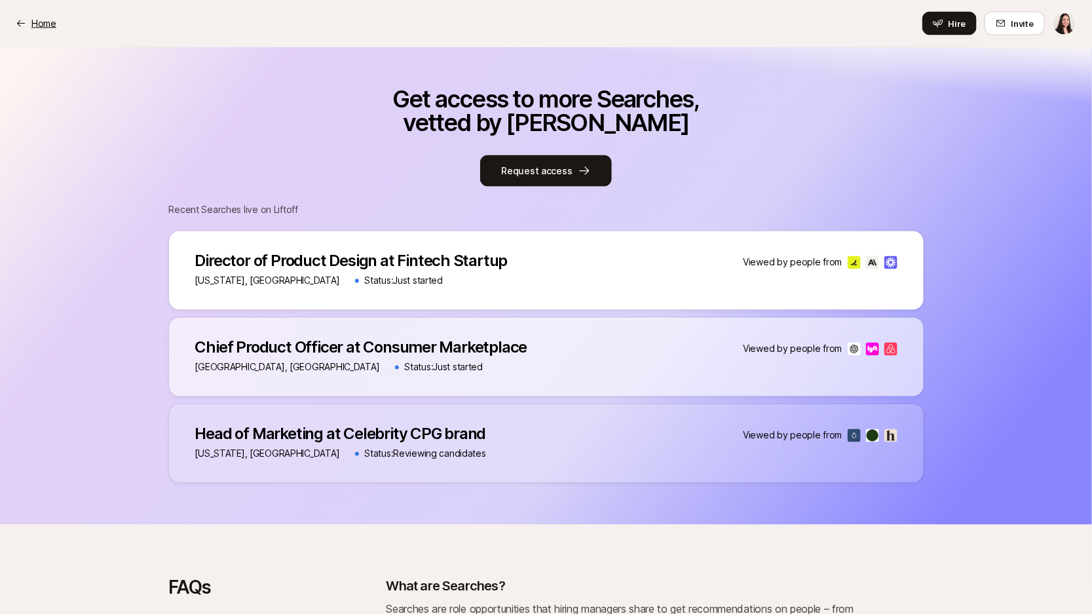
click at [24, 24] on icon at bounding box center [21, 23] width 10 height 10
